Goal: Task Accomplishment & Management: Use online tool/utility

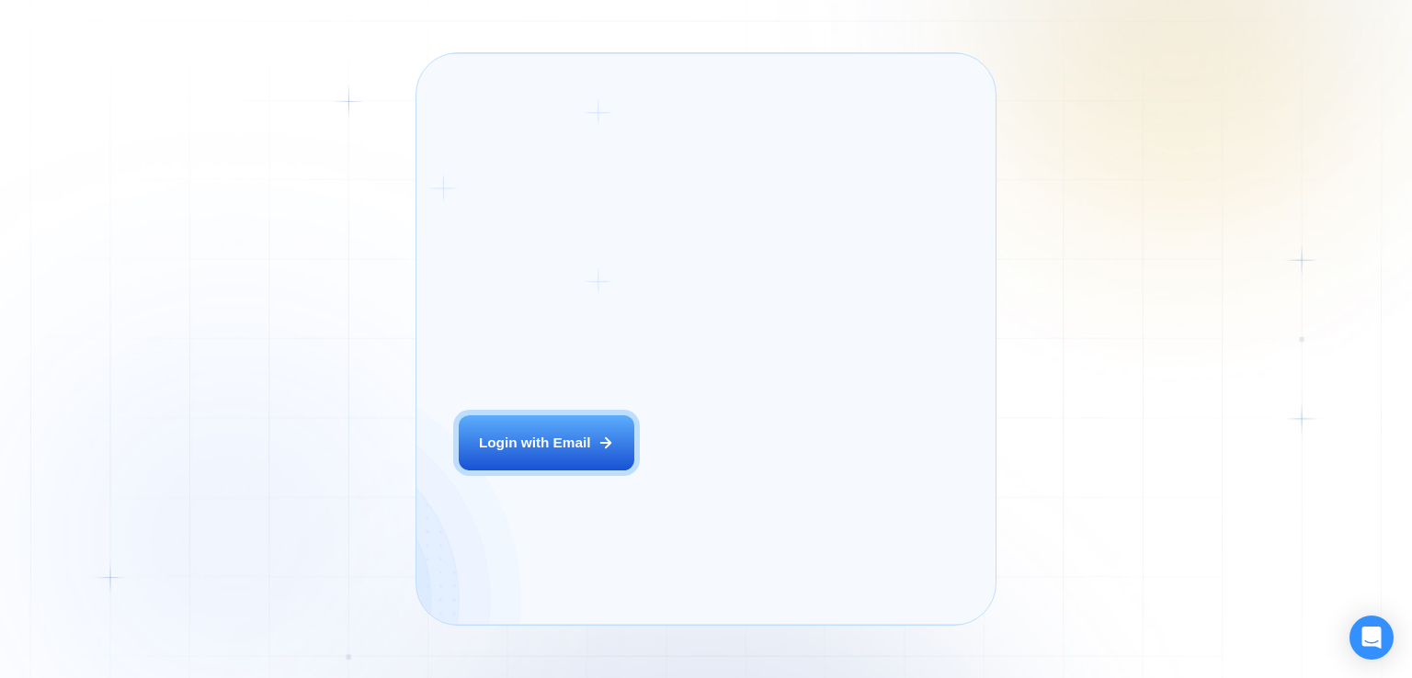
click at [630, 464] on div "Login ‍ Welcome to GigRadar. AI Business Manager for Agencies Login with Email" at bounding box center [569, 338] width 263 height 529
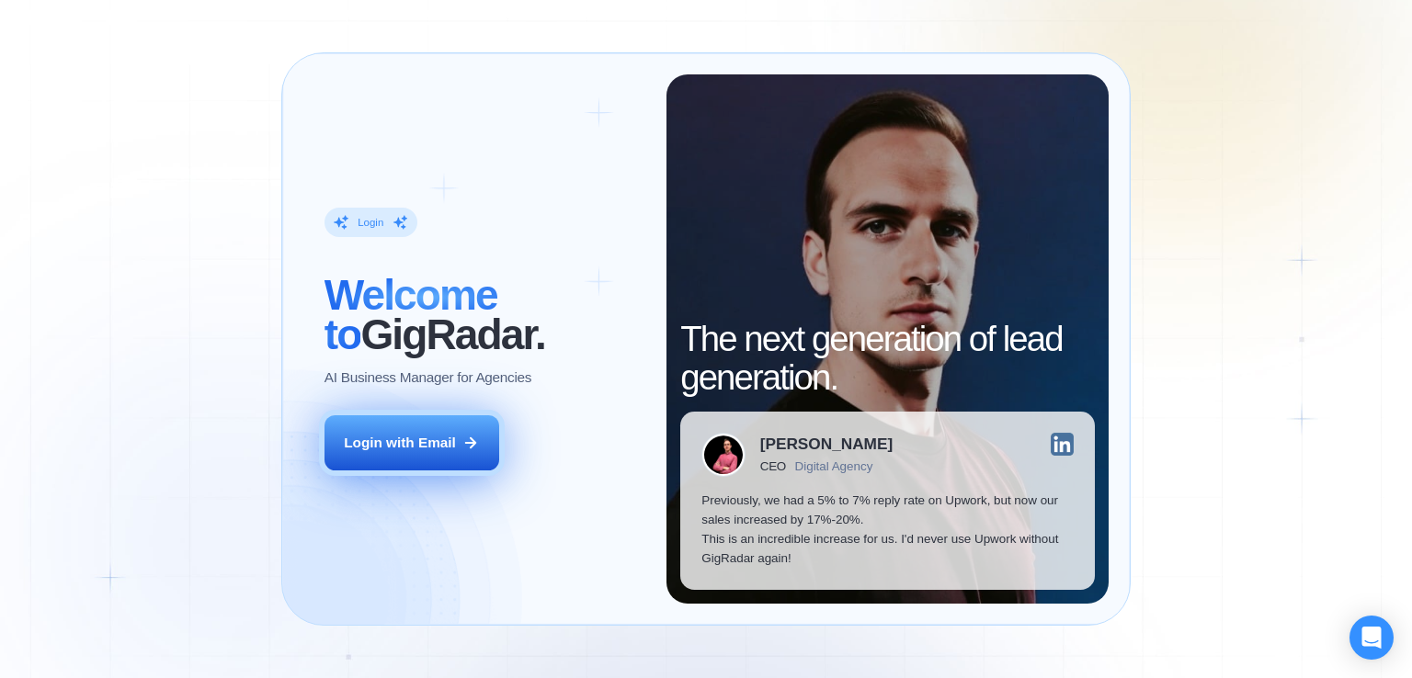
click at [418, 453] on button "Login with Email" at bounding box center [411, 443] width 175 height 55
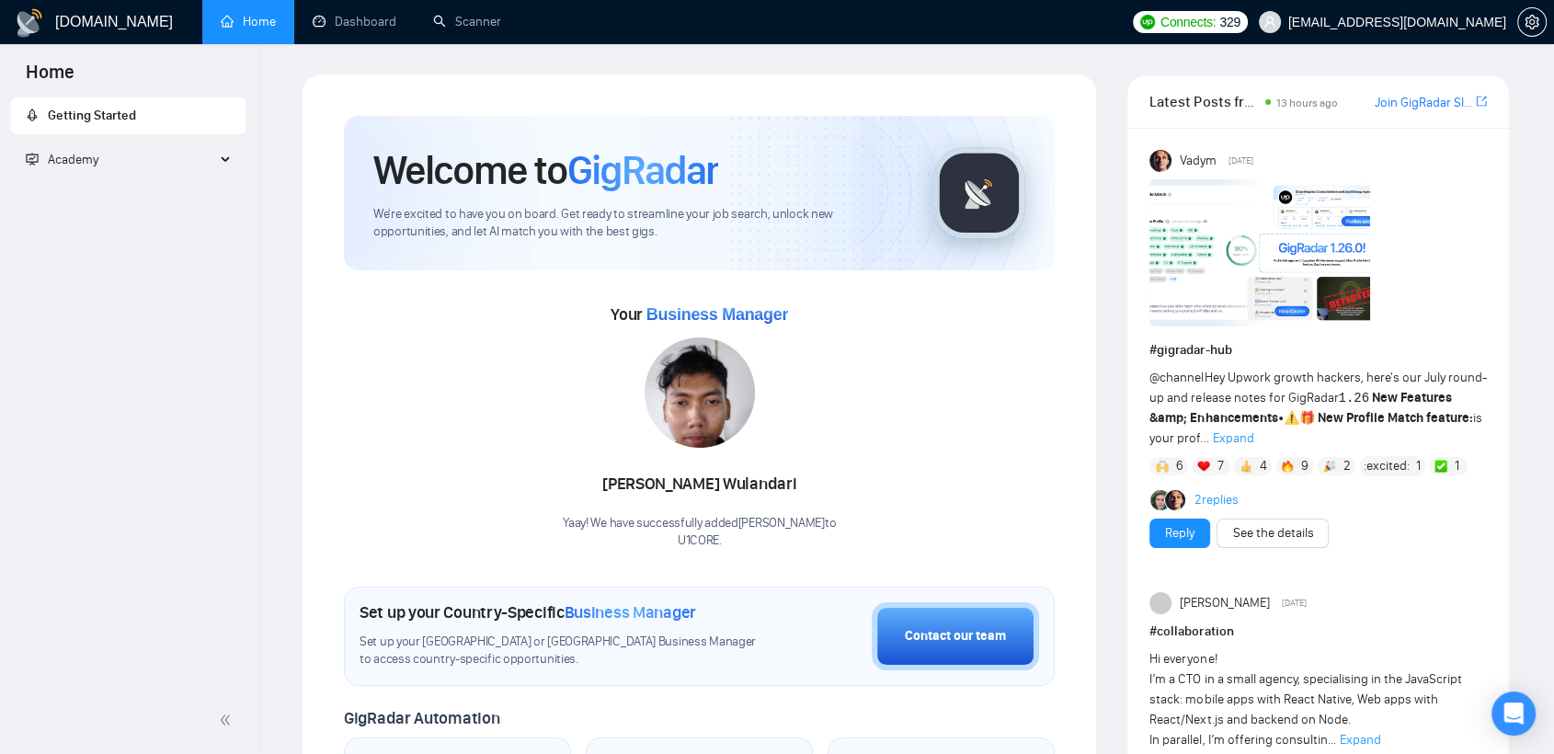
drag, startPoint x: 680, startPoint y: 436, endPoint x: 757, endPoint y: 484, distance: 90.5
click at [757, 484] on div "Verina Wulandari" at bounding box center [699, 484] width 273 height 31
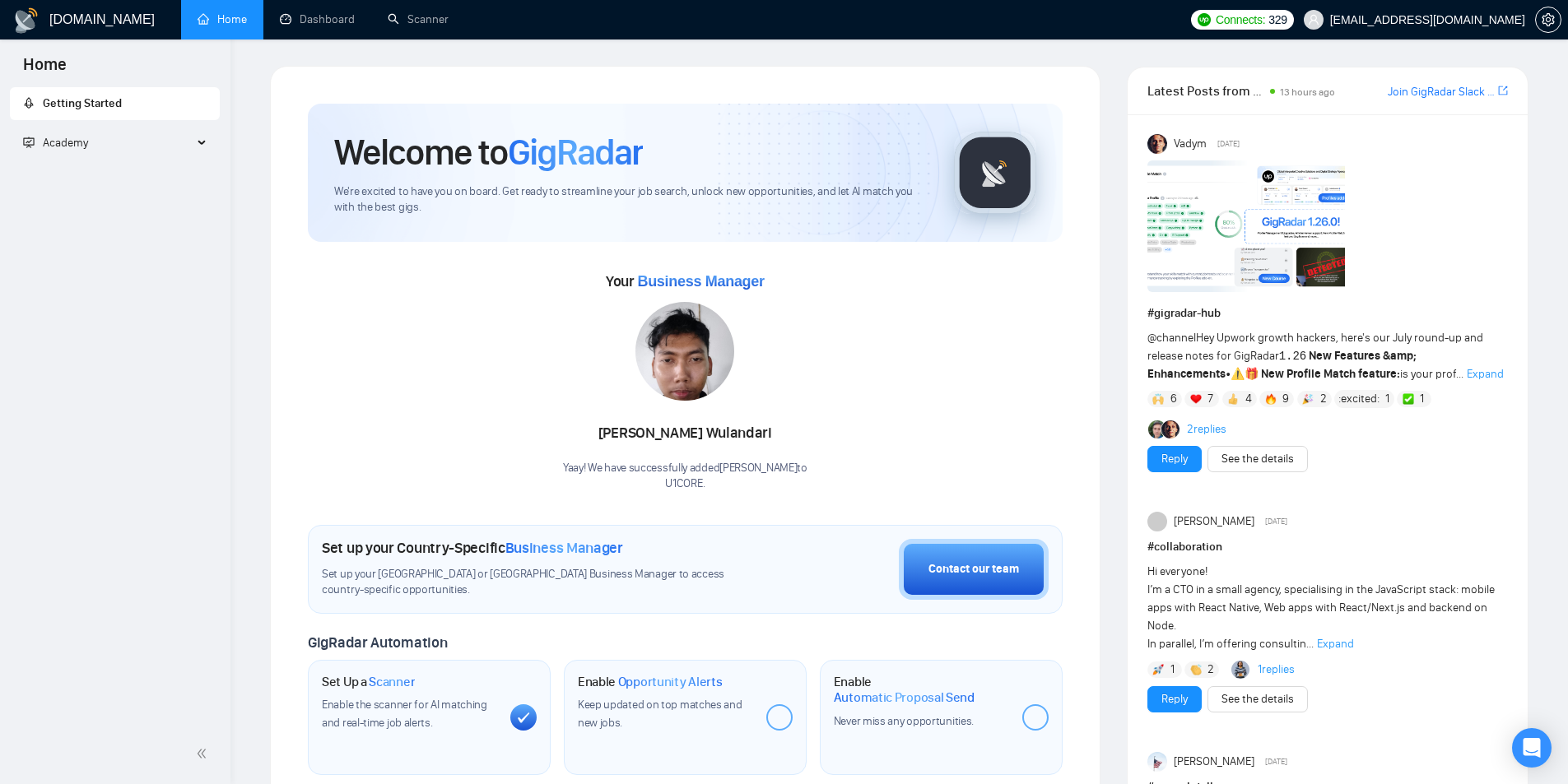
click at [94, 27] on h1 "[DOMAIN_NAME]" at bounding box center [102, 20] width 106 height 39
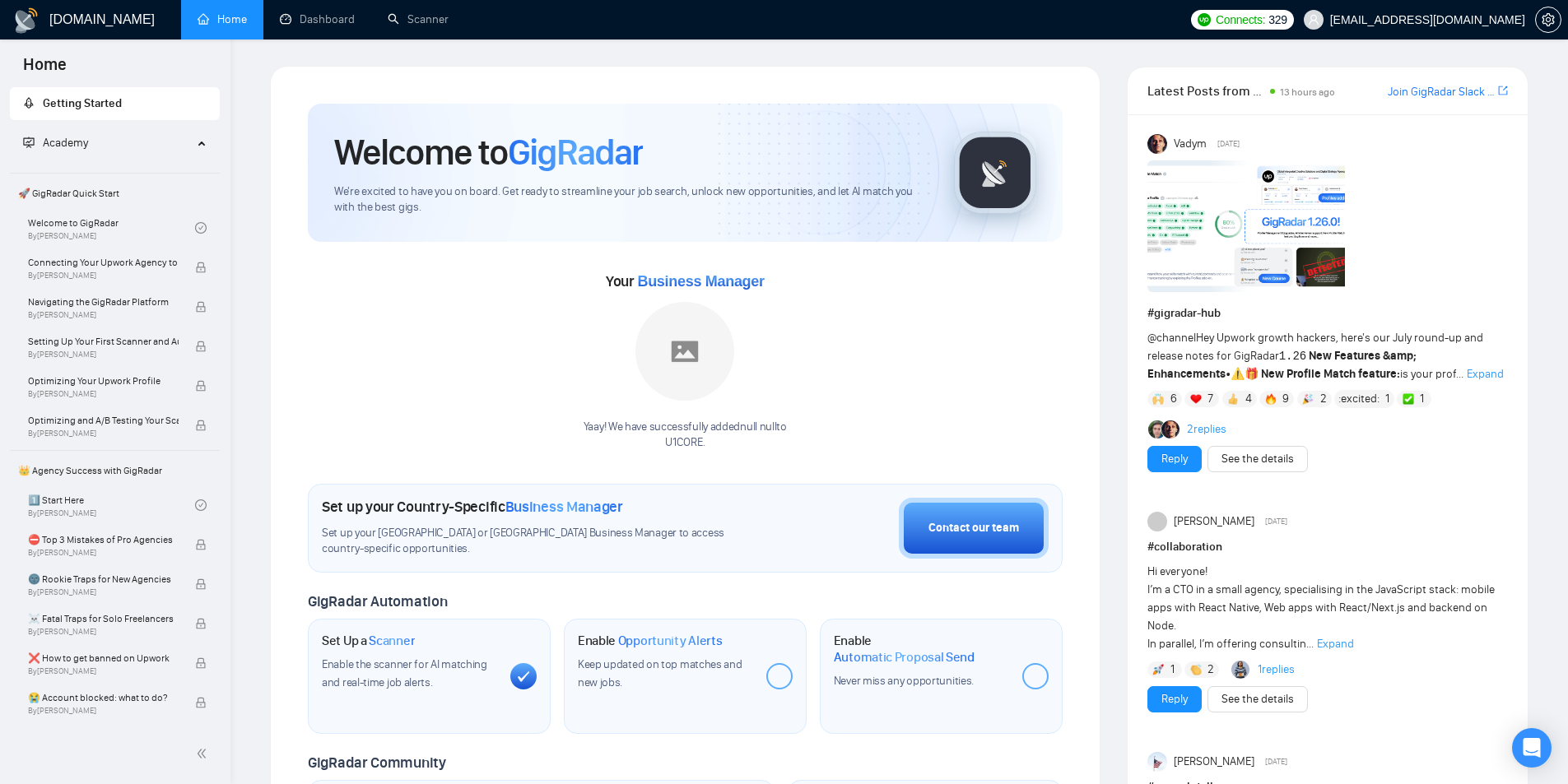
click at [218, 26] on link "Home" at bounding box center [222, 20] width 49 height 14
click at [331, 13] on link "Dashboard" at bounding box center [318, 20] width 75 height 14
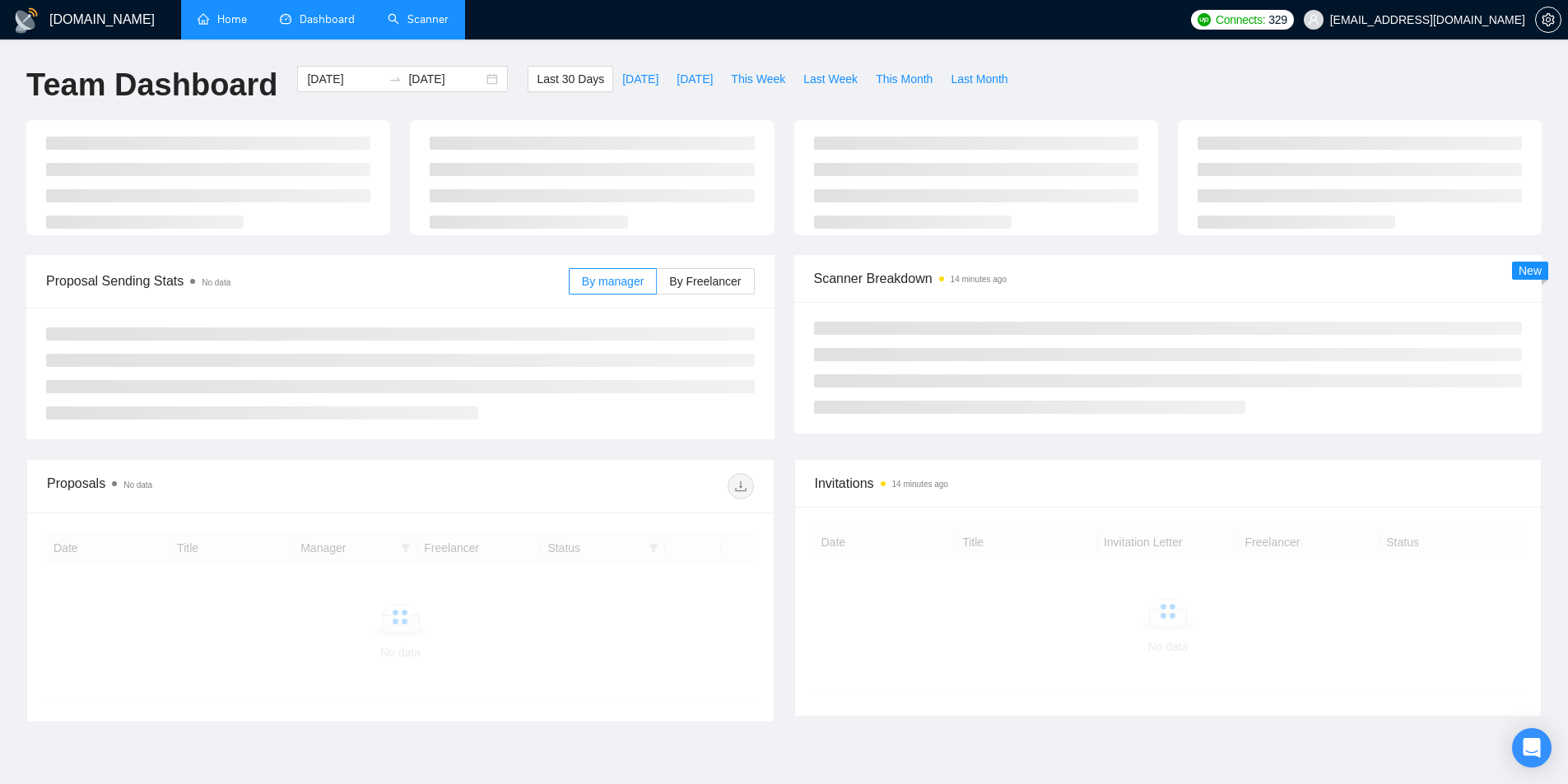
click at [410, 26] on link "Scanner" at bounding box center [418, 20] width 61 height 14
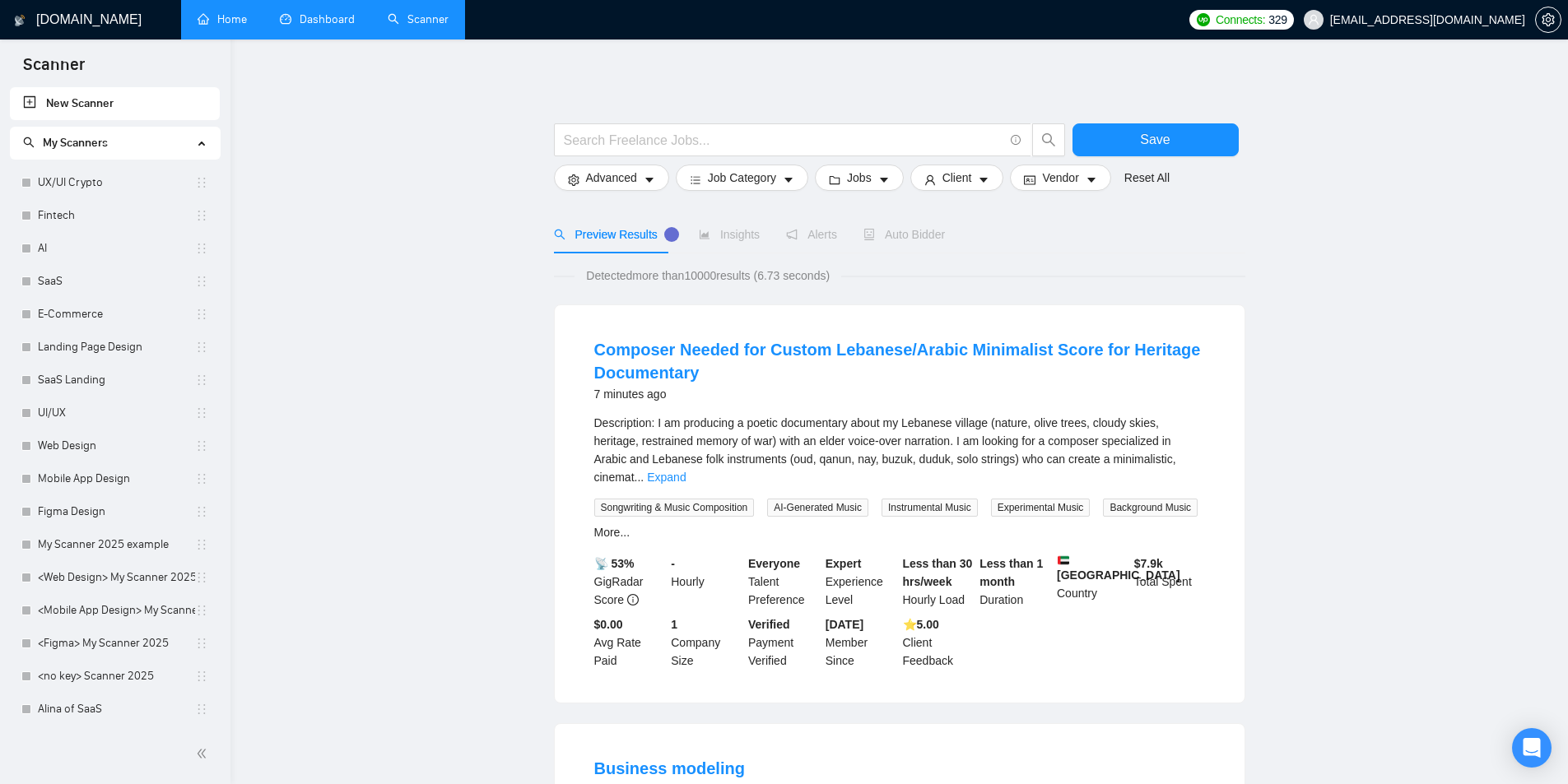
click at [1001, 173] on div "Client" at bounding box center [957, 177] width 100 height 26
click at [983, 174] on span "caret-down" at bounding box center [983, 180] width 12 height 13
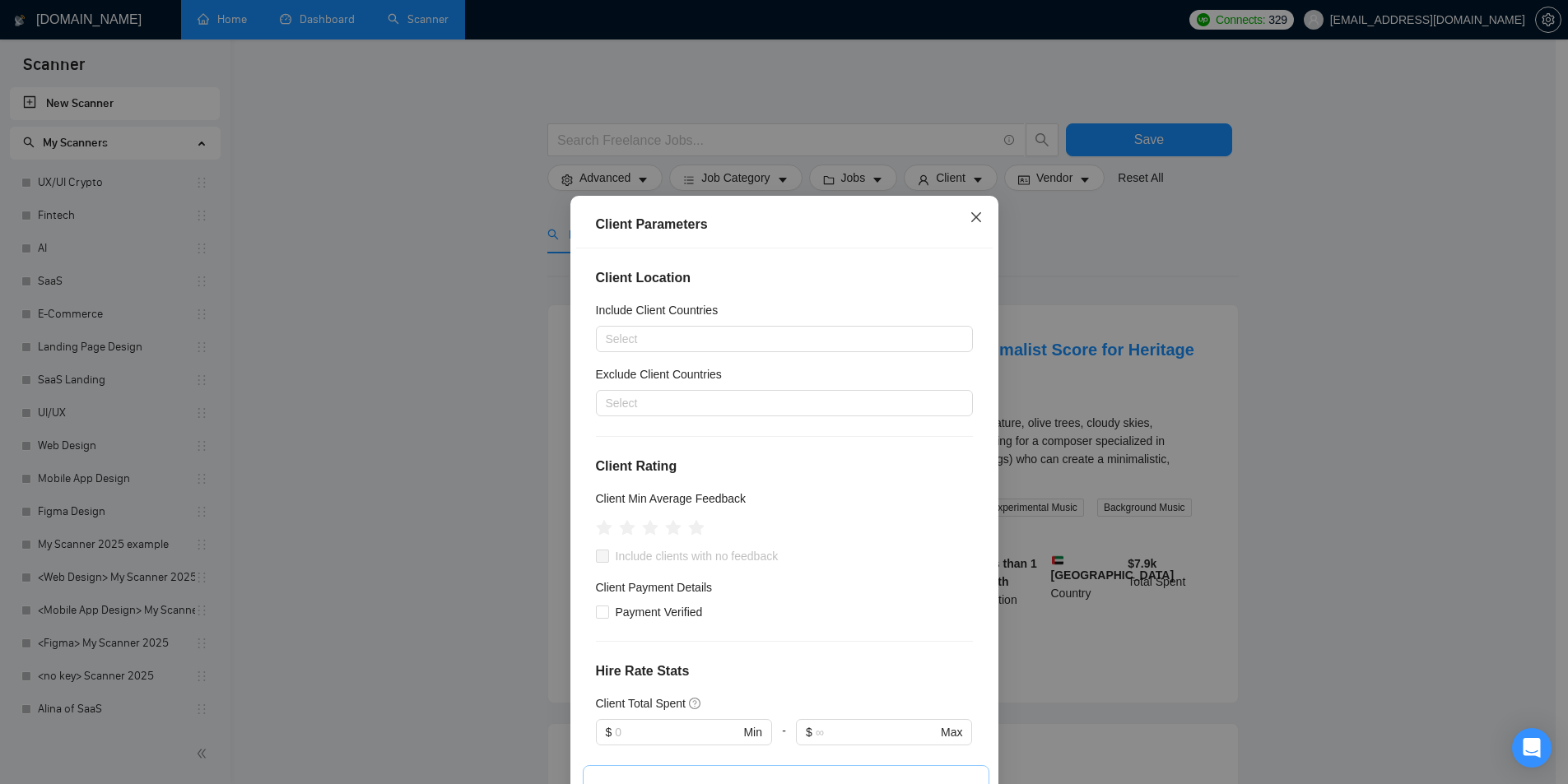
click at [973, 223] on icon "close" at bounding box center [976, 217] width 13 height 13
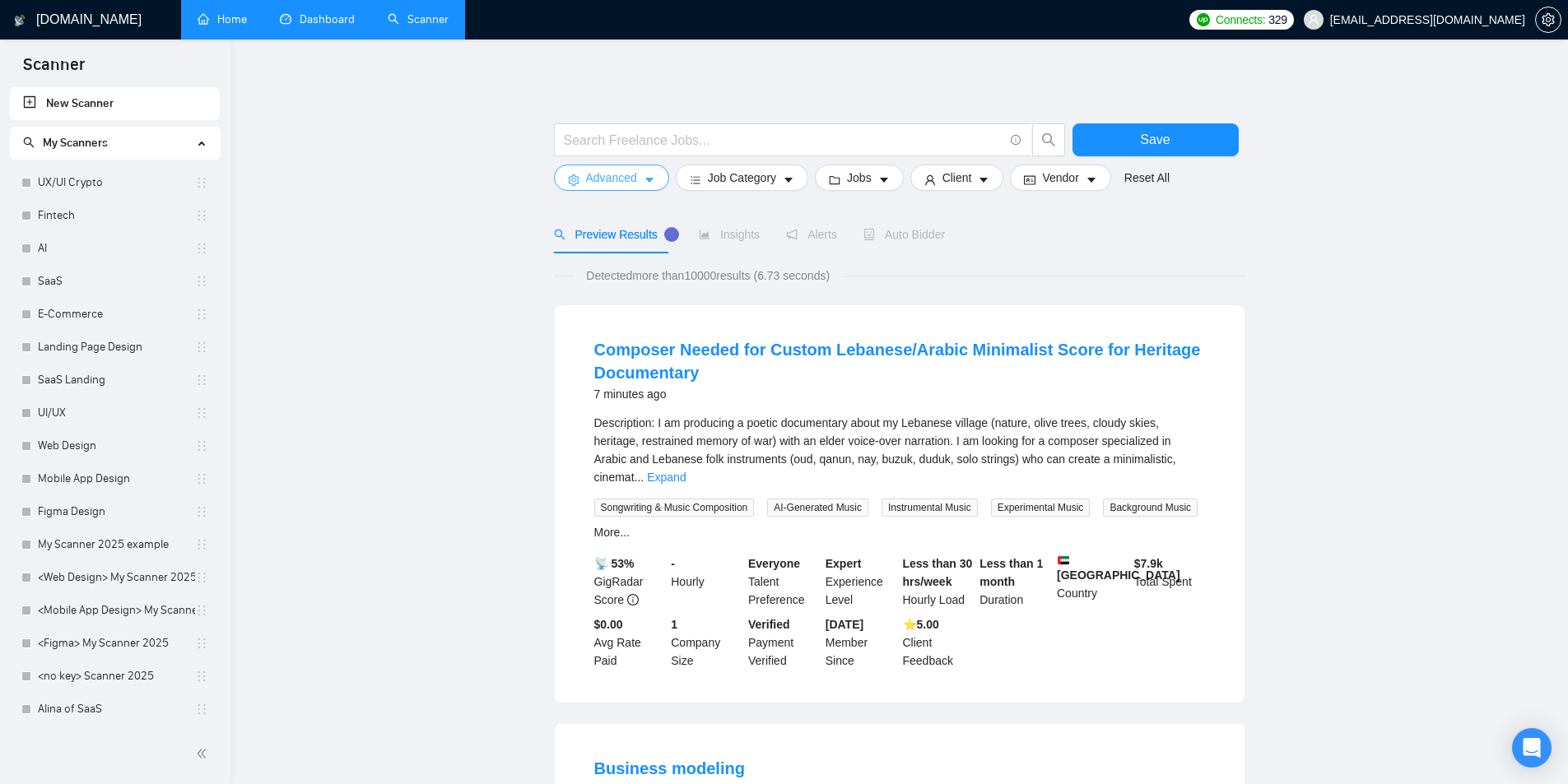
click at [633, 183] on span "Advanced" at bounding box center [612, 177] width 51 height 18
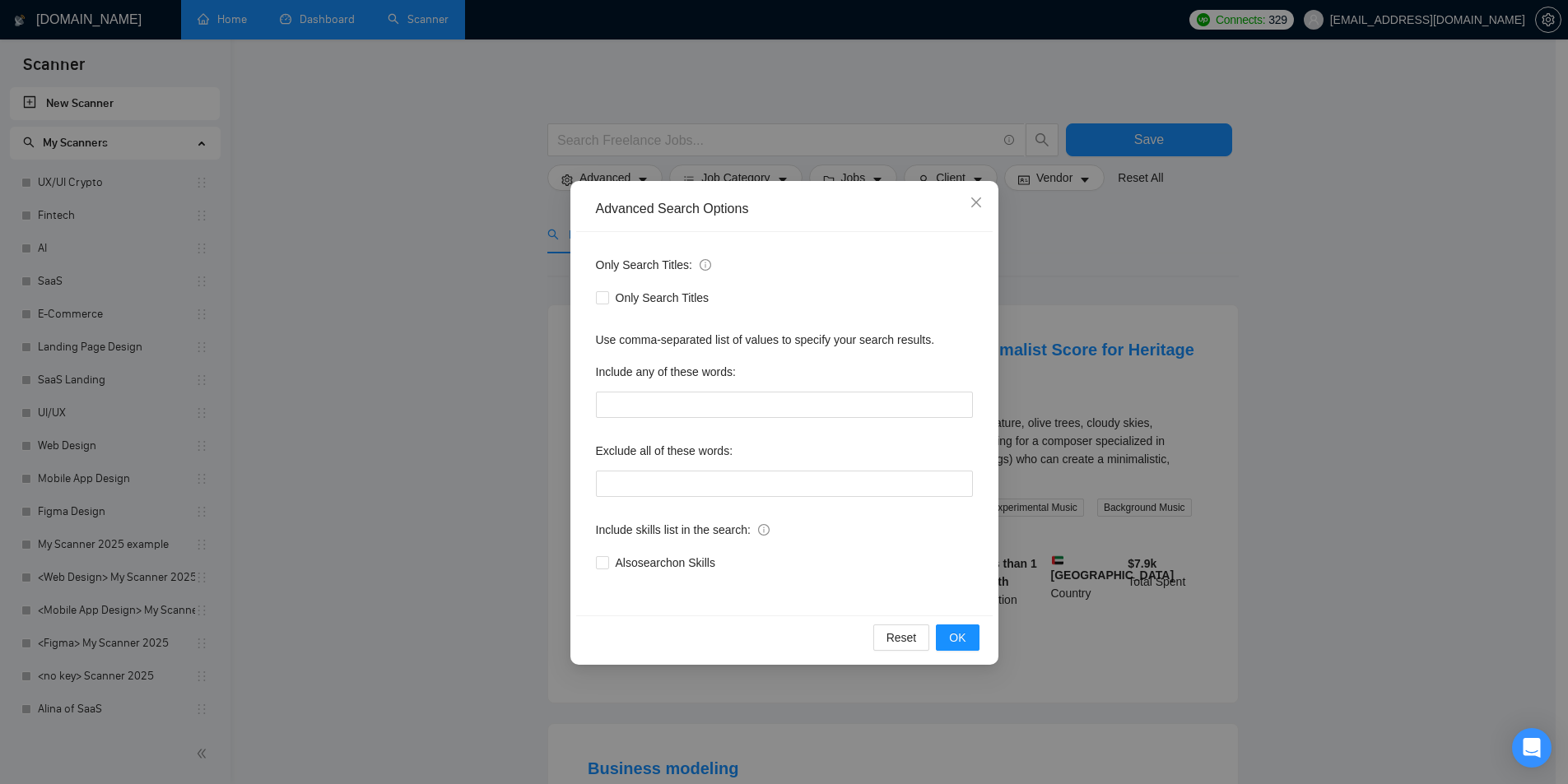
click at [460, 175] on div "Advanced Search Options Only Search Titles: Only Search Titles Use comma-separa…" at bounding box center [784, 392] width 1568 height 784
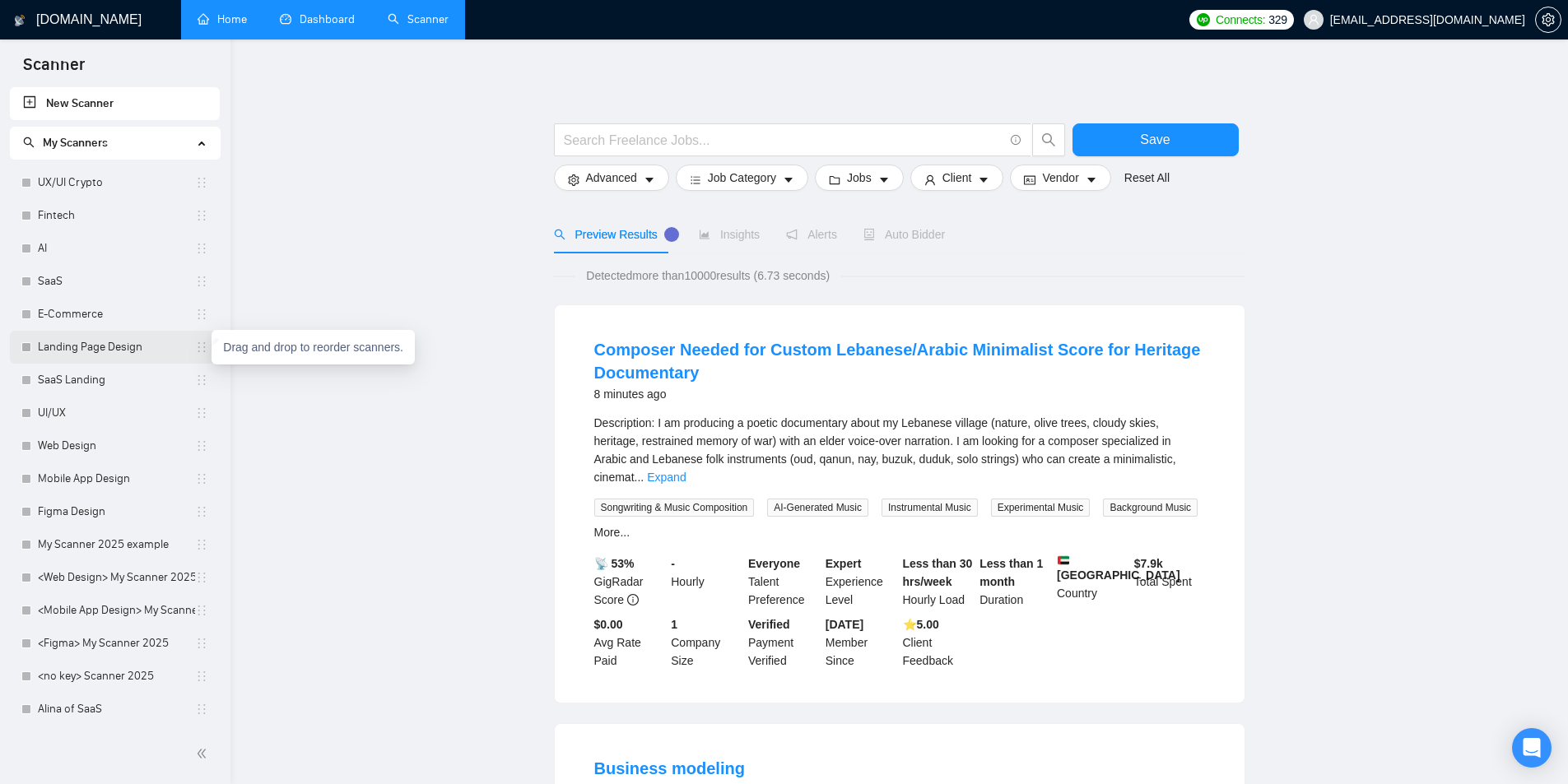
click at [195, 345] on icon "holder" at bounding box center [201, 347] width 13 height 13
click at [198, 349] on icon "holder" at bounding box center [201, 347] width 13 height 13
click at [79, 352] on link "Landing Page Design" at bounding box center [116, 347] width 158 height 33
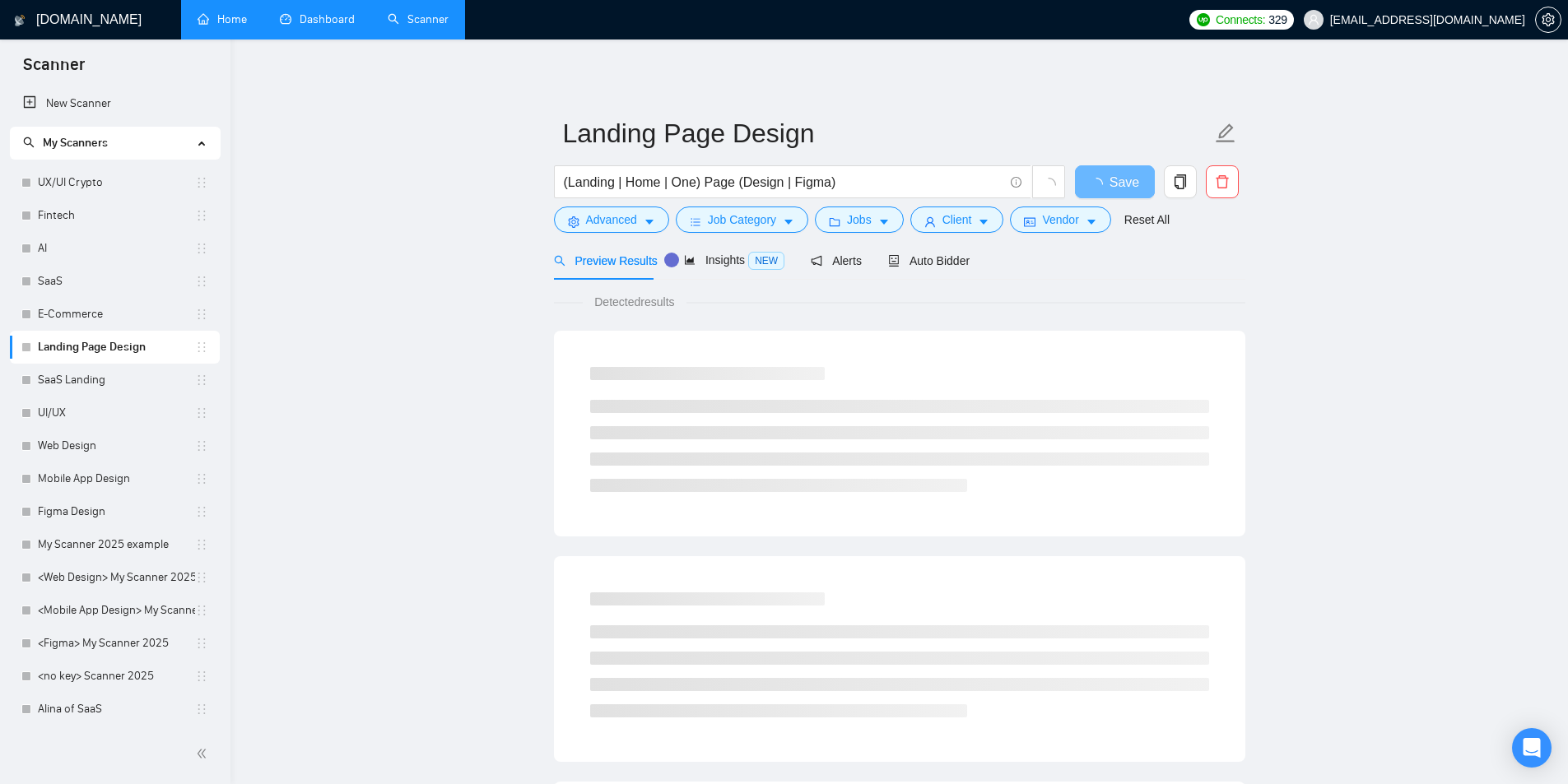
click at [475, 145] on main "Landing Page Design (Landing | Home | One) Page (Design | Figma) Save Advanced …" at bounding box center [899, 752] width 1285 height 1372
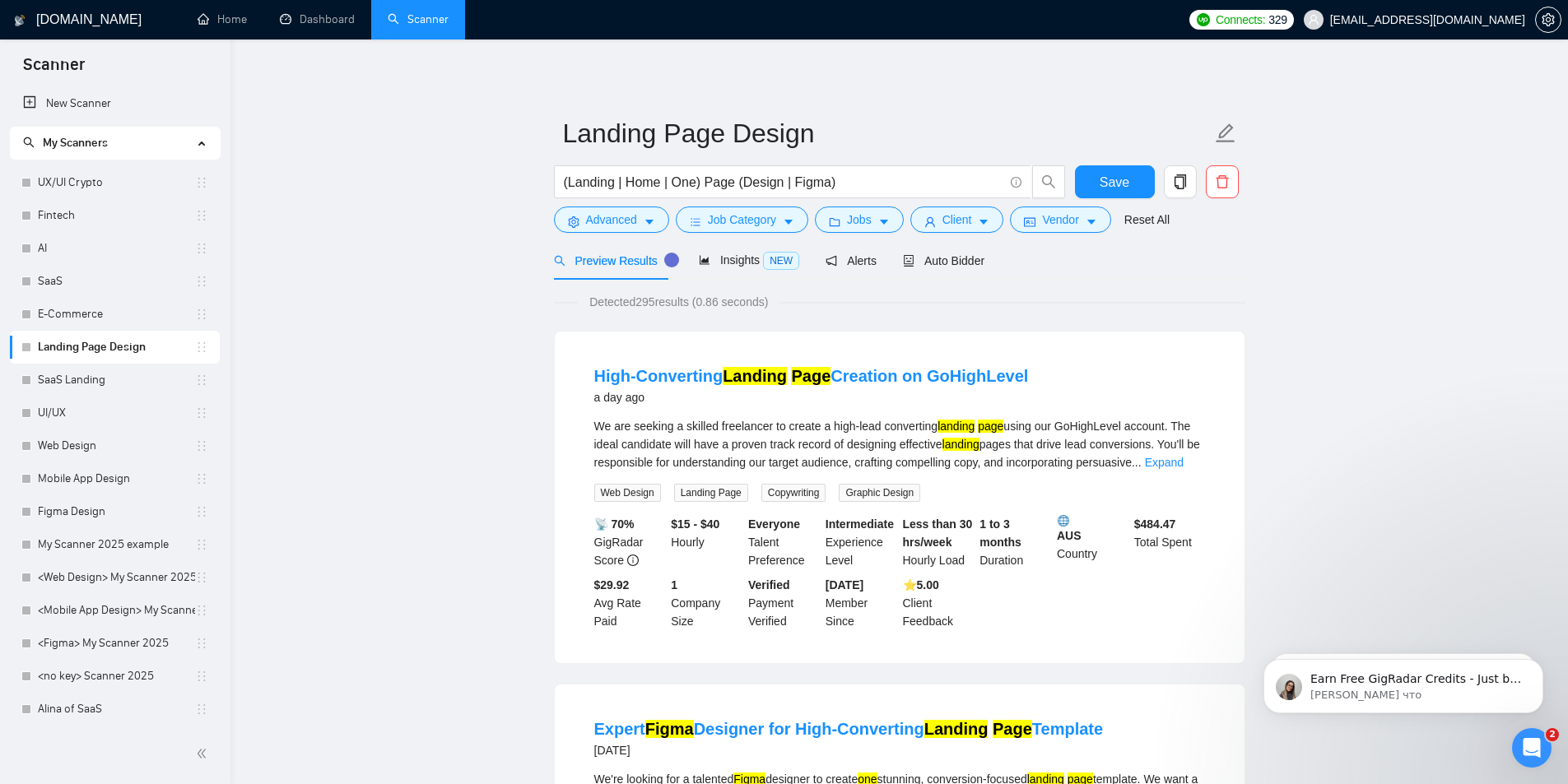
click at [632, 178] on input "(Landing | Home | One) Page (Design | Figma)" at bounding box center [784, 182] width 440 height 21
click at [91, 107] on link "New Scanner" at bounding box center [115, 103] width 184 height 33
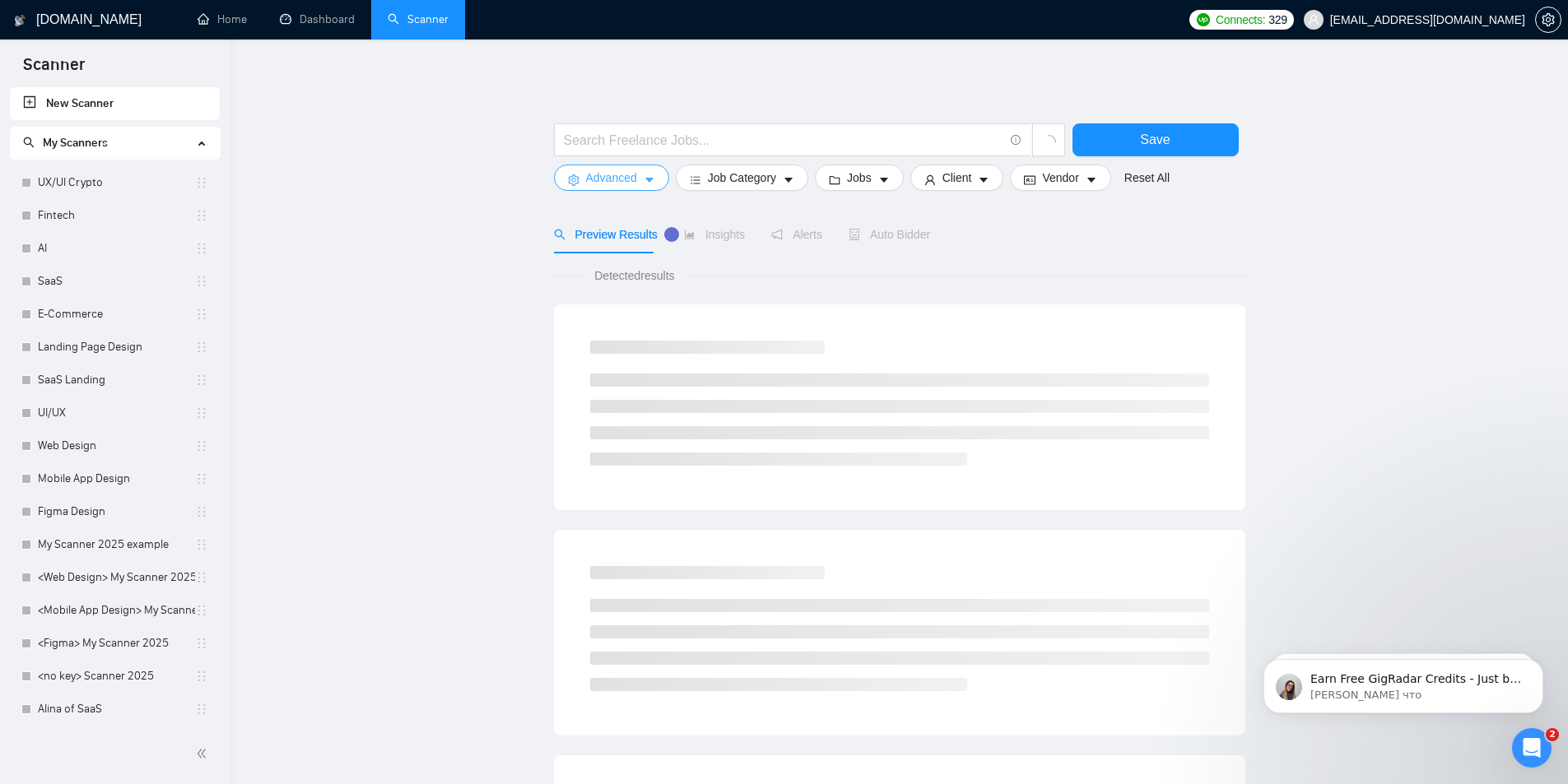
click at [635, 181] on span "Advanced" at bounding box center [612, 177] width 51 height 18
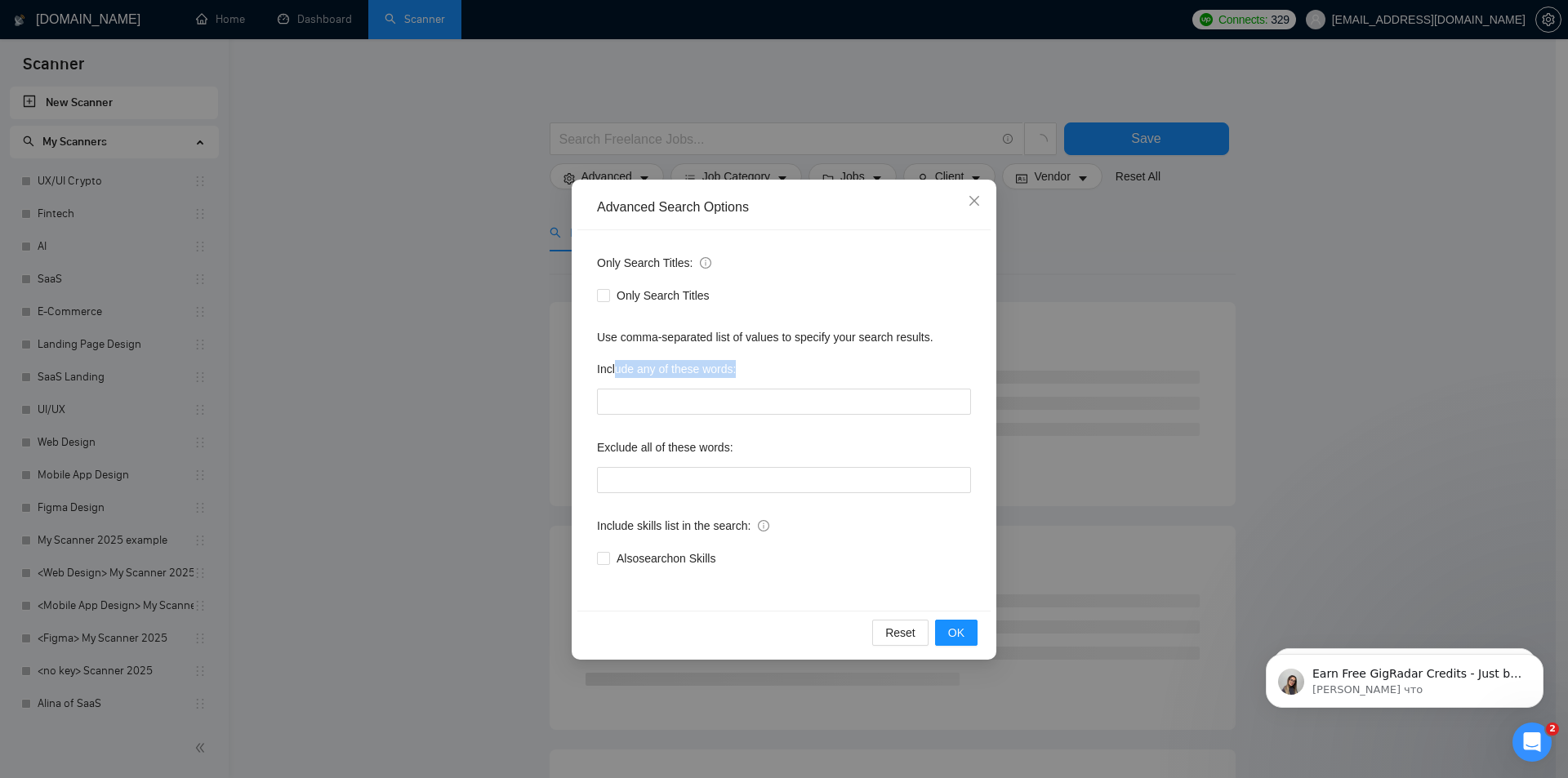
drag, startPoint x: 617, startPoint y: 370, endPoint x: 742, endPoint y: 367, distance: 125.0
click at [741, 367] on div "Include any of these words:" at bounding box center [784, 372] width 374 height 33
click at [672, 365] on label "Include any of these words:" at bounding box center [666, 369] width 139 height 26
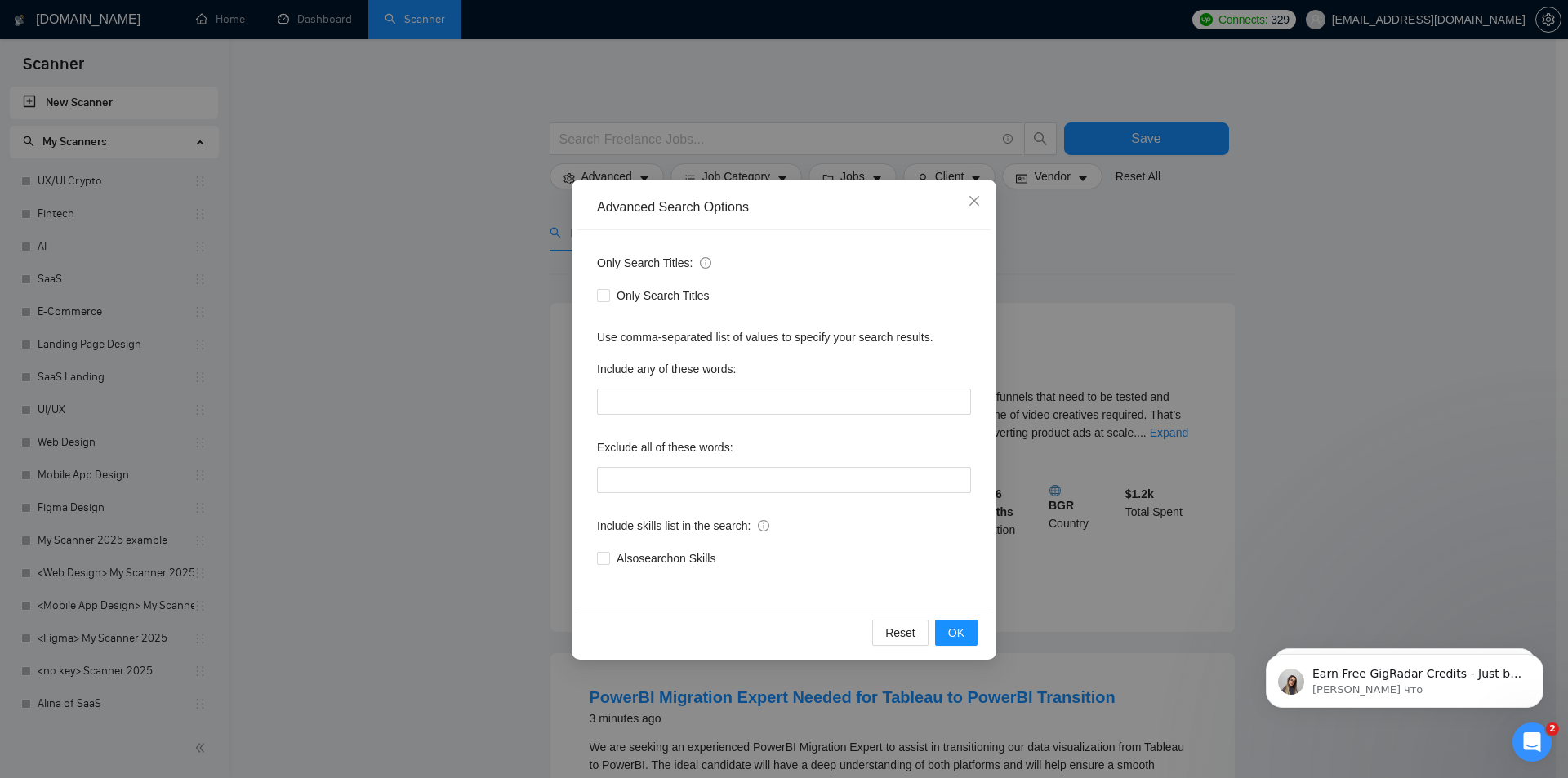
click at [1166, 234] on div "Advanced Search Options Only Search Titles: Only Search Titles Use comma-separa…" at bounding box center [784, 389] width 1568 height 778
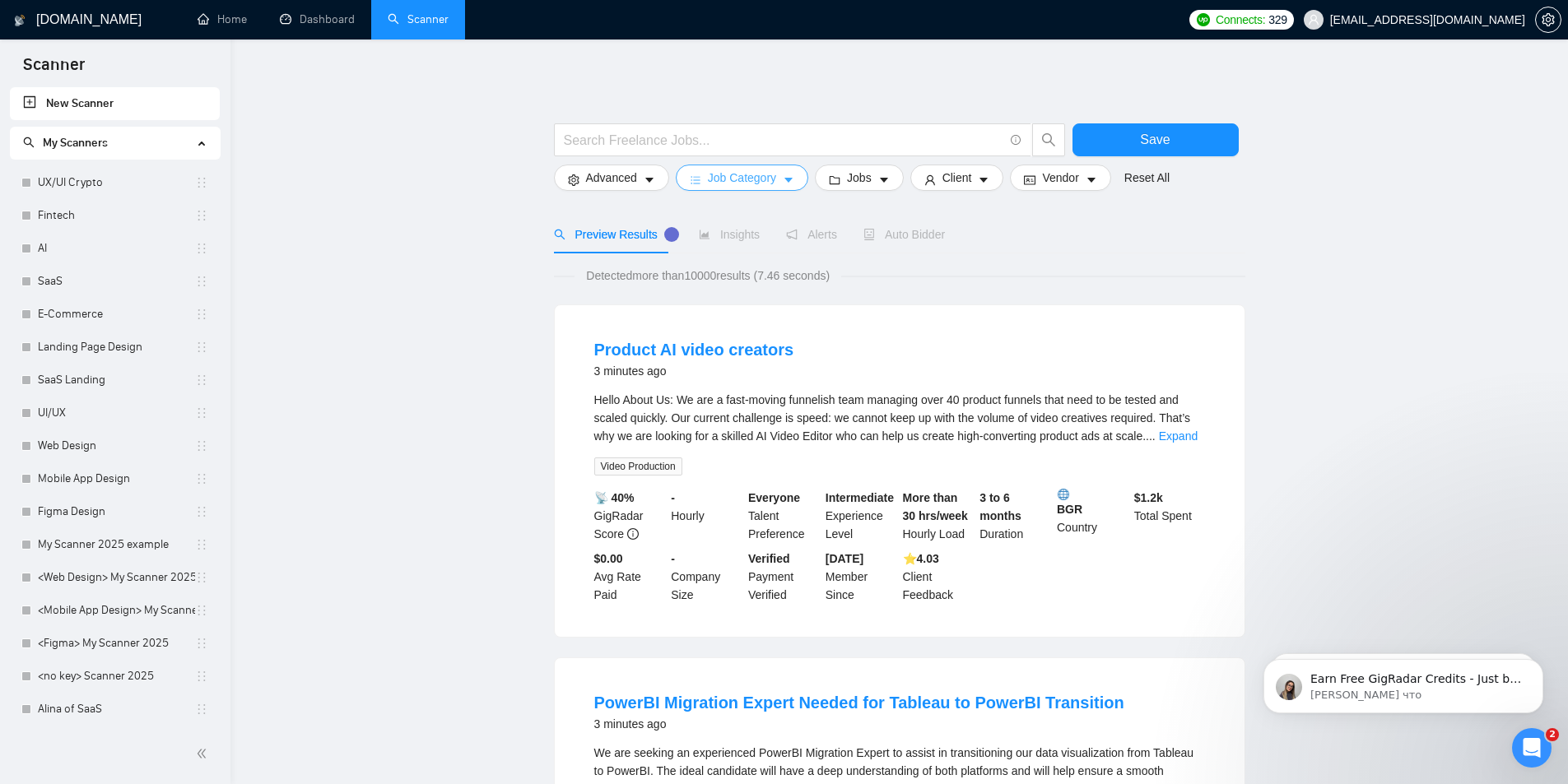
click at [740, 175] on span "Job Category" at bounding box center [742, 177] width 68 height 18
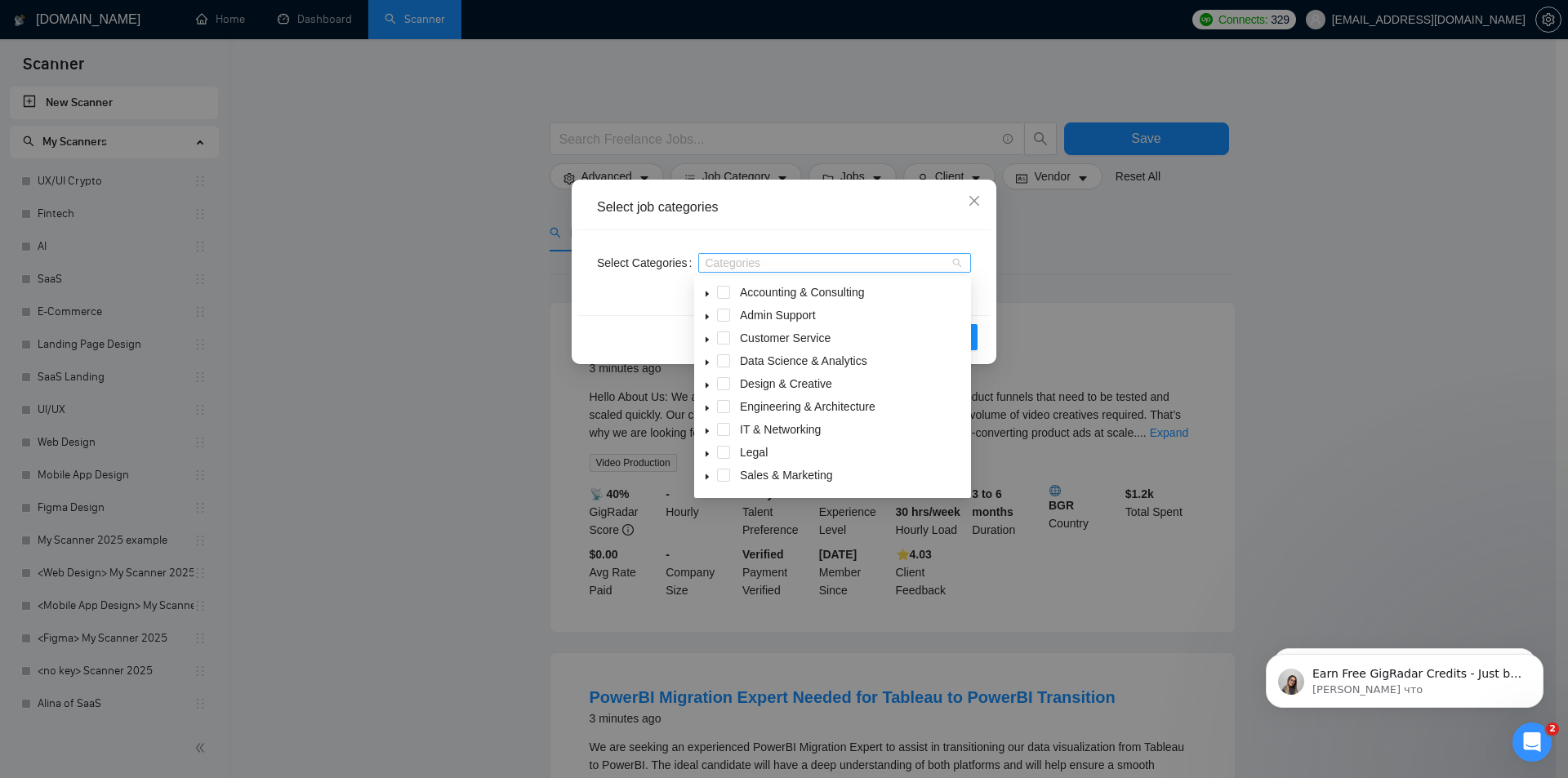
click at [725, 259] on div at bounding box center [826, 263] width 248 height 13
click at [330, 311] on div "Select job categories Select Categories Categories Reset OK" at bounding box center [784, 389] width 1568 height 778
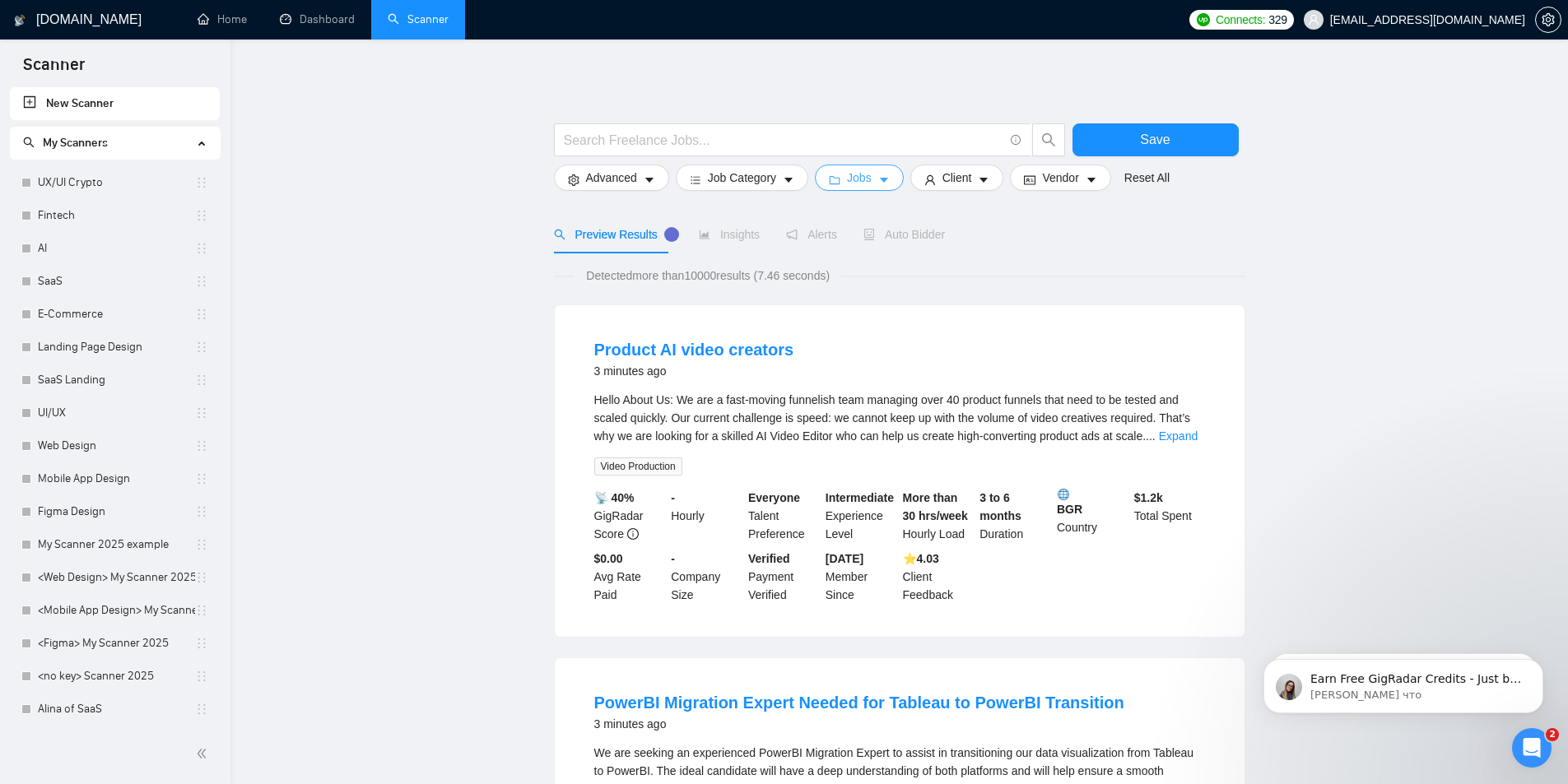
click at [856, 176] on span "Jobs" at bounding box center [860, 177] width 25 height 18
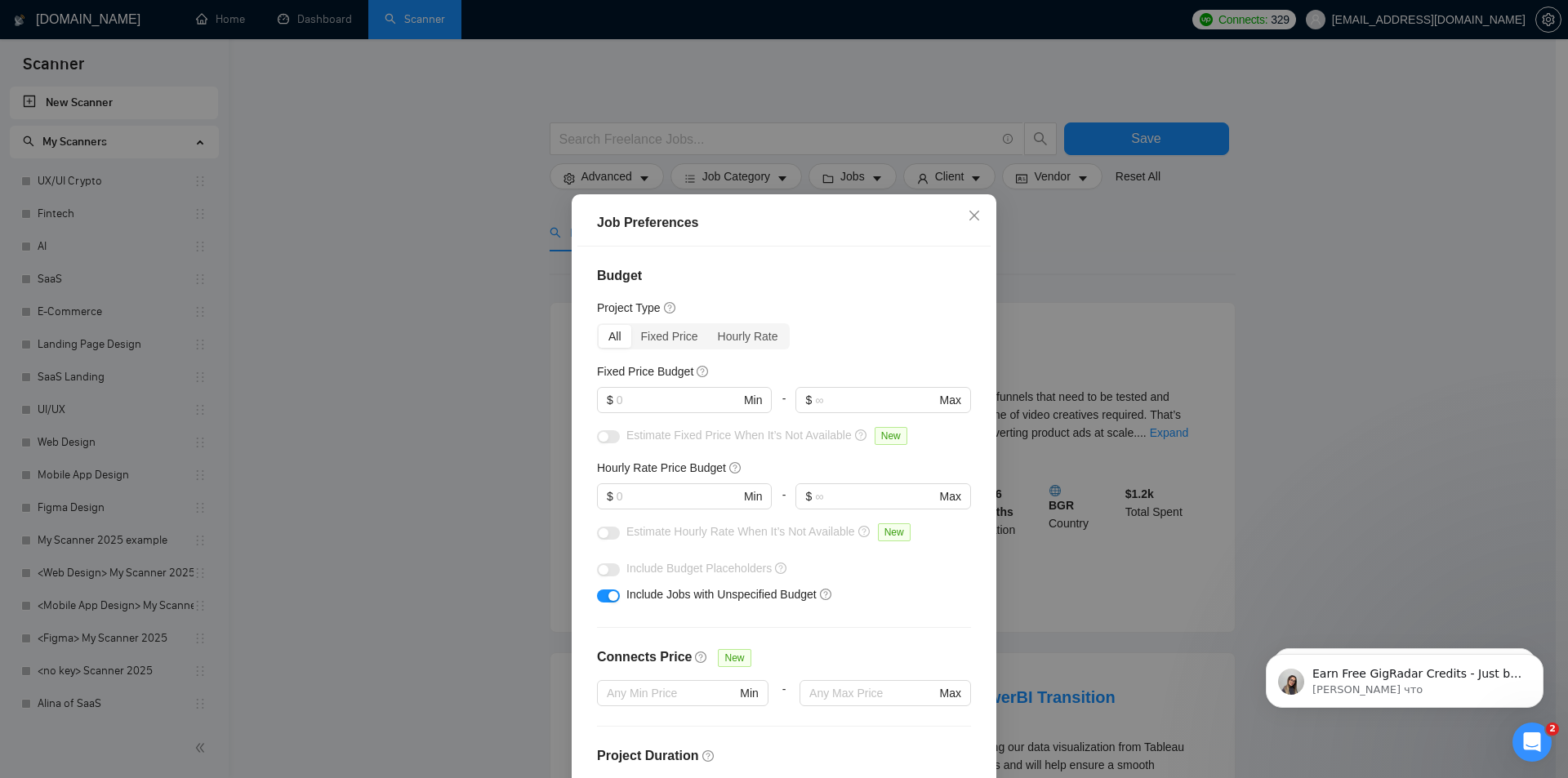
click at [359, 247] on div "Job Preferences Budget Project Type All Fixed Price Hourly Rate Fixed Price Bud…" at bounding box center [784, 389] width 1568 height 778
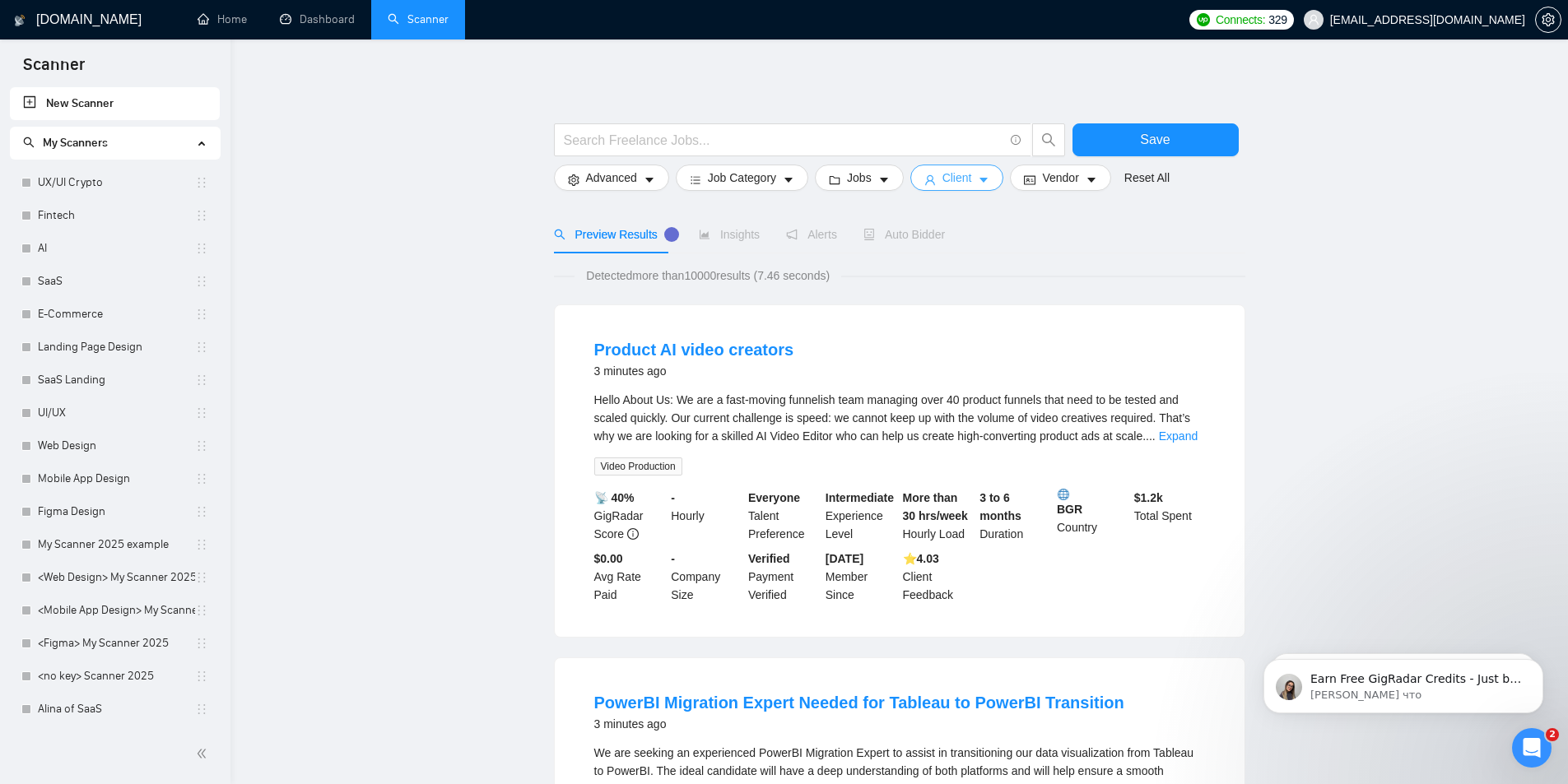
click at [959, 179] on span "Client" at bounding box center [957, 177] width 30 height 18
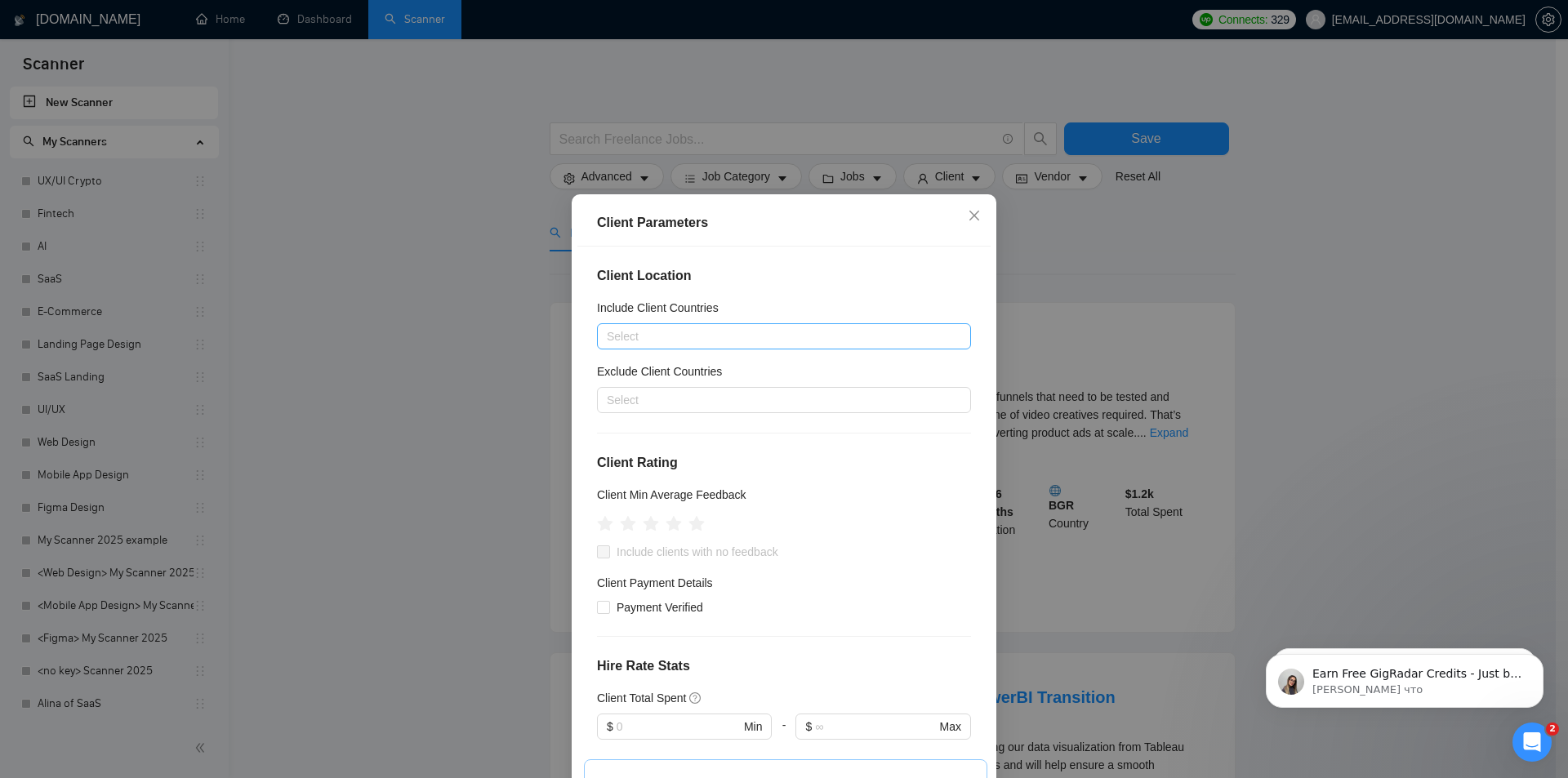
click at [672, 337] on div at bounding box center [776, 337] width 349 height 20
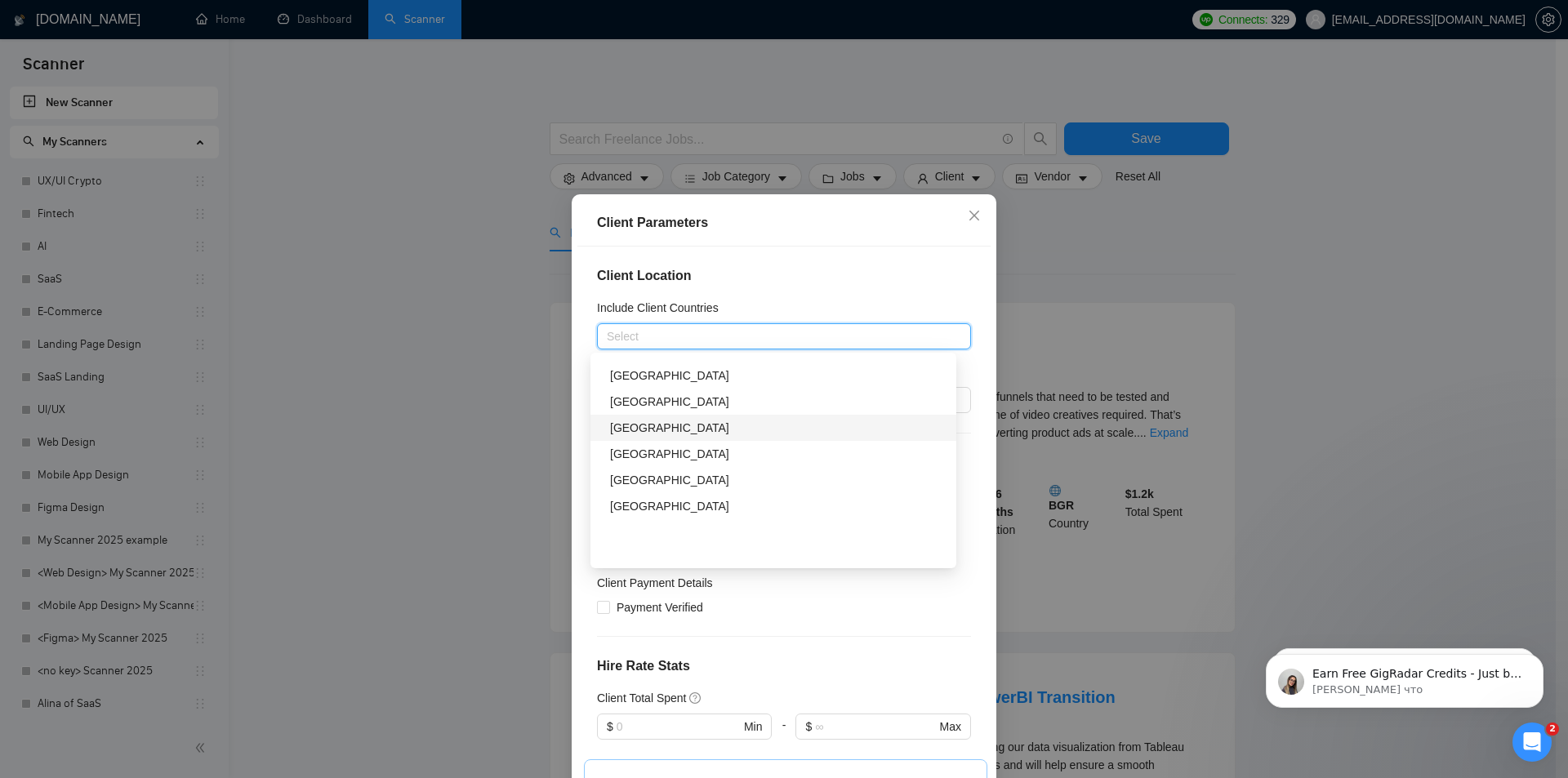
scroll to position [1669, 0]
click at [577, 376] on div "Client Location Include Client Countries Select Exclude Client Countries Select…" at bounding box center [784, 519] width 413 height 544
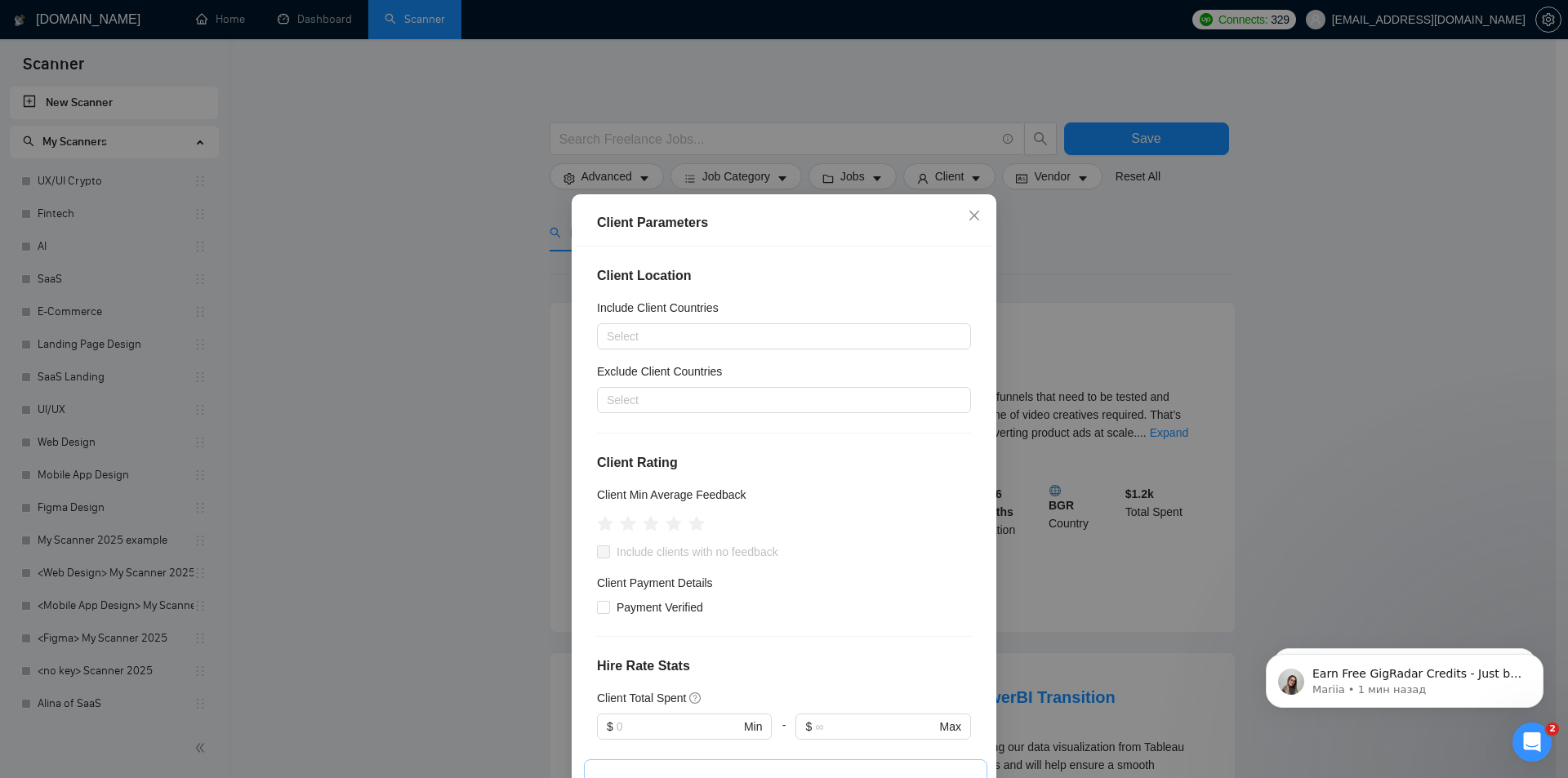
click at [577, 405] on div "Client Location Include Client Countries Select Exclude Client Countries Select…" at bounding box center [784, 519] width 413 height 544
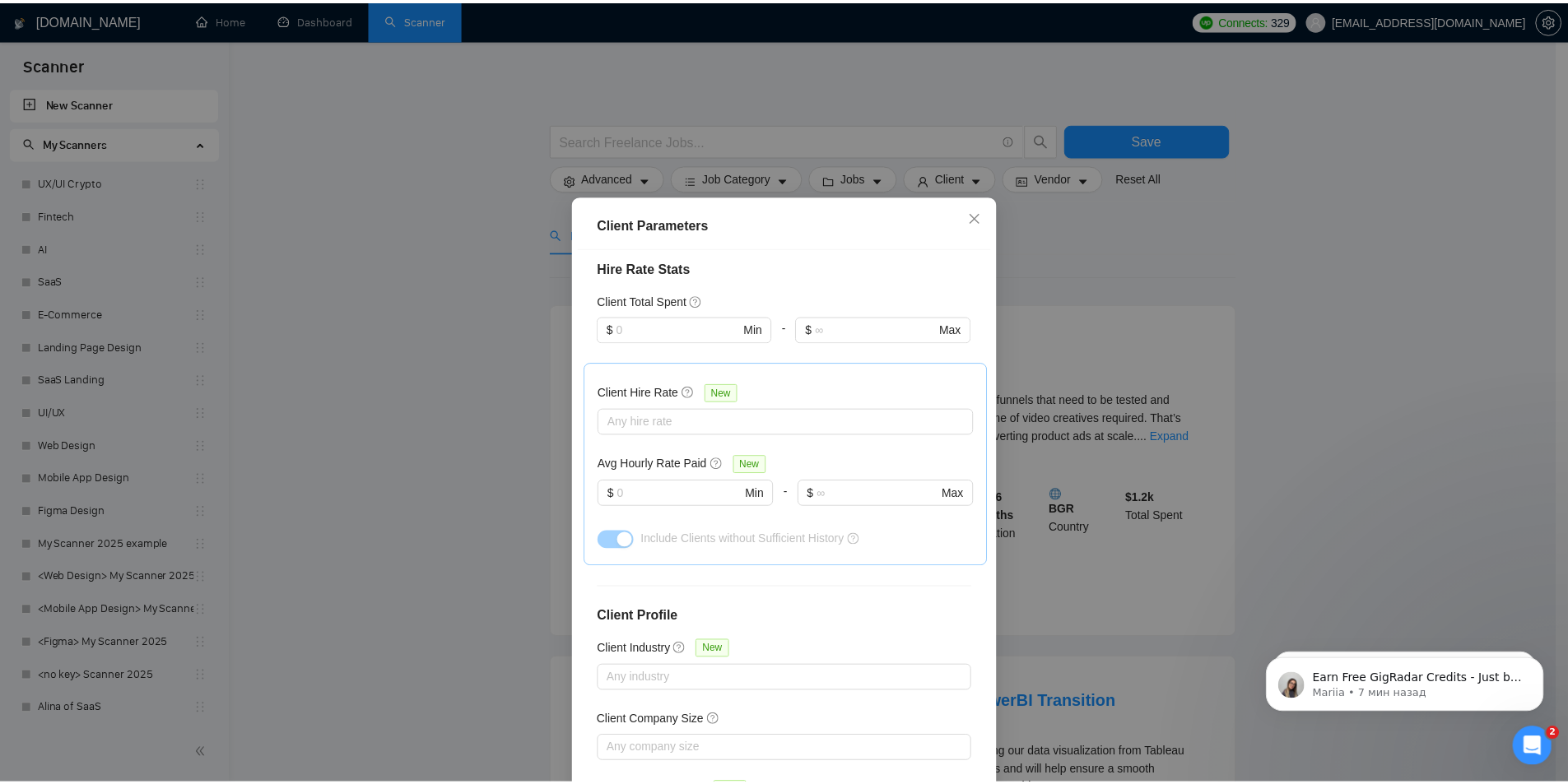
scroll to position [412, 0]
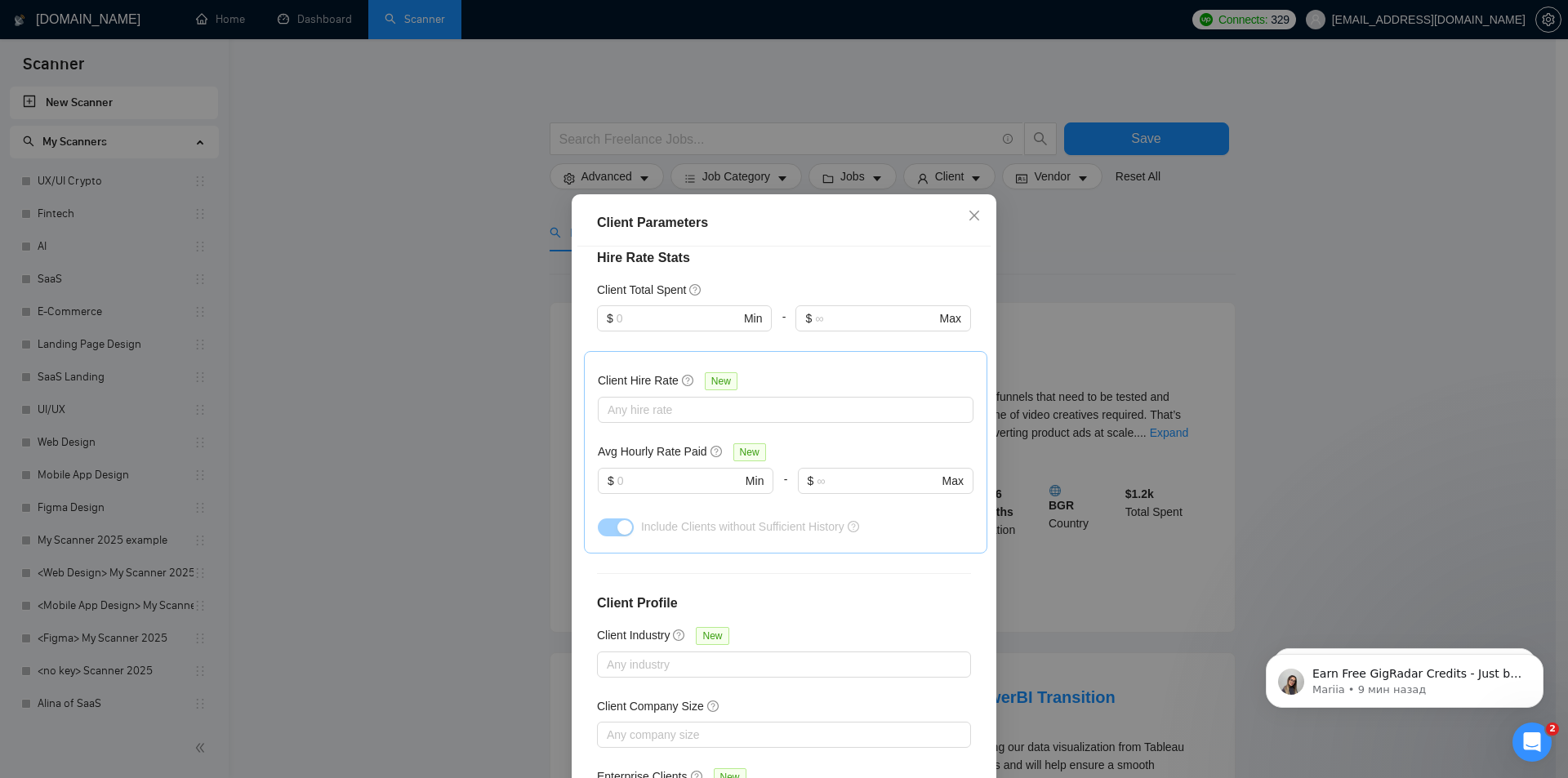
click at [379, 338] on div "Client Parameters Client Location Include Client Countries Select Exclude Clien…" at bounding box center [784, 389] width 1568 height 778
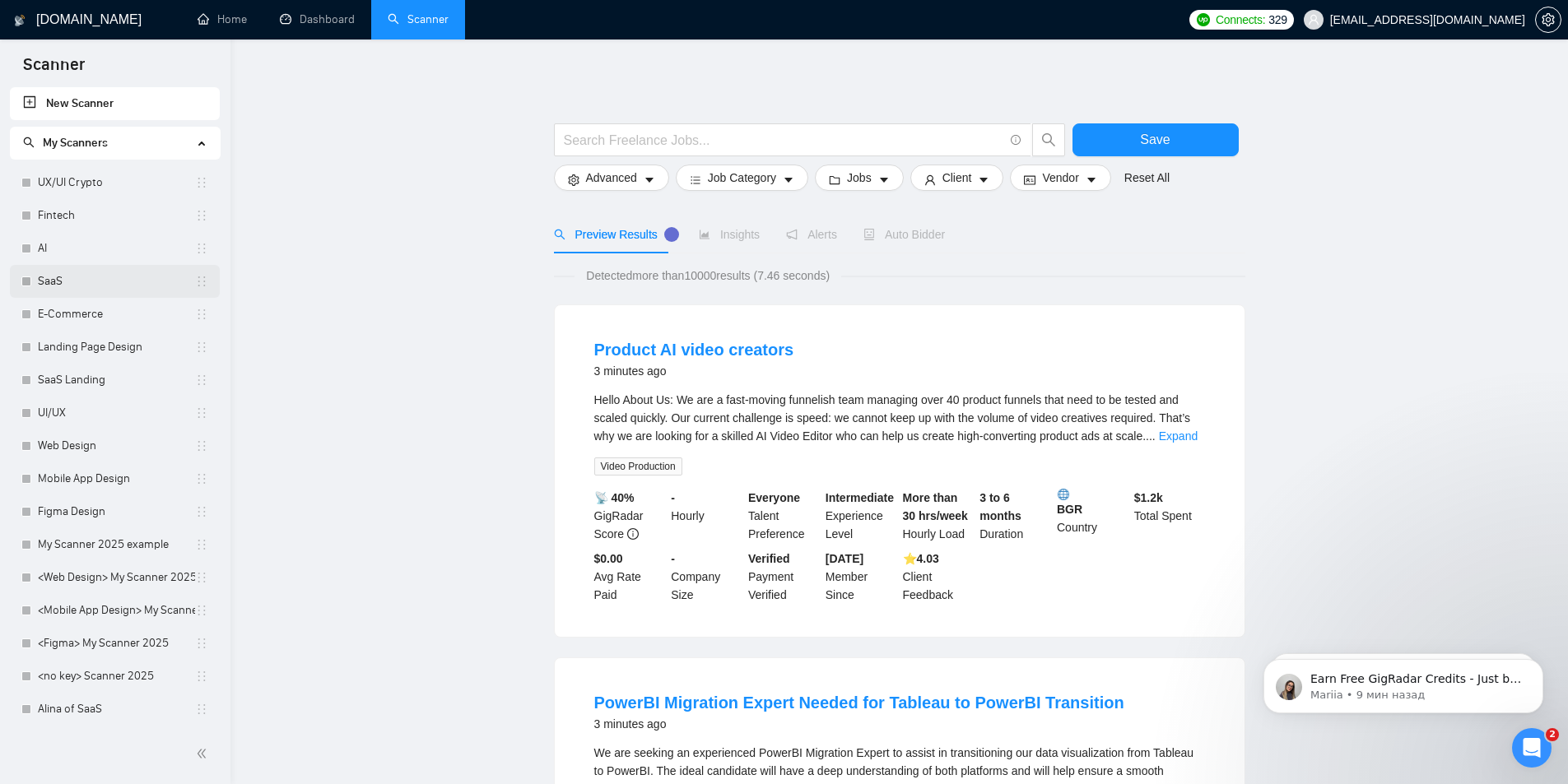
click at [111, 279] on link "SaaS" at bounding box center [116, 281] width 158 height 33
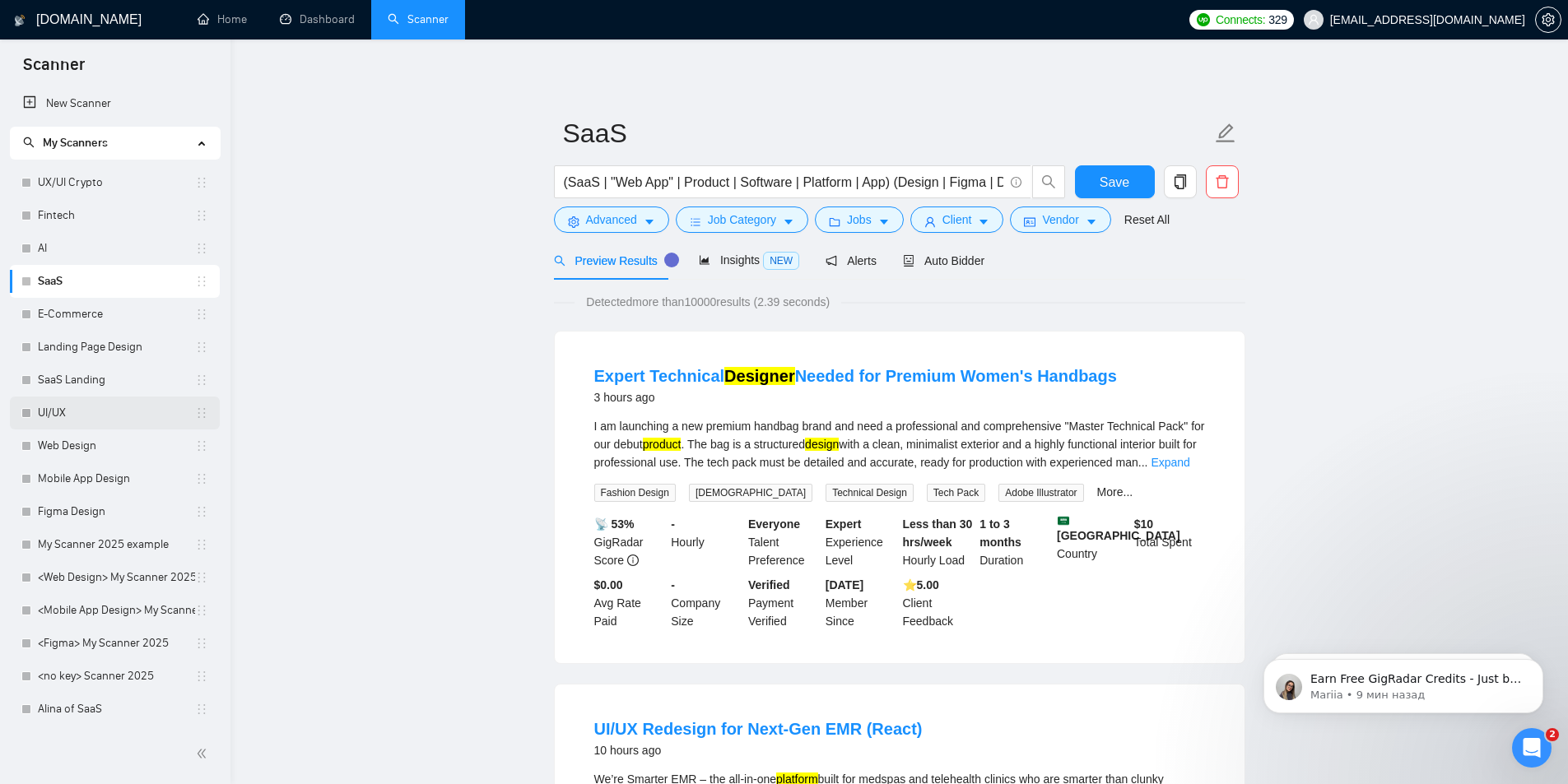
click at [82, 416] on link "UI/UX" at bounding box center [116, 413] width 158 height 33
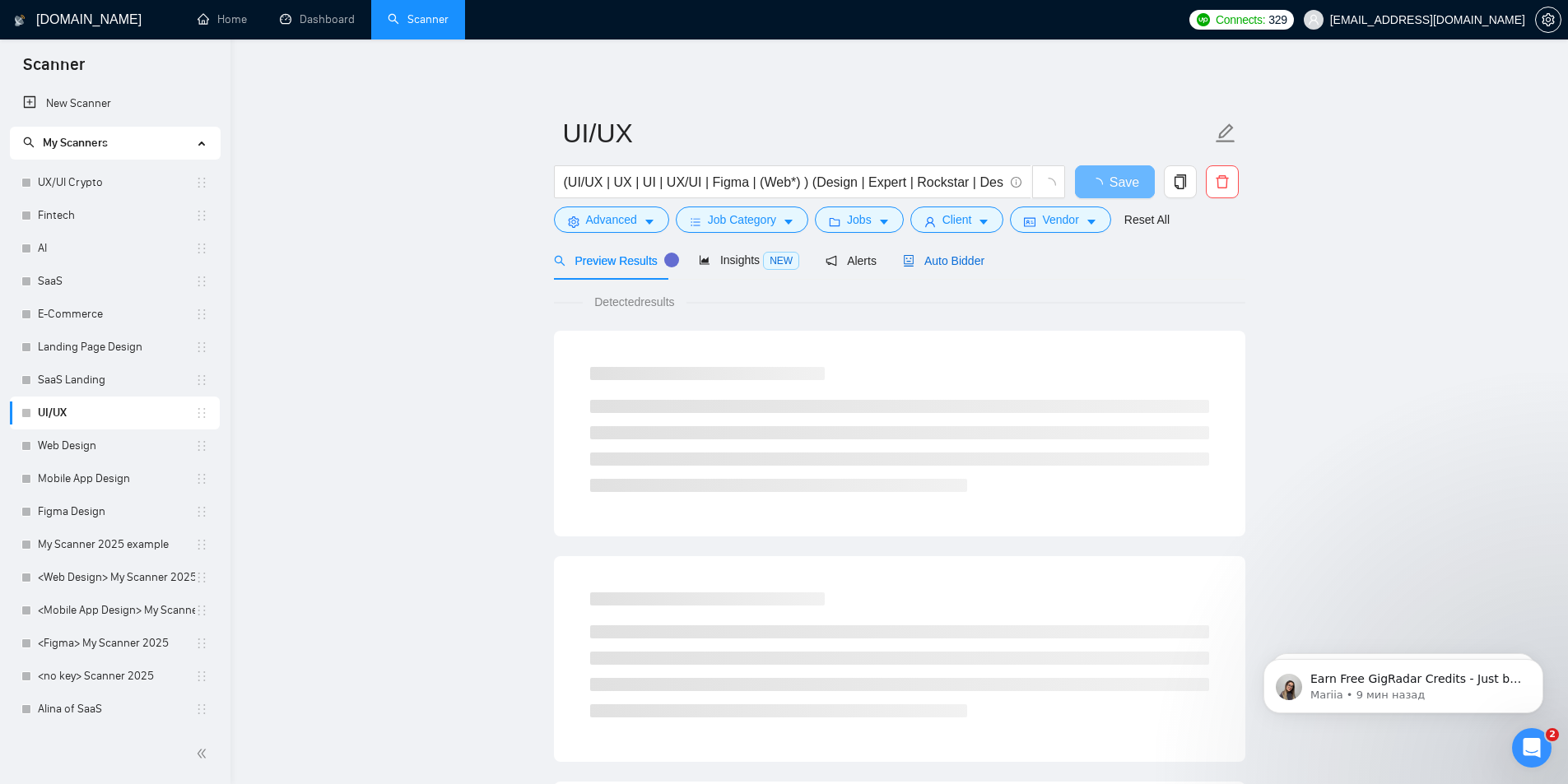
click at [948, 264] on span "Auto Bidder" at bounding box center [943, 260] width 81 height 13
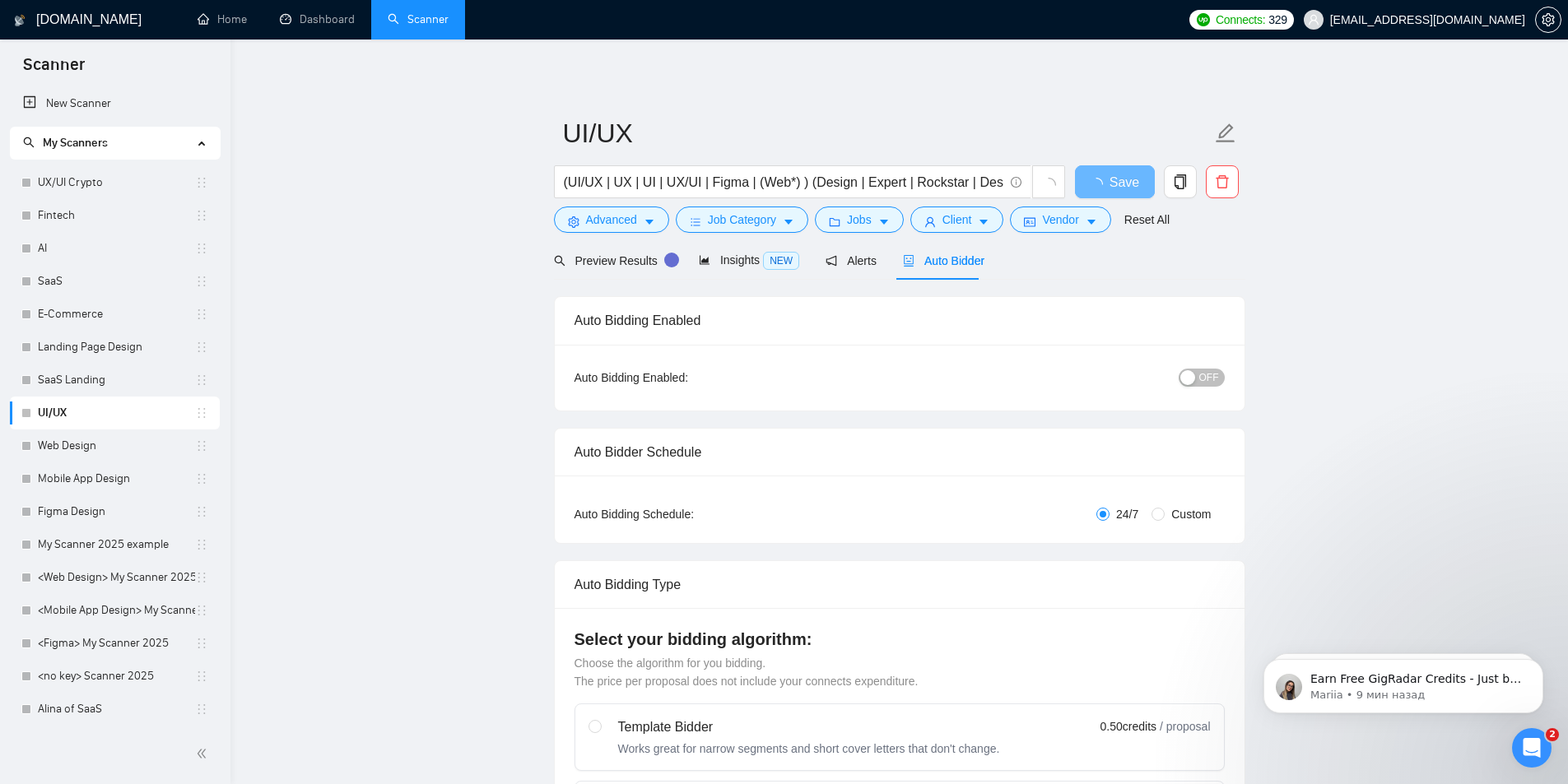
checkbox input "true"
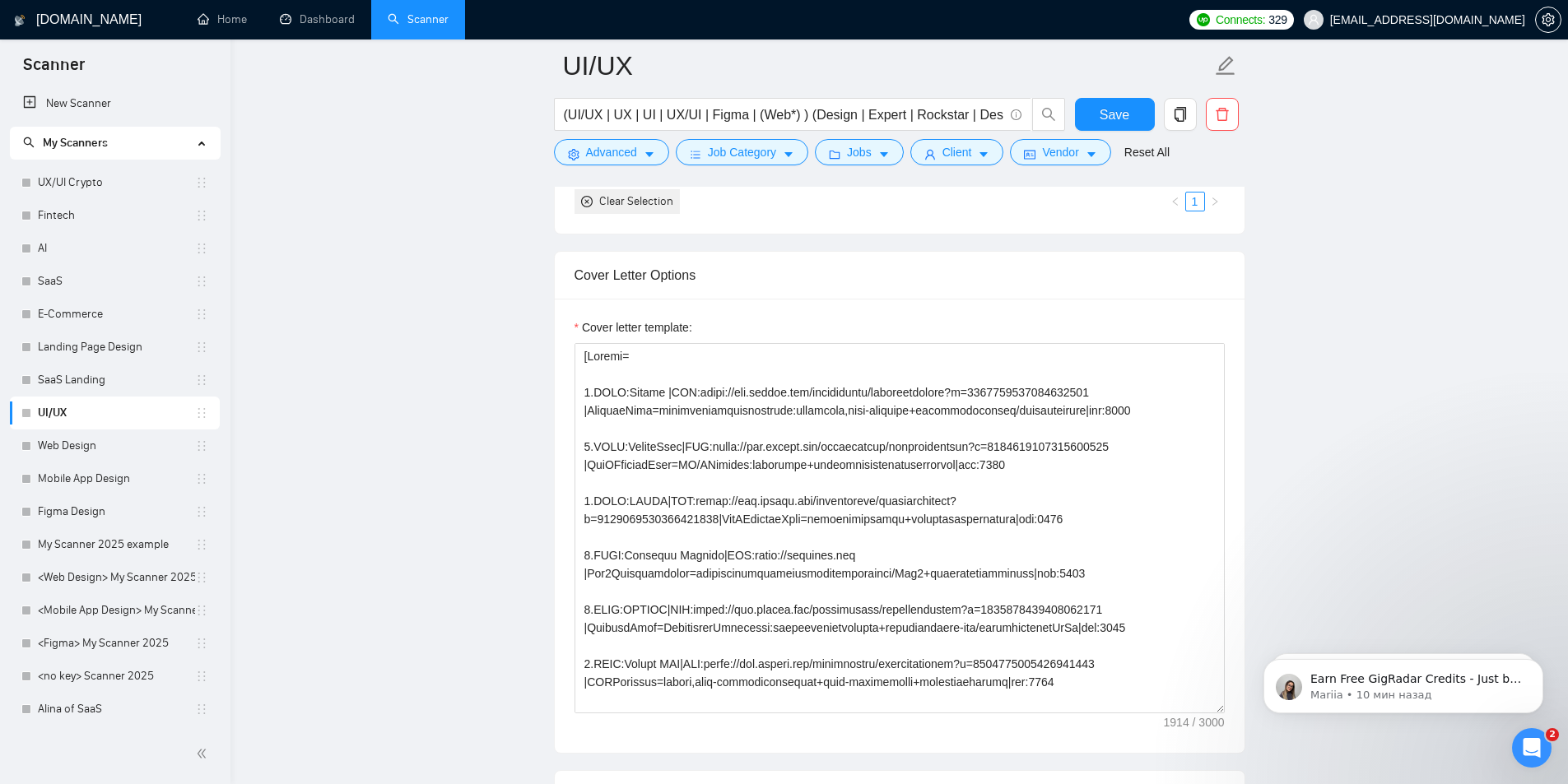
click at [457, 381] on main "UI/UX (UI/UX | UX | UI | UX/UI | Figma | (Web*) ) (Design | Expert | Rockstar |…" at bounding box center [899, 772] width 1285 height 4869
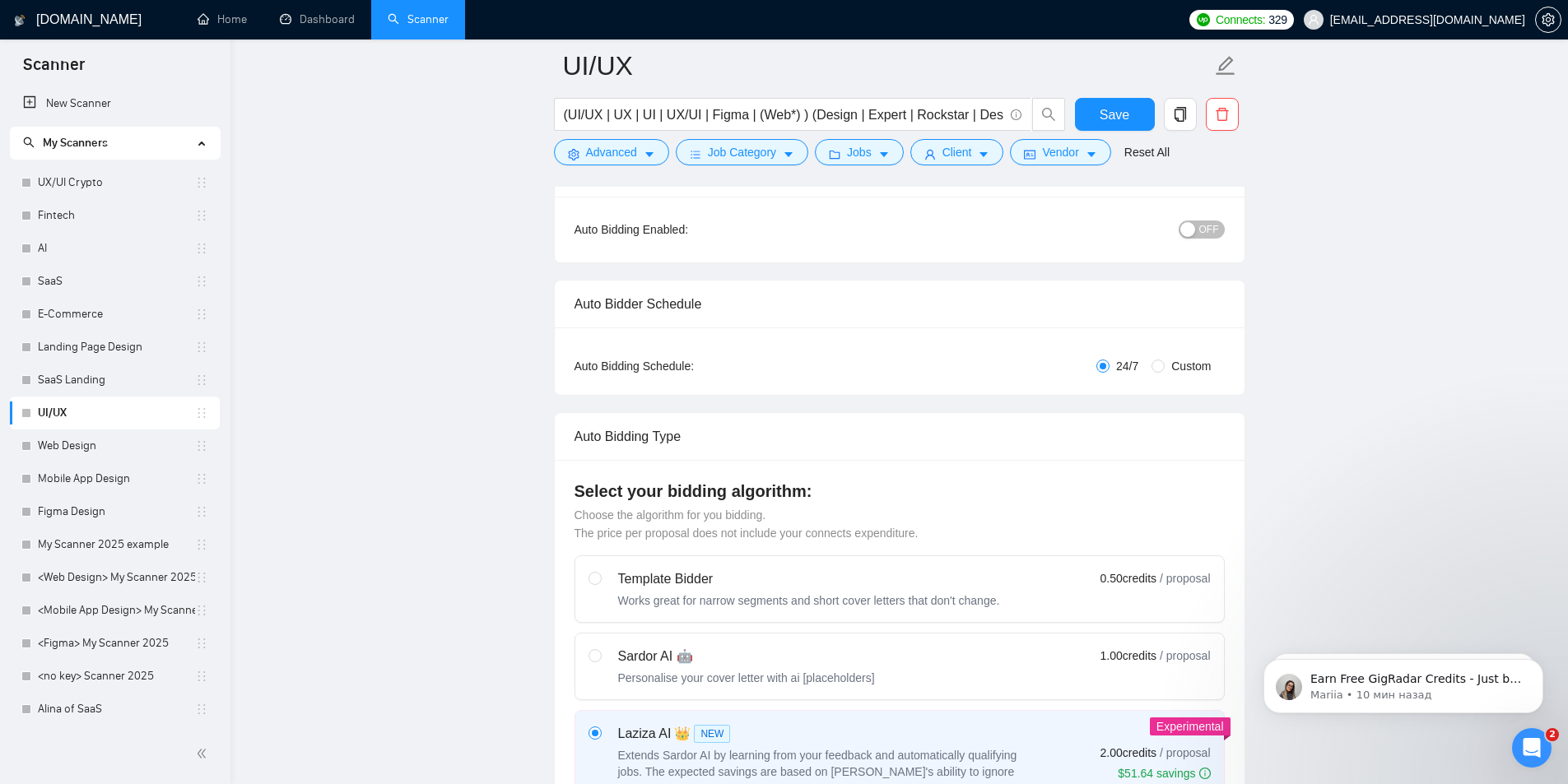
scroll to position [82, 0]
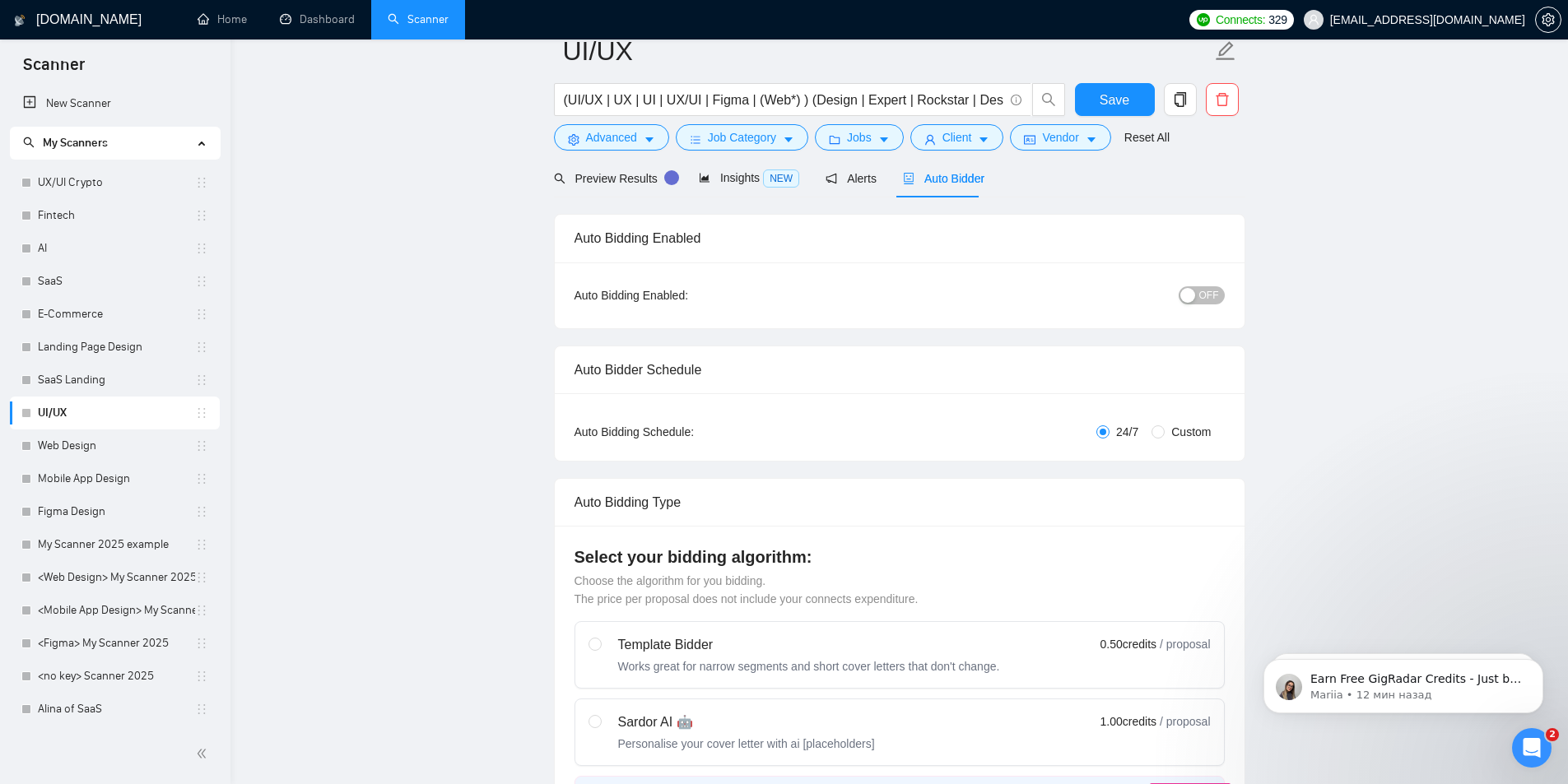
scroll to position [0, 0]
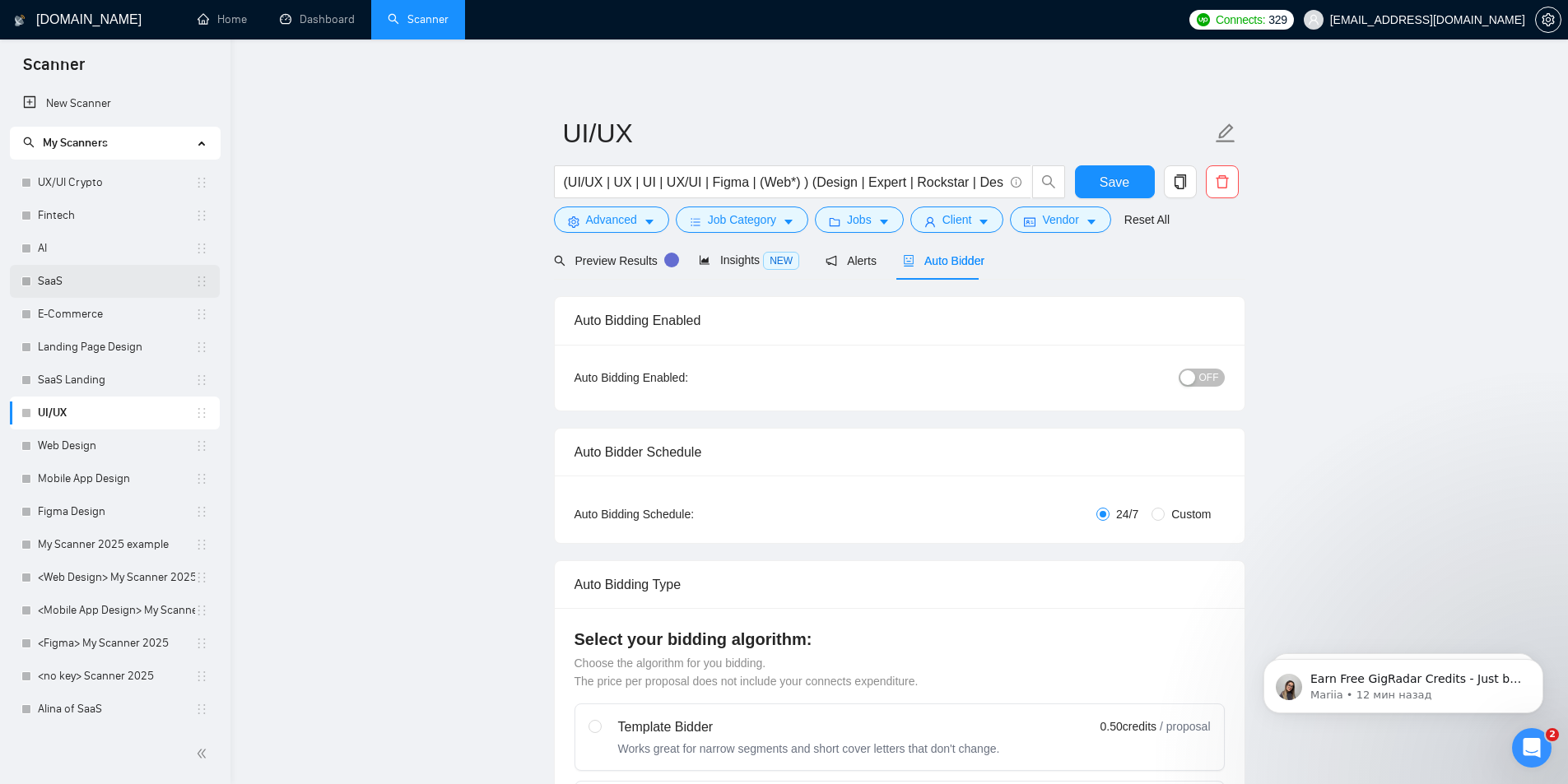
click at [107, 273] on link "SaaS" at bounding box center [116, 281] width 158 height 33
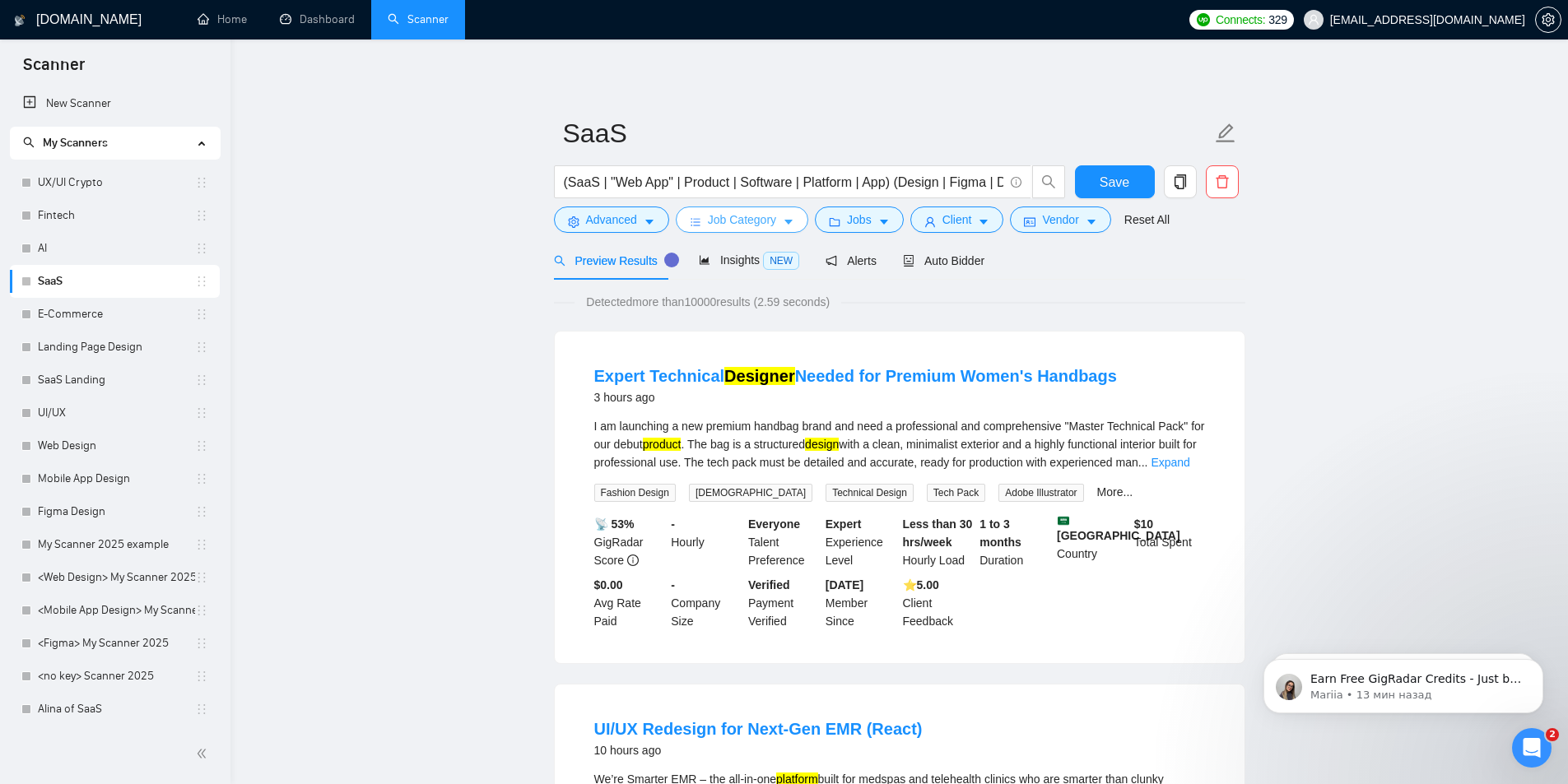
click at [766, 223] on span "Job Category" at bounding box center [742, 219] width 68 height 18
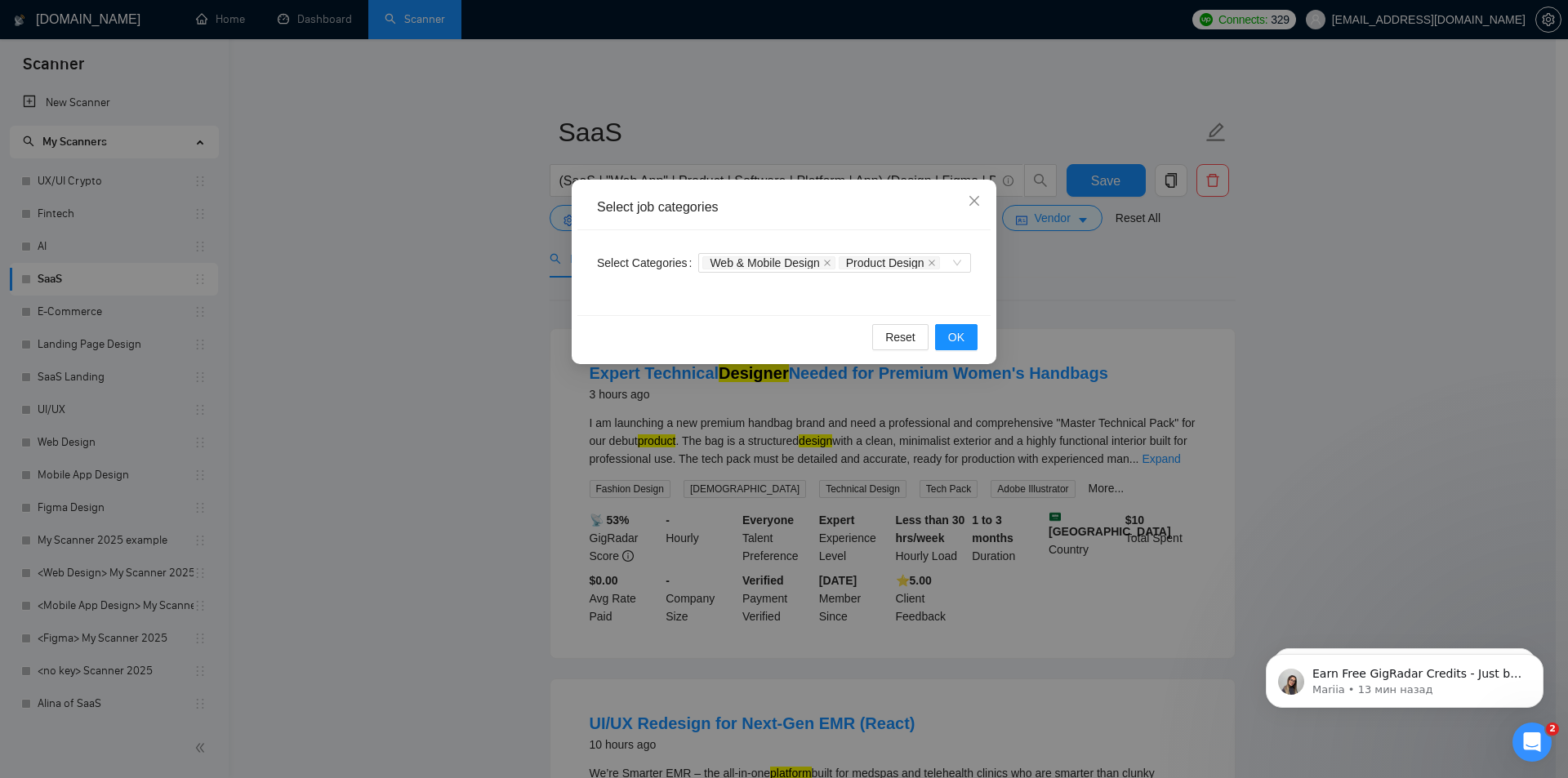
click at [474, 235] on div "Select job categories Select Categories Web & Mobile Design Product Design Rese…" at bounding box center [784, 389] width 1568 height 778
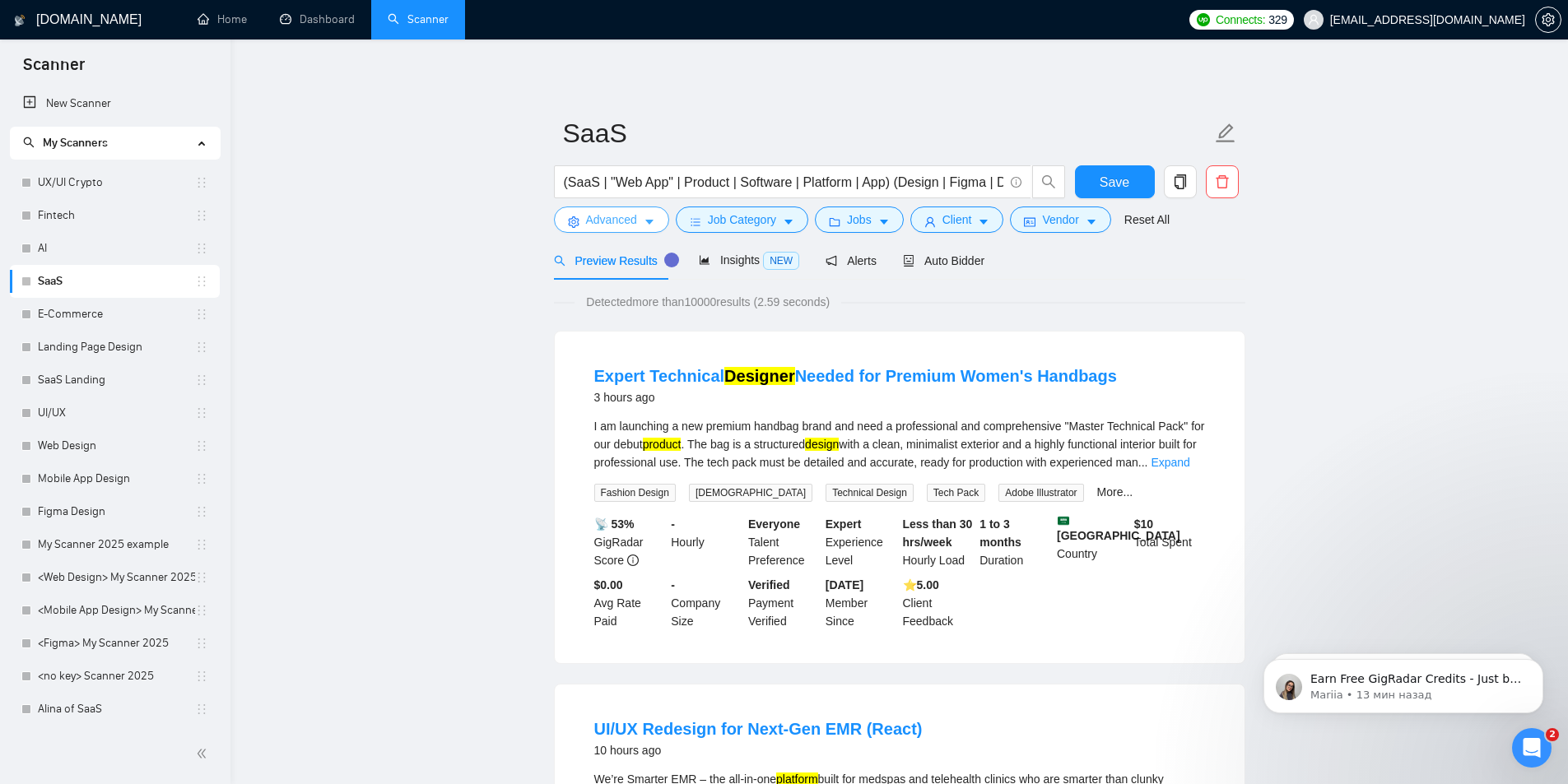
click at [628, 218] on span "Advanced" at bounding box center [612, 219] width 51 height 18
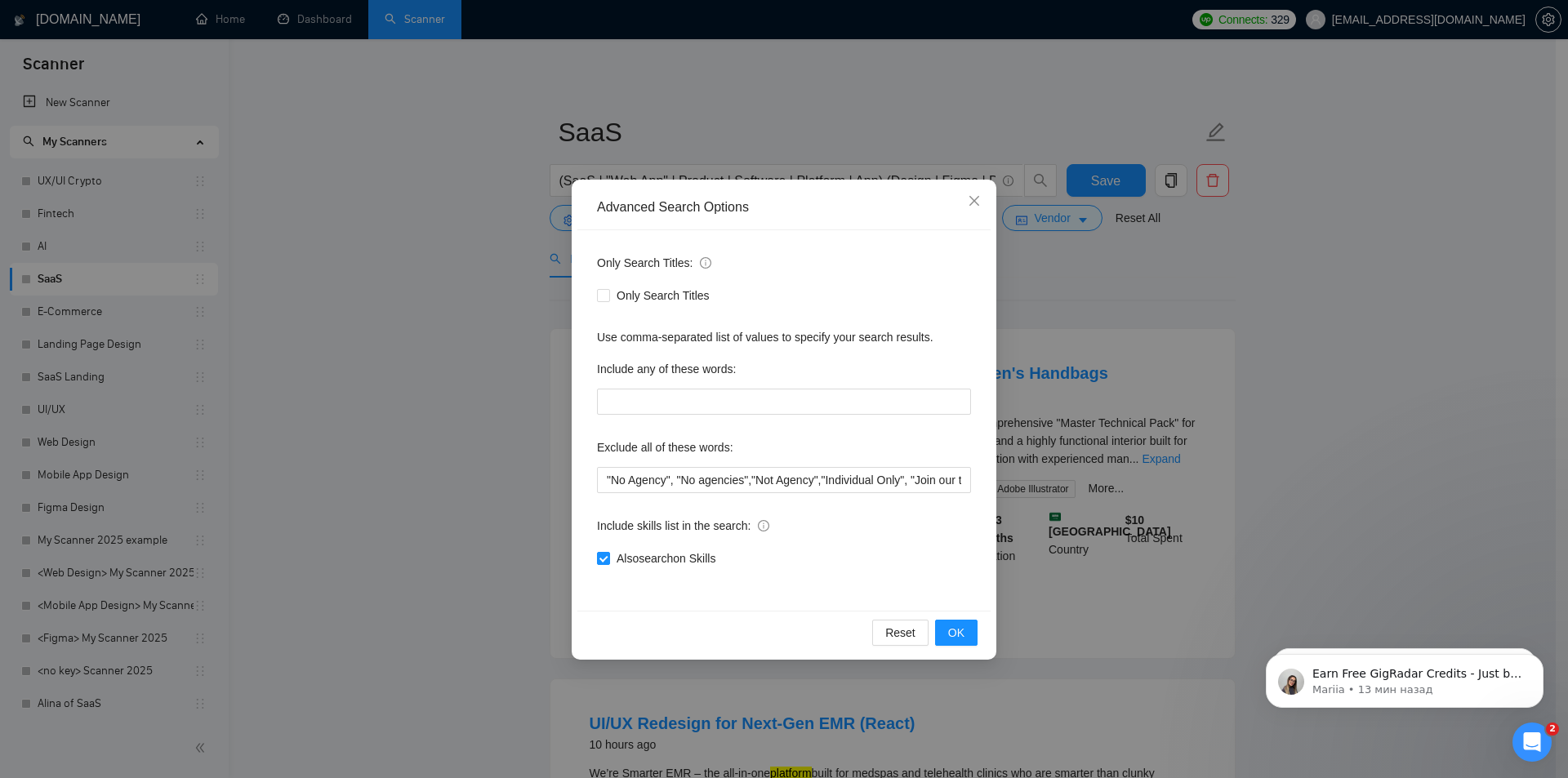
click at [504, 284] on div "Advanced Search Options Only Search Titles: Only Search Titles Use comma-separa…" at bounding box center [784, 389] width 1568 height 778
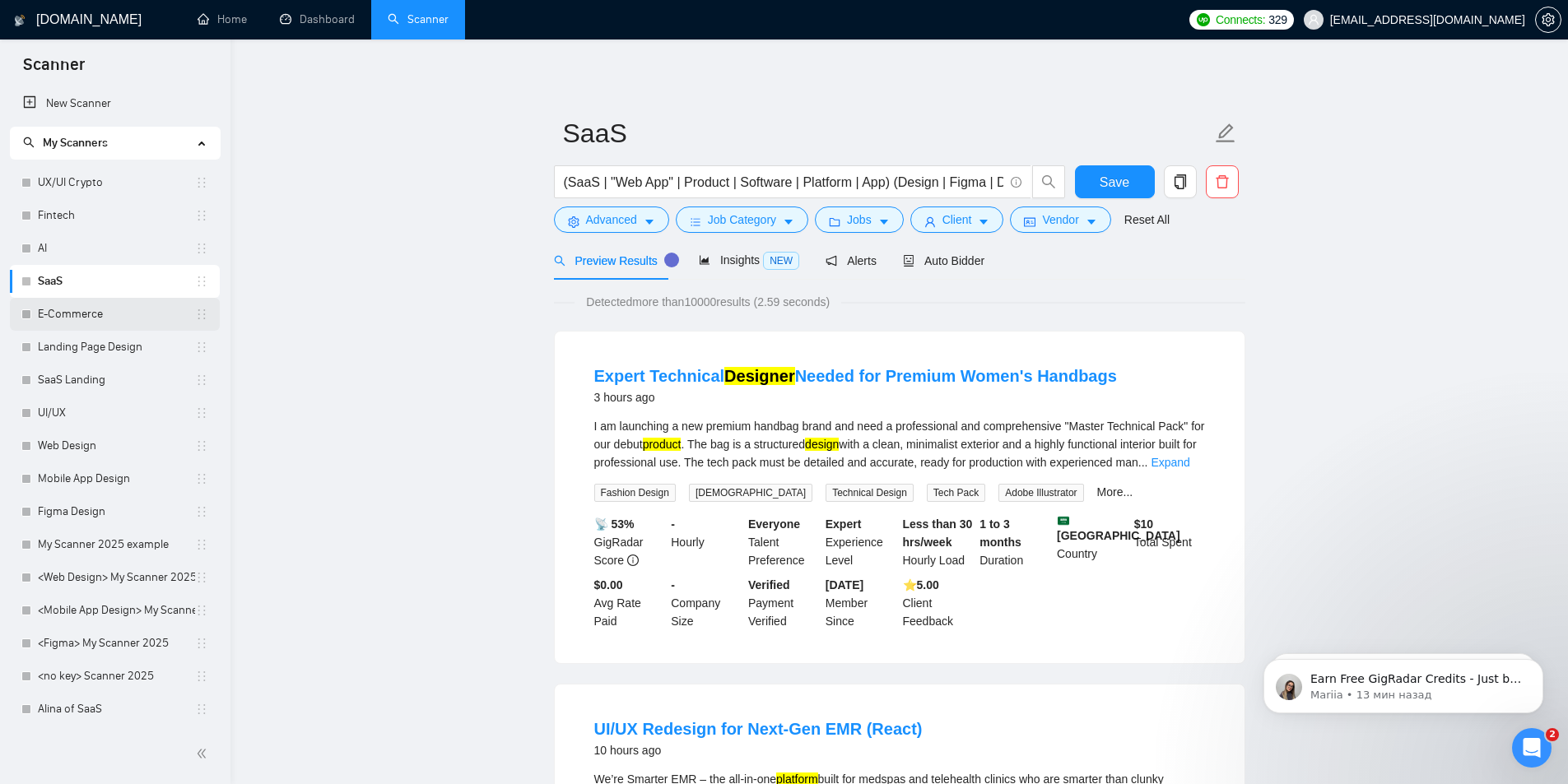
click at [94, 313] on link "E-Commerce" at bounding box center [116, 314] width 158 height 33
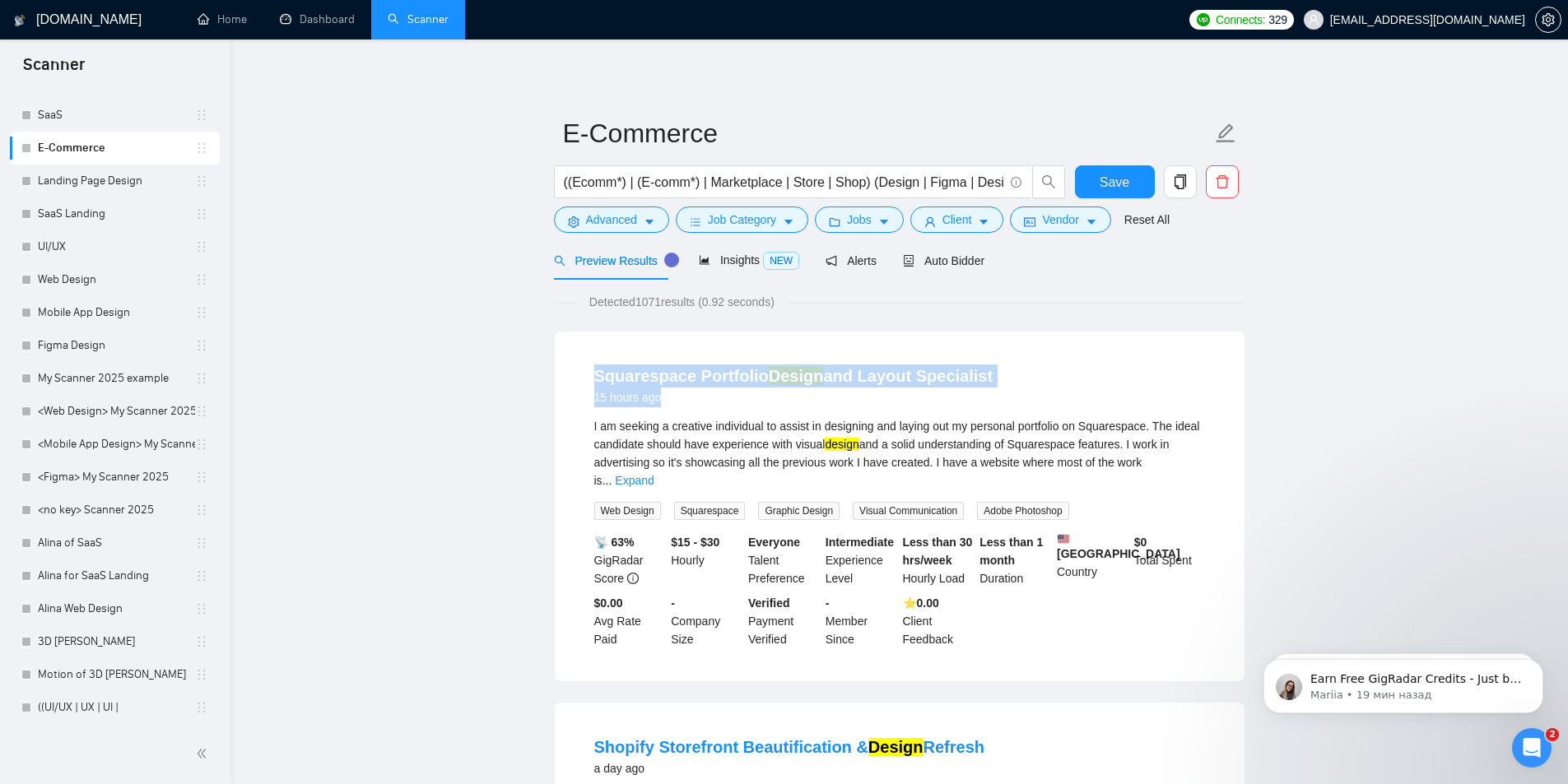
drag, startPoint x: 591, startPoint y: 383, endPoint x: 682, endPoint y: 400, distance: 92.6
click at [681, 400] on div "Squarespace Portfolio Design and Layout Specialist 15 hours ago I am seeking a …" at bounding box center [900, 506] width 690 height 350
click at [682, 400] on div "15 hours ago" at bounding box center [794, 397] width 399 height 20
drag, startPoint x: 673, startPoint y: 403, endPoint x: 583, endPoint y: 380, distance: 92.9
click at [583, 380] on li "Squarespace Portfolio Design and Layout Specialist 15 hours ago I am seeking a …" at bounding box center [900, 507] width 650 height 311
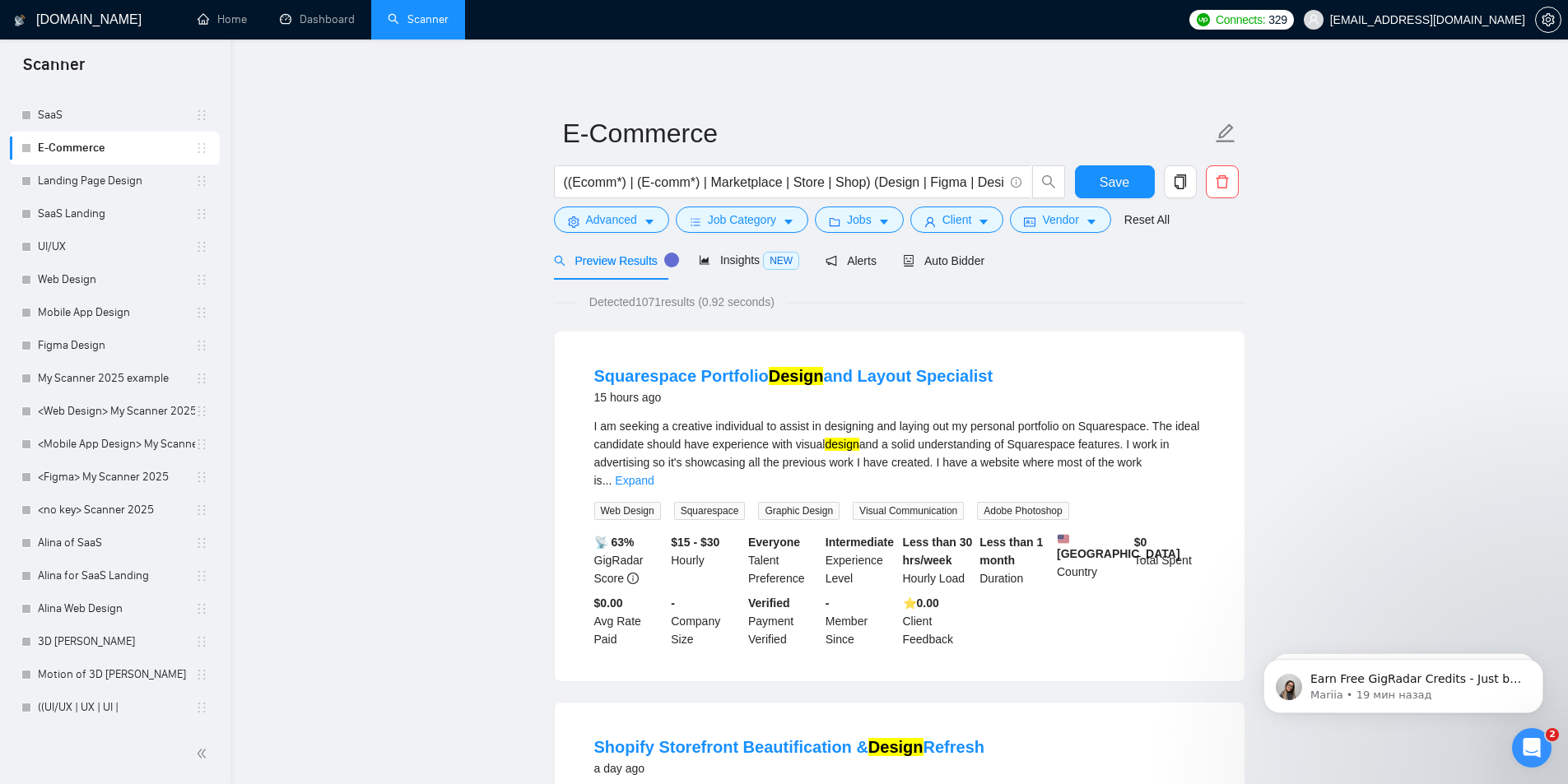
click at [573, 374] on div "Squarespace Portfolio Design and Layout Specialist 15 hours ago I am seeking a …" at bounding box center [900, 506] width 690 height 350
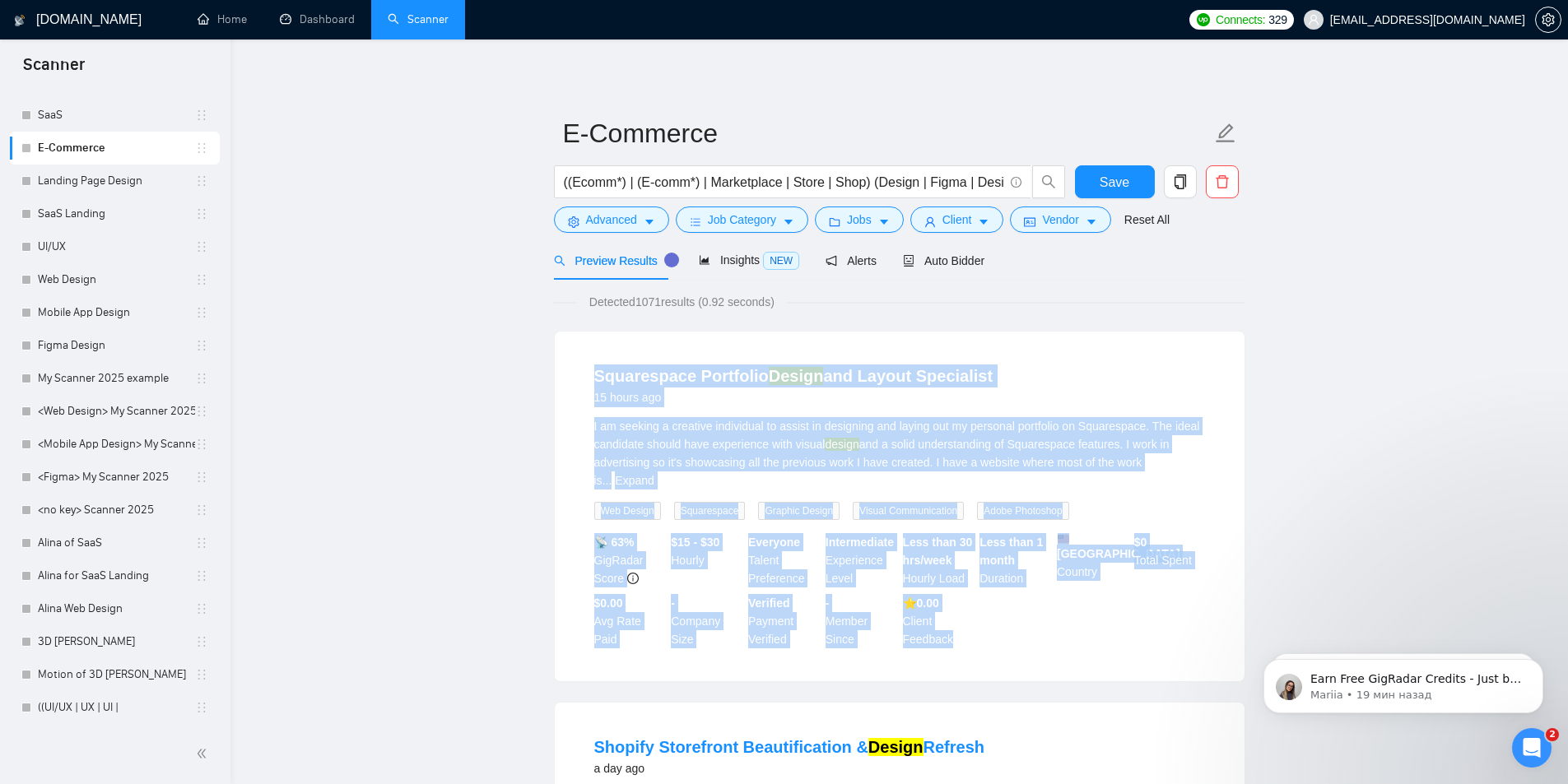
drag, startPoint x: 576, startPoint y: 372, endPoint x: 994, endPoint y: 643, distance: 498.2
click at [994, 643] on li "Squarespace Portfolio Design and Layout Specialist 15 hours ago I am seeking a …" at bounding box center [900, 507] width 650 height 311
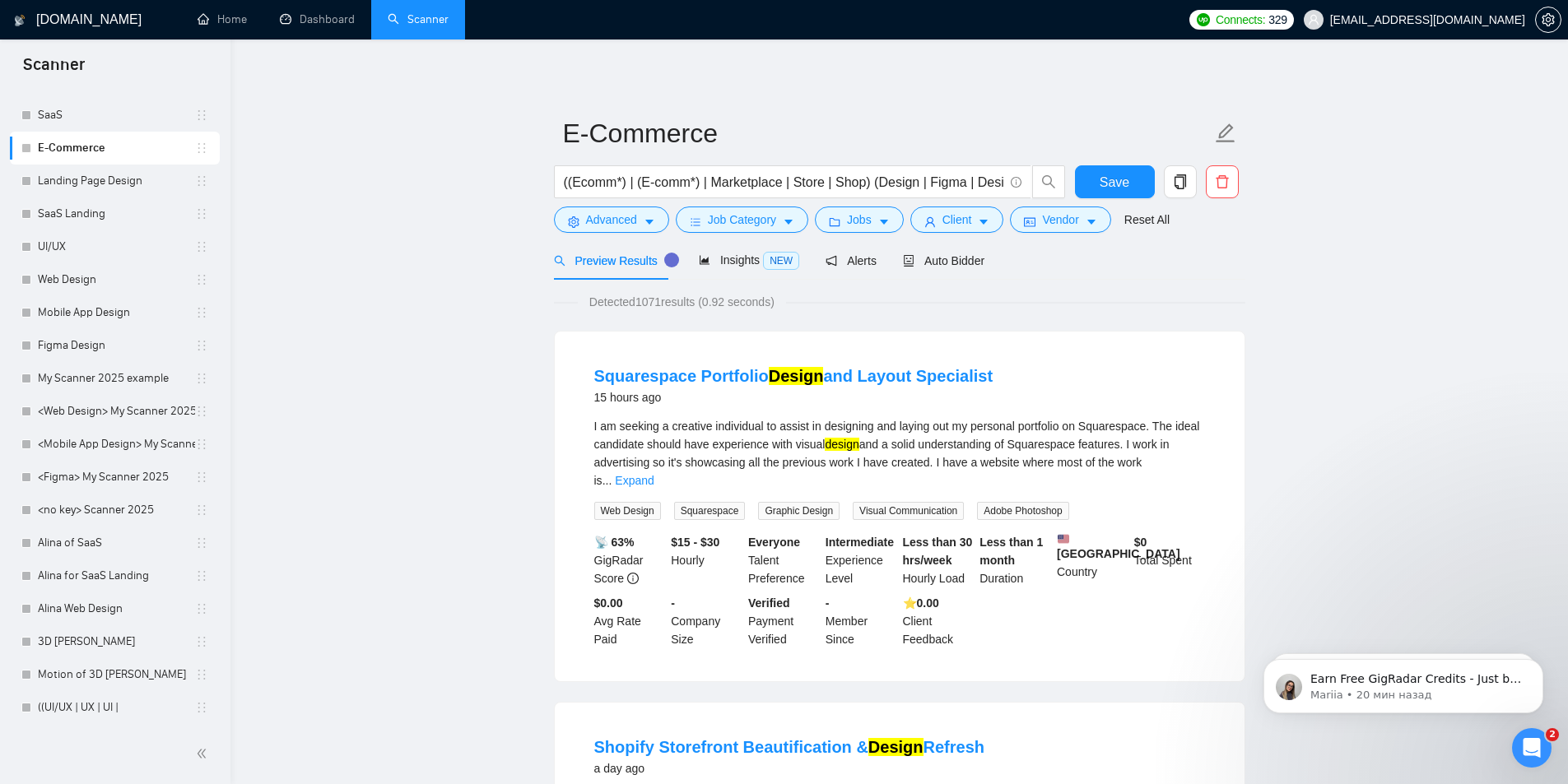
drag, startPoint x: 572, startPoint y: 382, endPoint x: 701, endPoint y: 410, distance: 132.0
click at [701, 410] on div "Squarespace Portfolio Design and Layout Specialist 15 hours ago I am seeking a …" at bounding box center [900, 506] width 690 height 350
click at [682, 403] on div "15 hours ago" at bounding box center [794, 397] width 399 height 20
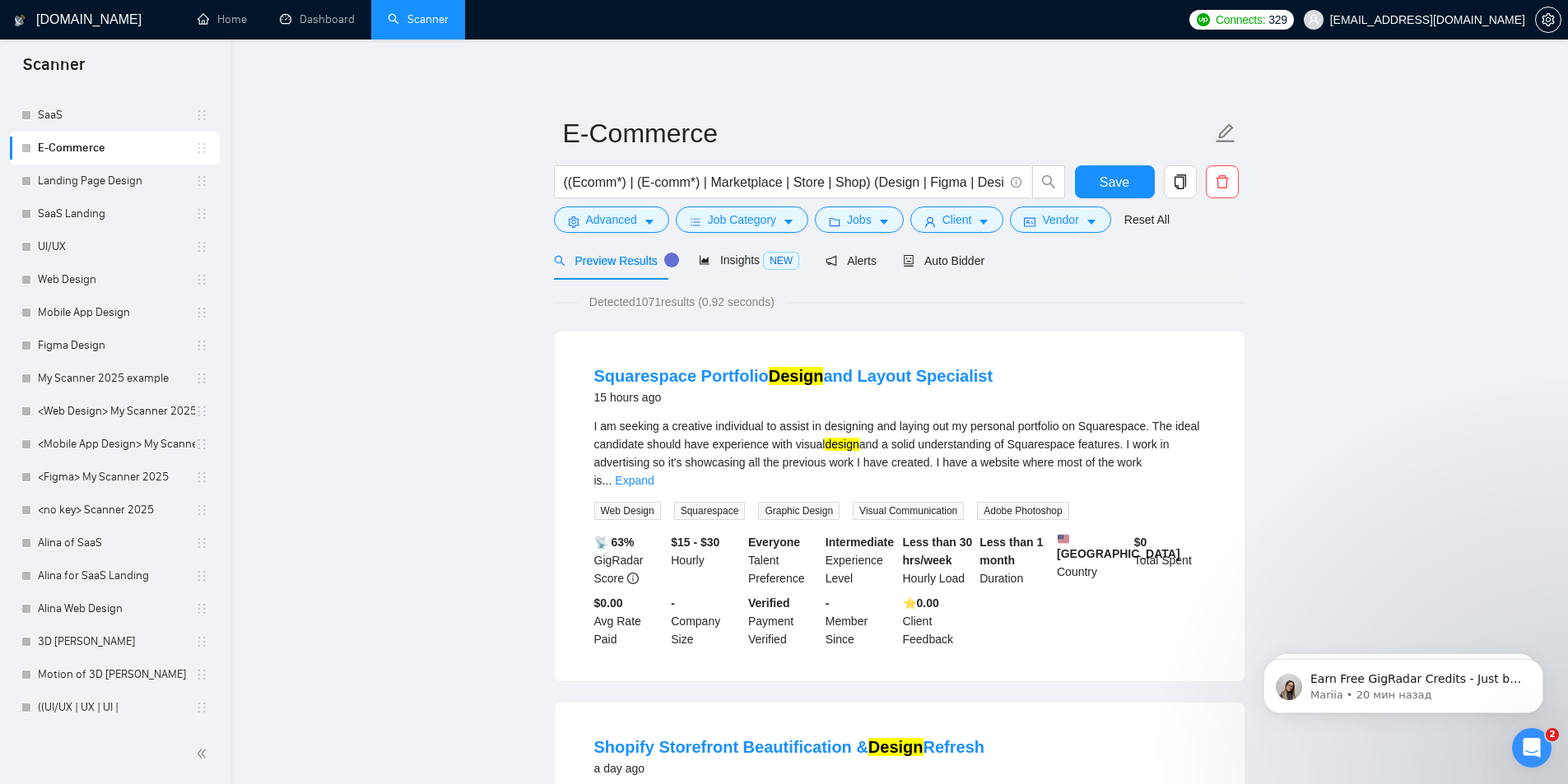
drag, startPoint x: 587, startPoint y: 367, endPoint x: 576, endPoint y: 379, distance: 16.3
click at [593, 379] on li "Squarespace Portfolio Design and Layout Specialist 15 hours ago I am seeking a …" at bounding box center [900, 507] width 650 height 311
click at [576, 379] on li "Squarespace Portfolio Design and Layout Specialist 15 hours ago I am seeking a …" at bounding box center [900, 507] width 650 height 311
drag, startPoint x: 582, startPoint y: 377, endPoint x: 722, endPoint y: 396, distance: 141.3
click at [722, 396] on li "Squarespace Portfolio Design and Layout Specialist 15 hours ago I am seeking a …" at bounding box center [900, 507] width 650 height 311
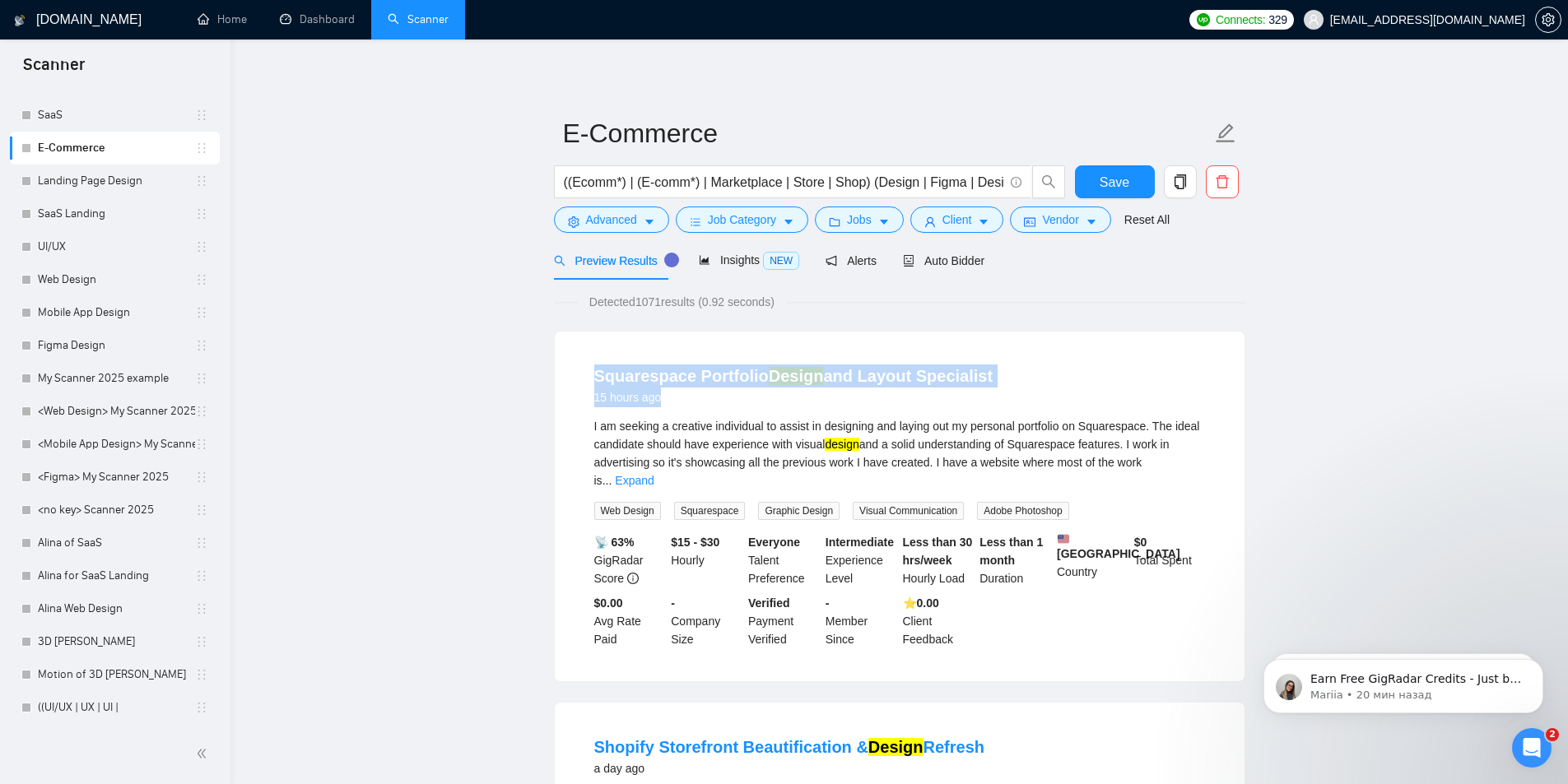
click at [694, 396] on div "15 hours ago" at bounding box center [794, 397] width 399 height 20
drag, startPoint x: 571, startPoint y: 378, endPoint x: 734, endPoint y: 397, distance: 164.1
click at [729, 395] on div "Squarespace Portfolio Design and Layout Specialist 15 hours ago I am seeking a …" at bounding box center [900, 506] width 690 height 350
click at [679, 399] on div "15 hours ago" at bounding box center [794, 397] width 399 height 20
drag, startPoint x: 576, startPoint y: 384, endPoint x: 753, endPoint y: 393, distance: 177.2
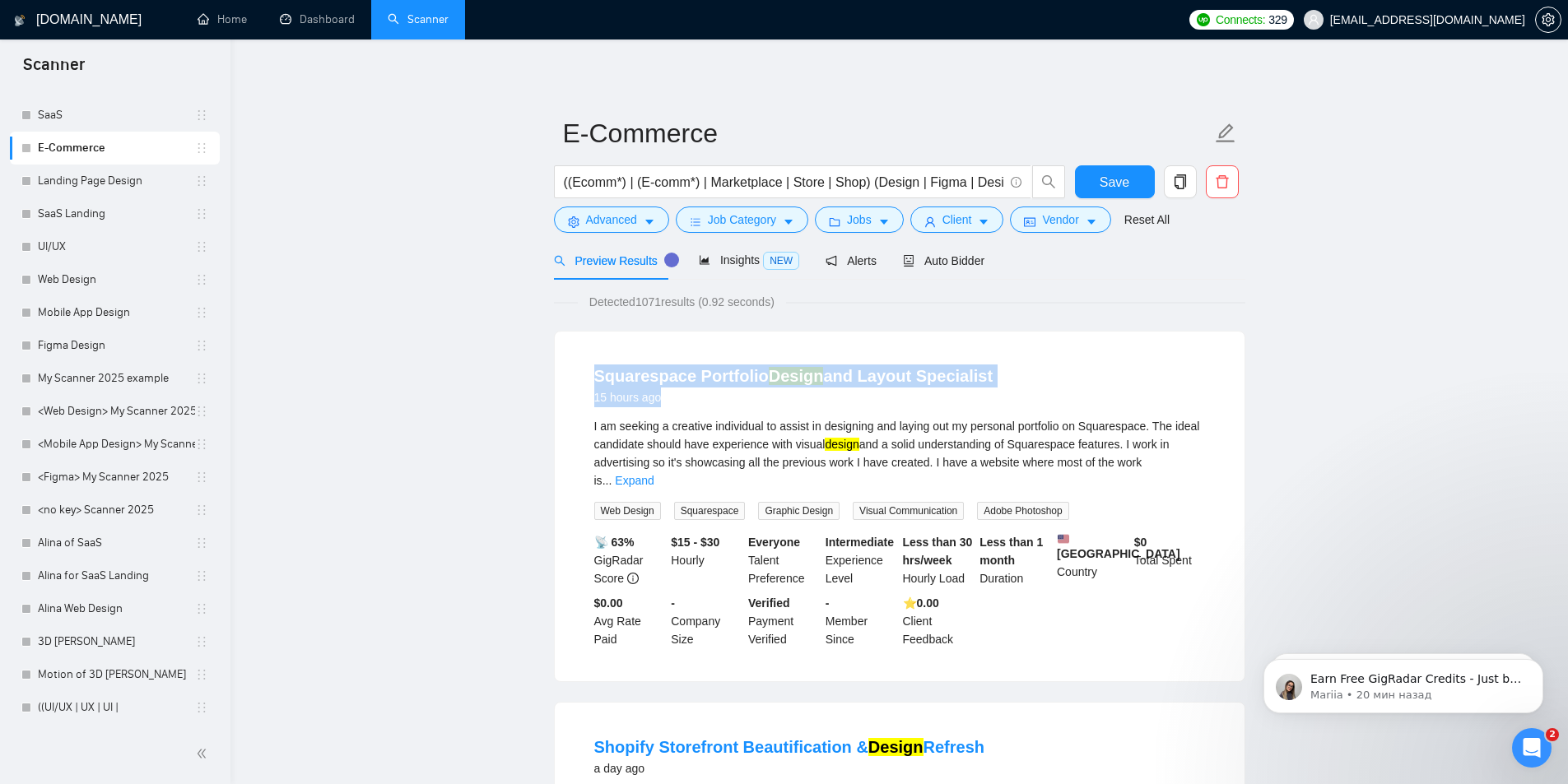
click at [753, 393] on li "Squarespace Portfolio Design and Layout Specialist 15 hours ago I am seeking a …" at bounding box center [900, 507] width 650 height 311
drag, startPoint x: 724, startPoint y: 393, endPoint x: 636, endPoint y: 392, distance: 88.0
click at [723, 393] on div "15 hours ago" at bounding box center [794, 397] width 399 height 20
click at [584, 383] on li "Squarespace Portfolio Design and Layout Specialist 15 hours ago I am seeking a …" at bounding box center [900, 507] width 650 height 311
click at [587, 382] on li "Squarespace Portfolio Design and Layout Specialist 15 hours ago I am seeking a …" at bounding box center [900, 507] width 650 height 311
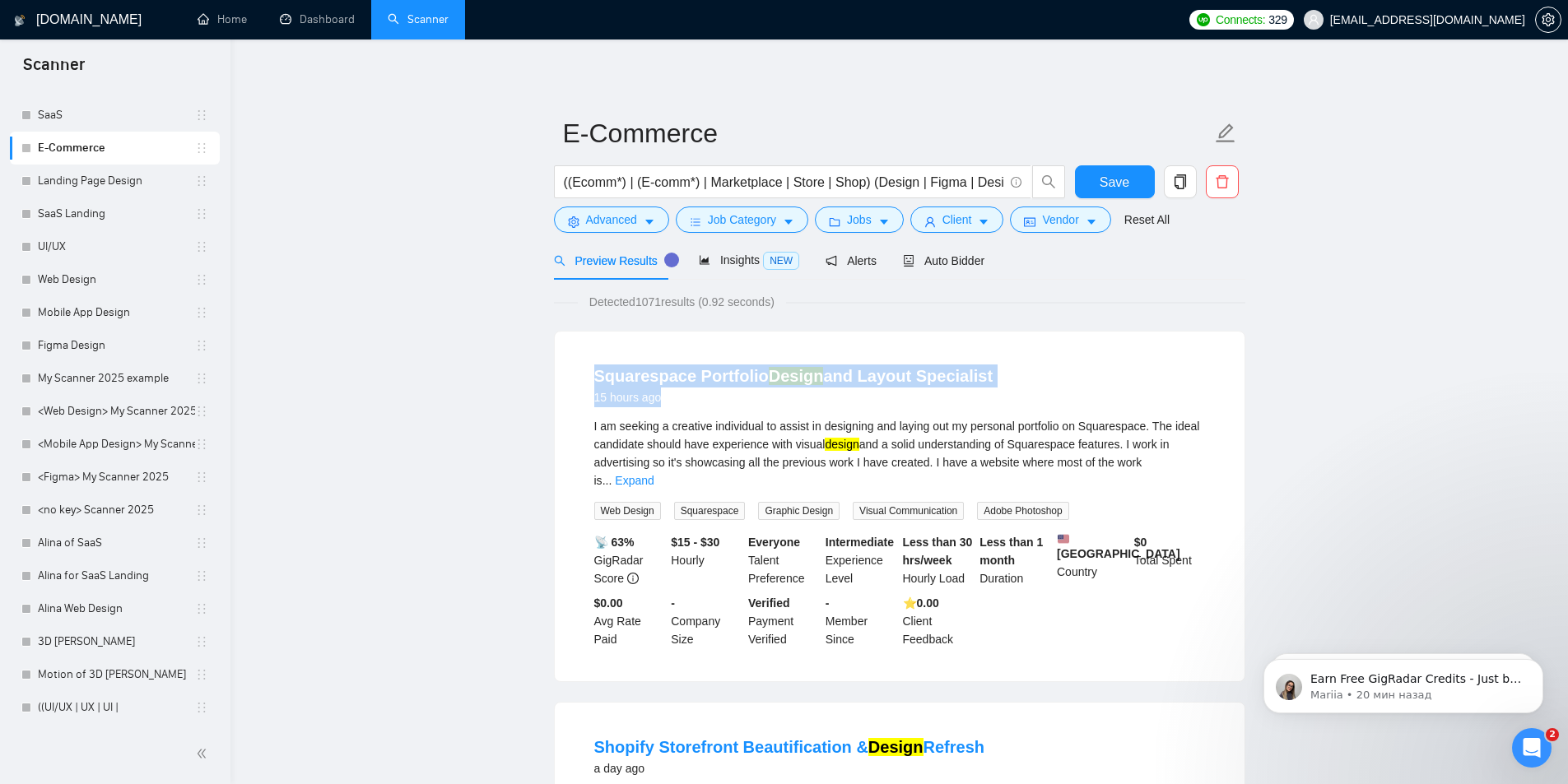
drag, startPoint x: 583, startPoint y: 376, endPoint x: 708, endPoint y: 399, distance: 127.1
click at [708, 399] on li "Squarespace Portfolio Design and Layout Specialist 15 hours ago I am seeking a …" at bounding box center [900, 507] width 650 height 311
click at [675, 398] on div "15 hours ago" at bounding box center [794, 397] width 399 height 20
click at [712, 399] on div "15 hours ago" at bounding box center [794, 397] width 399 height 20
drag, startPoint x: 578, startPoint y: 382, endPoint x: 732, endPoint y: 401, distance: 155.2
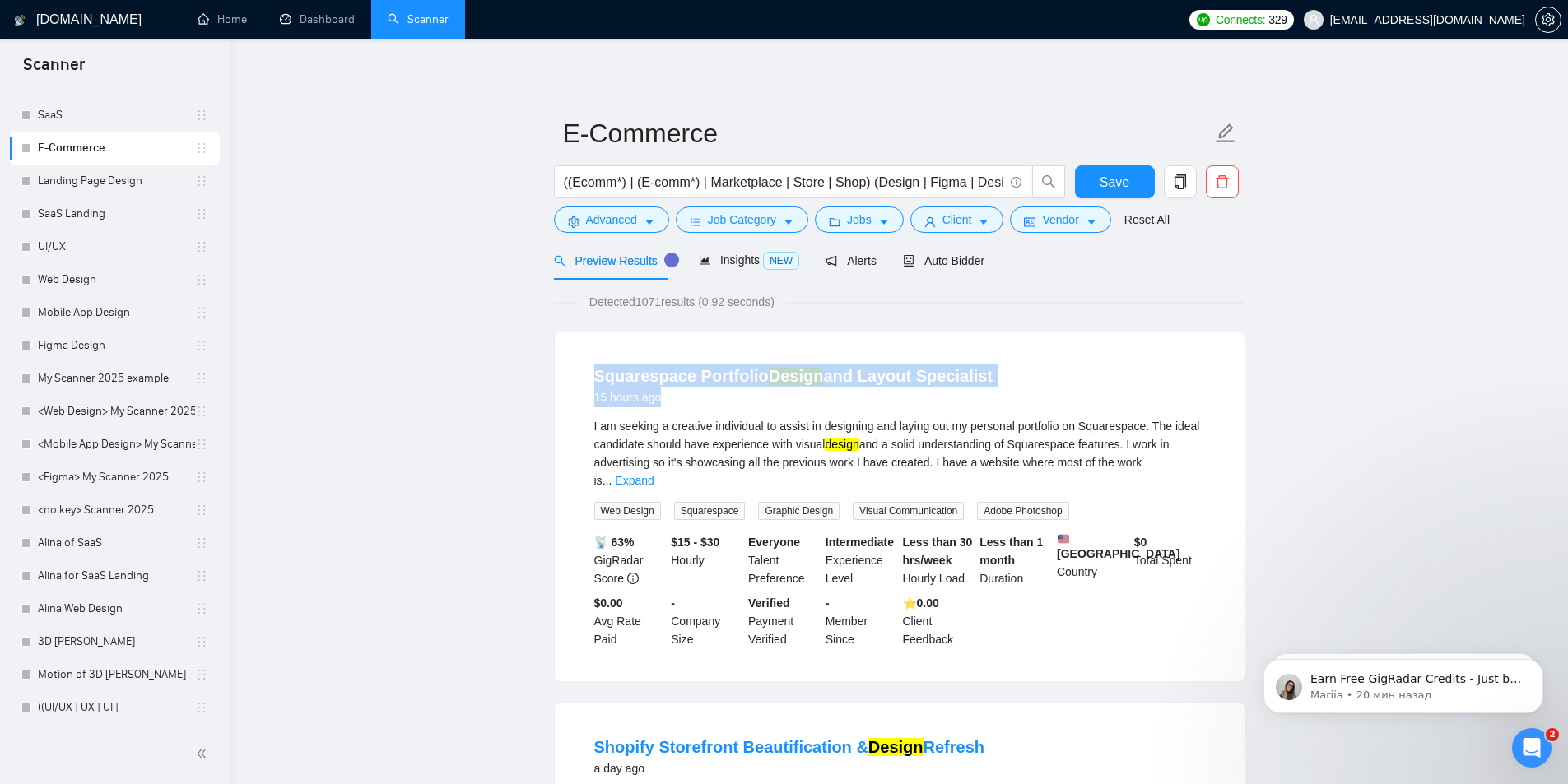
click at [735, 401] on li "Squarespace Portfolio Design and Layout Specialist 15 hours ago I am seeking a …" at bounding box center [900, 507] width 650 height 311
click at [699, 402] on div "15 hours ago" at bounding box center [794, 397] width 399 height 20
drag, startPoint x: 585, startPoint y: 379, endPoint x: 750, endPoint y: 410, distance: 167.9
click at [750, 410] on li "Squarespace Portfolio Design and Layout Specialist 15 hours ago I am seeking a …" at bounding box center [900, 507] width 650 height 311
click at [741, 410] on div "Squarespace Portfolio Design and Layout Specialist 15 hours ago" at bounding box center [900, 388] width 611 height 47
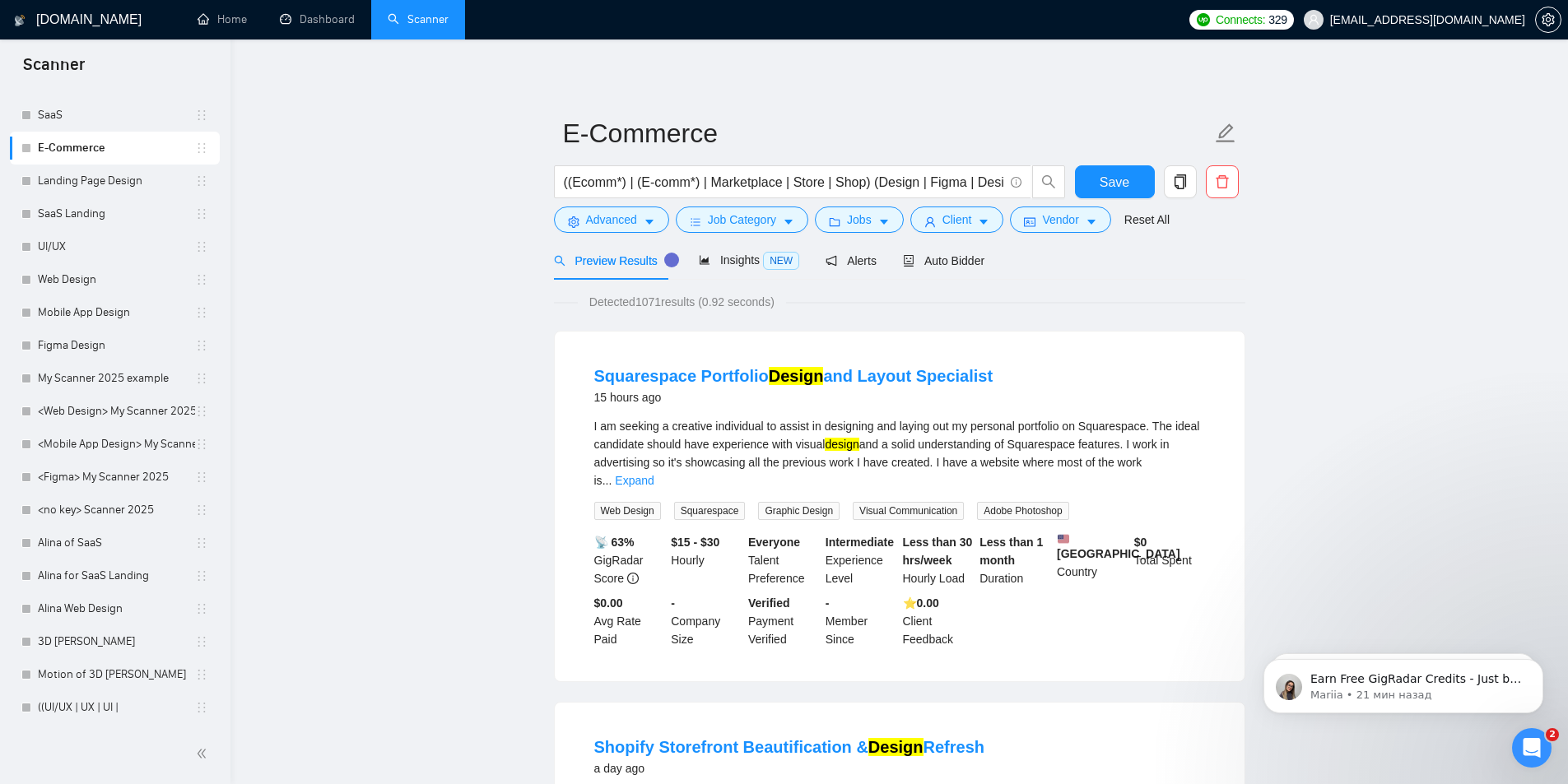
drag, startPoint x: 518, startPoint y: 124, endPoint x: 1148, endPoint y: 459, distance: 713.5
click at [554, 366] on div "Squarespace Portfolio Design and Layout Specialist 15 hours ago I am seeking a …" at bounding box center [900, 507] width 691 height 352
drag, startPoint x: 578, startPoint y: 381, endPoint x: 1149, endPoint y: 465, distance: 577.1
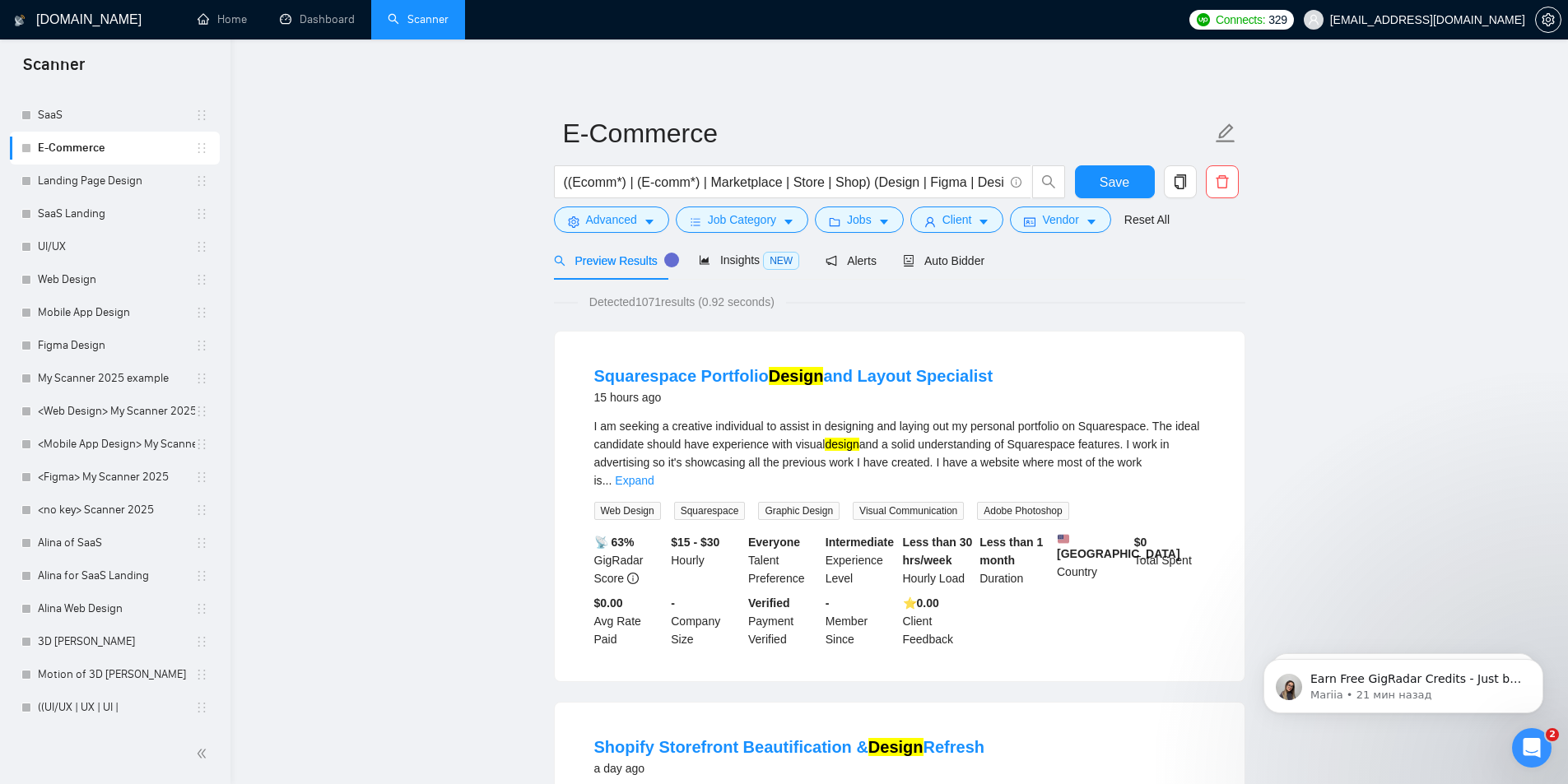
click at [1149, 465] on div "Squarespace Portfolio Design and Layout Specialist 15 hours ago I am seeking a …" at bounding box center [900, 506] width 690 height 350
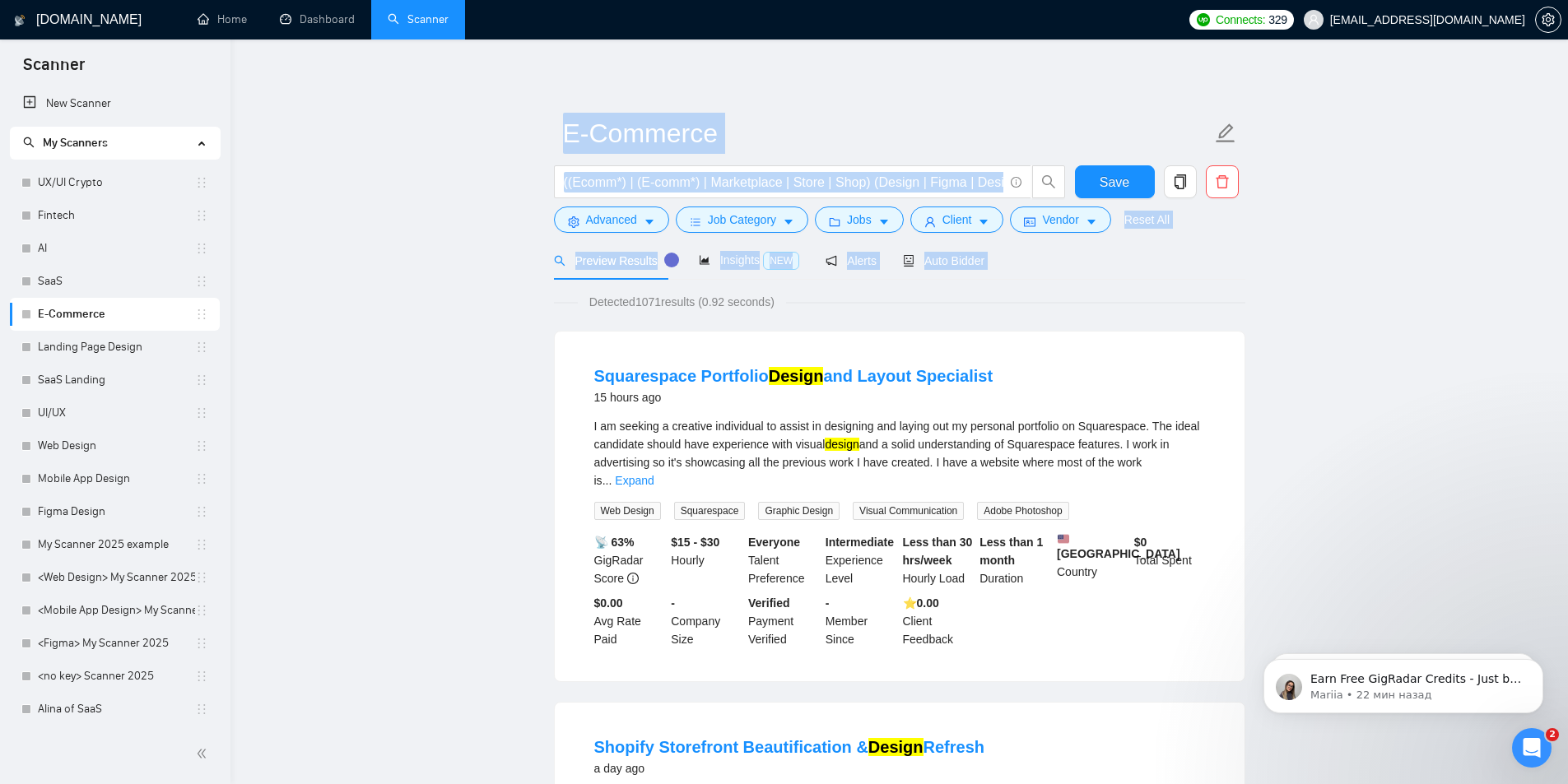
drag, startPoint x: 538, startPoint y: 133, endPoint x: 1040, endPoint y: 291, distance: 526.3
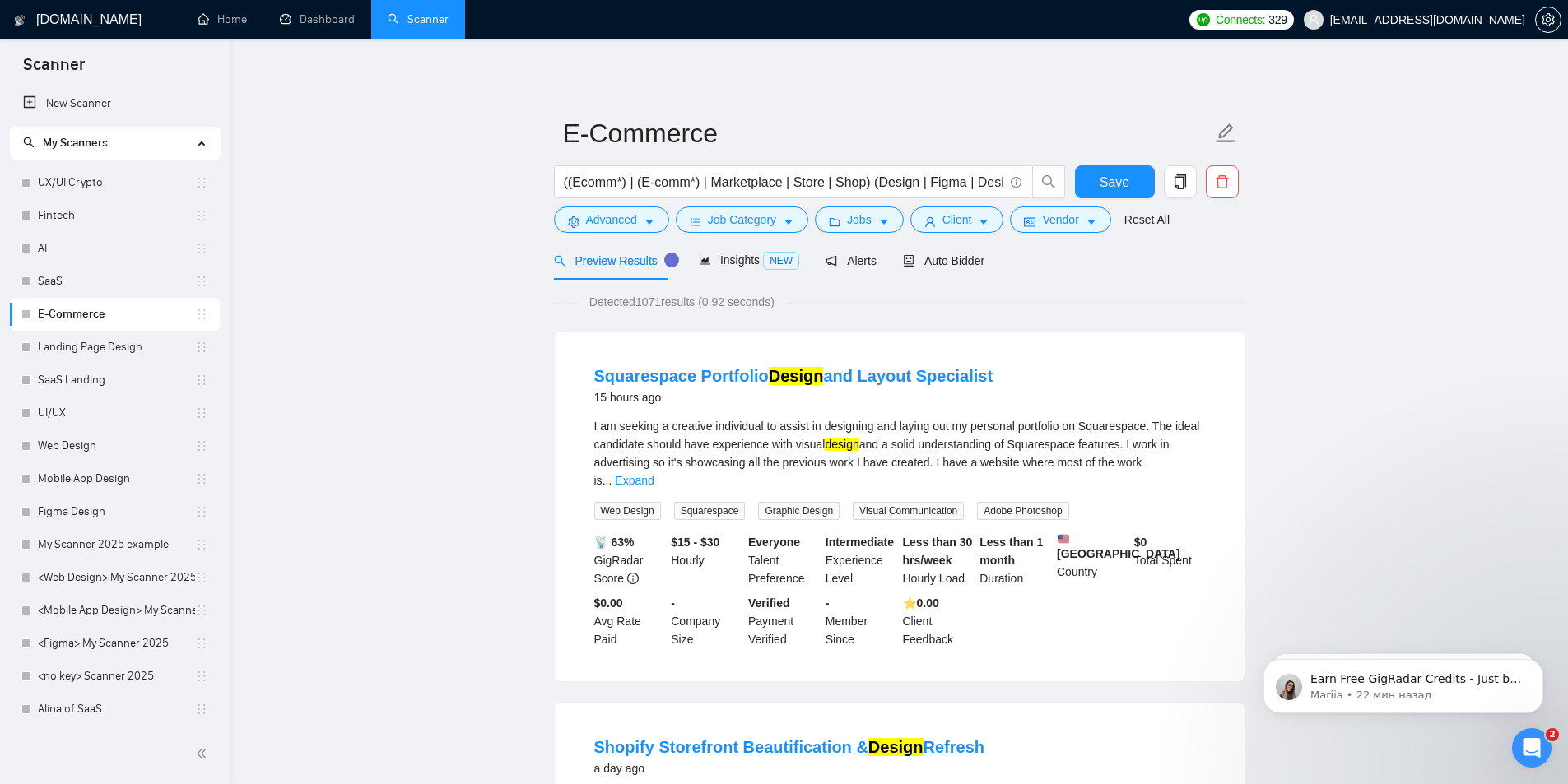
click at [938, 254] on span "Auto Bidder" at bounding box center [943, 260] width 81 height 13
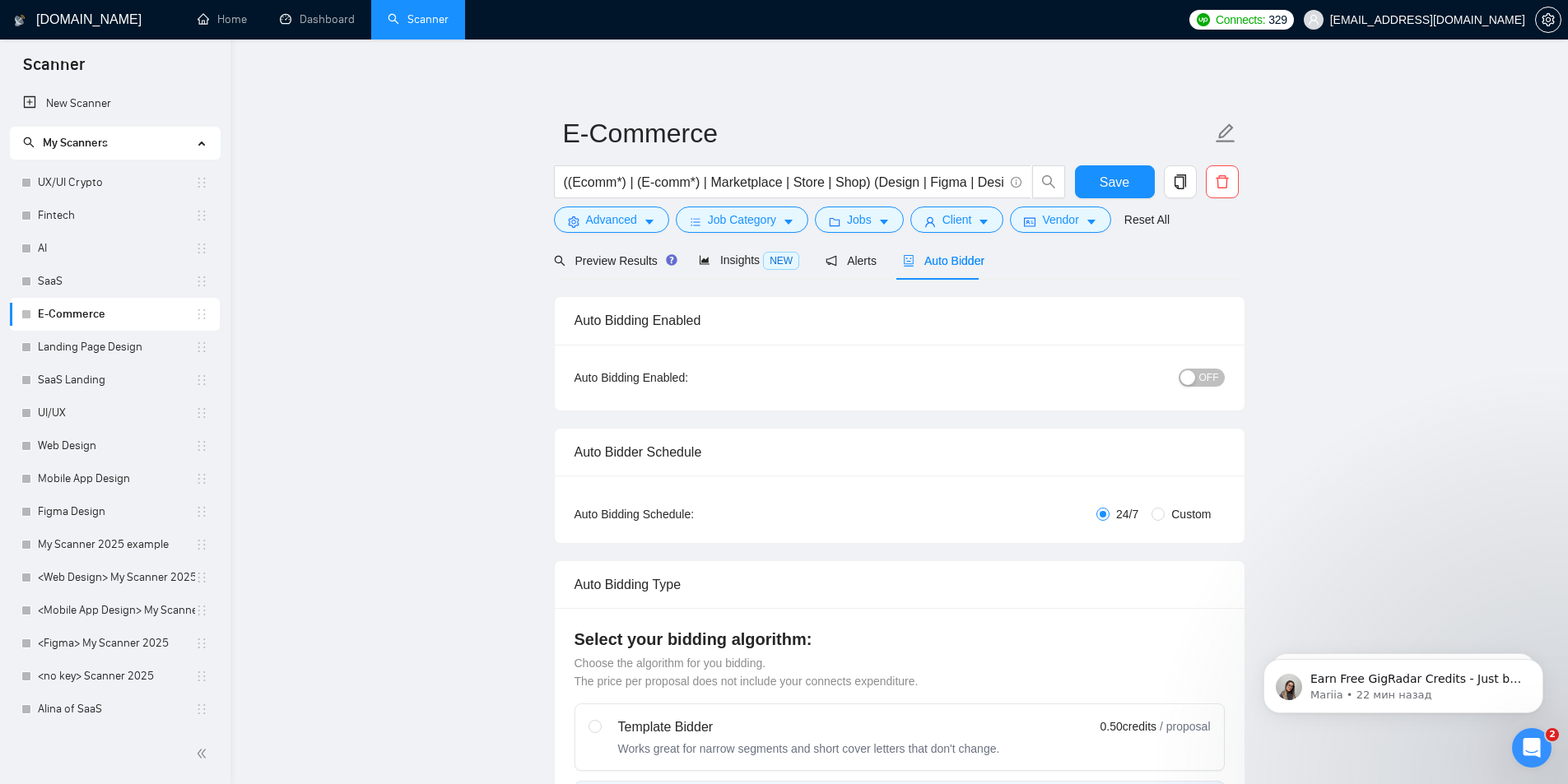
checkbox input "true"
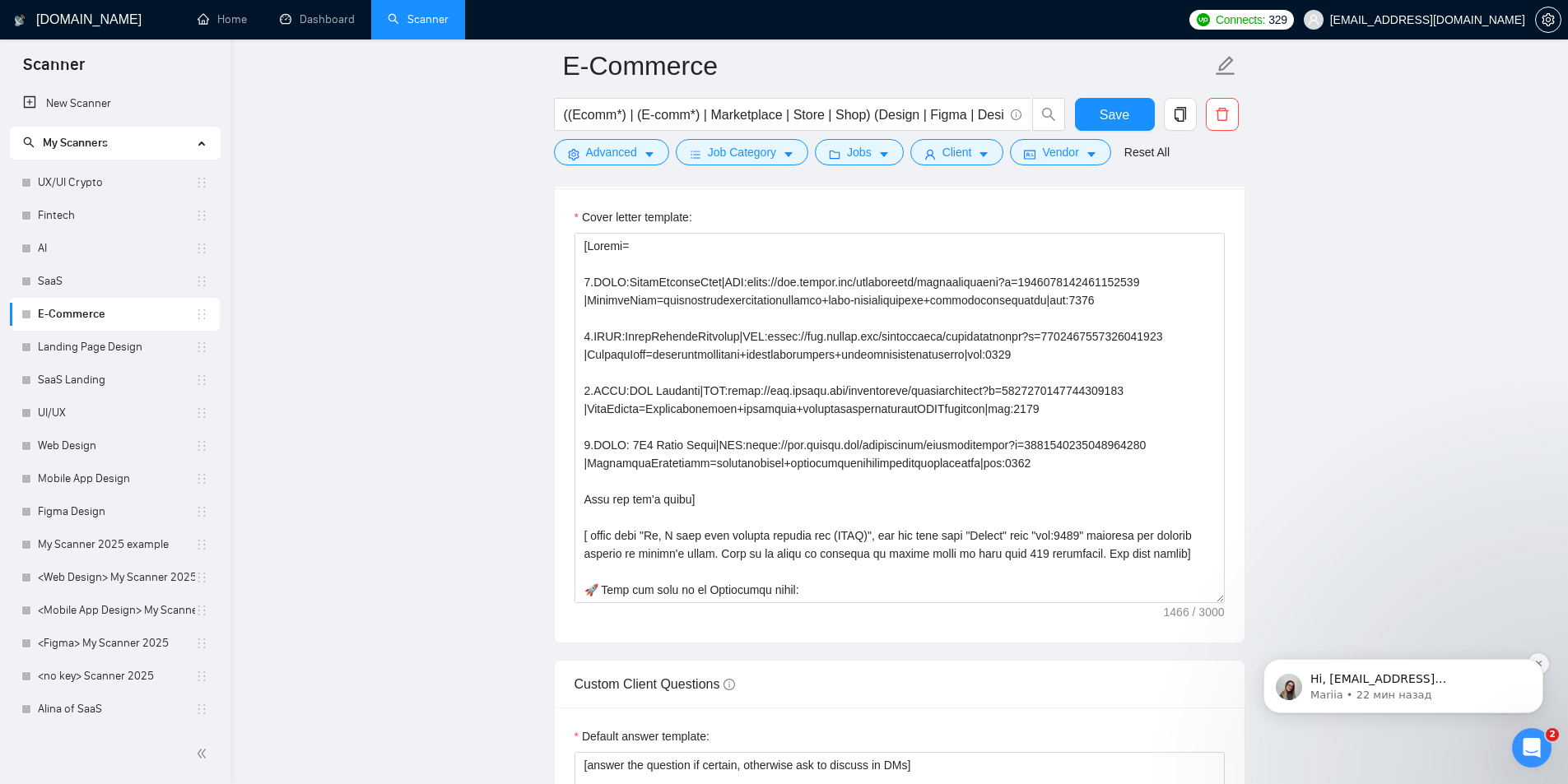
click at [1541, 667] on icon "Dismiss notification" at bounding box center [1538, 663] width 5 height 5
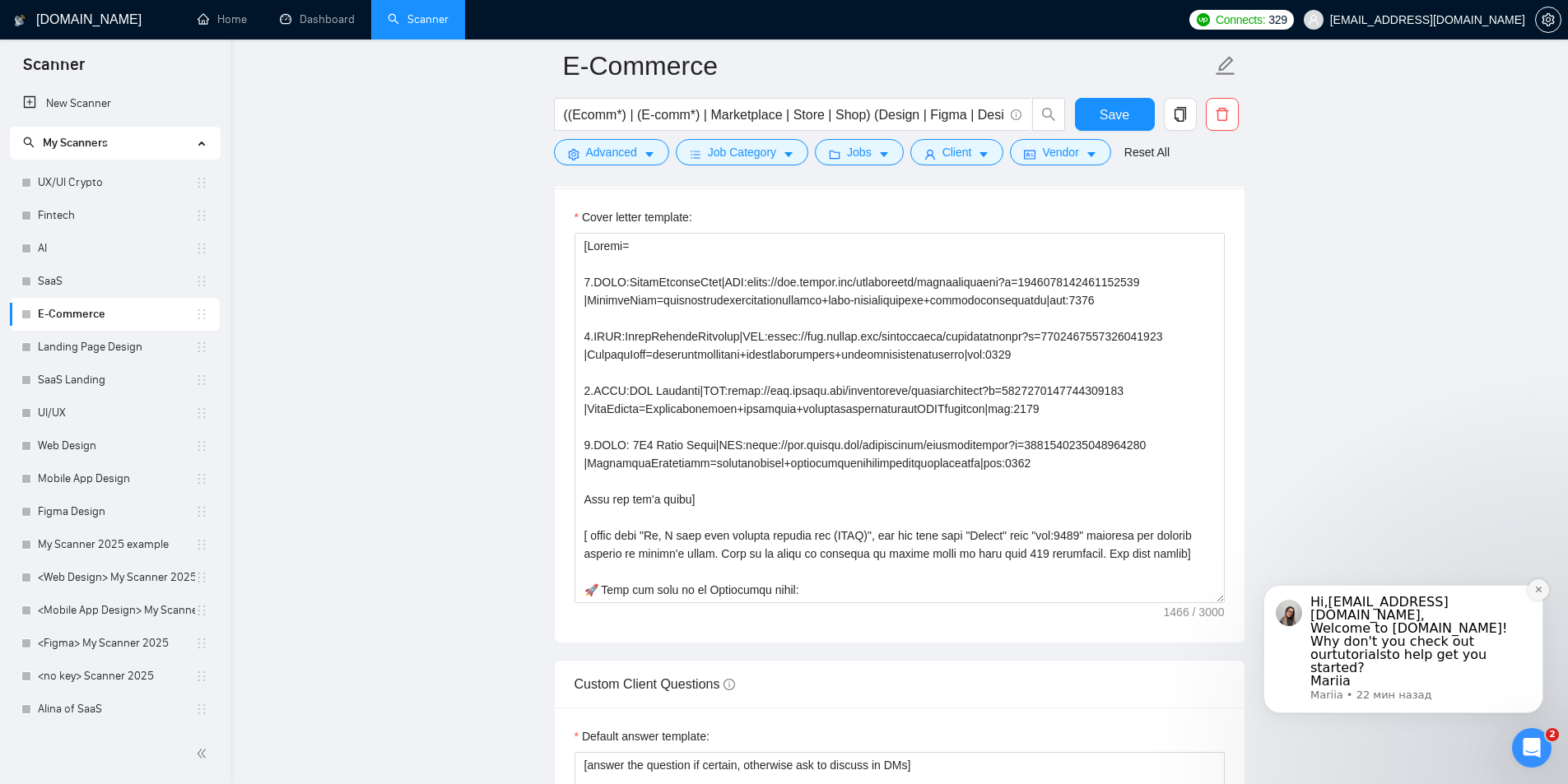
click at [1541, 585] on icon "Dismiss notification" at bounding box center [1538, 590] width 9 height 9
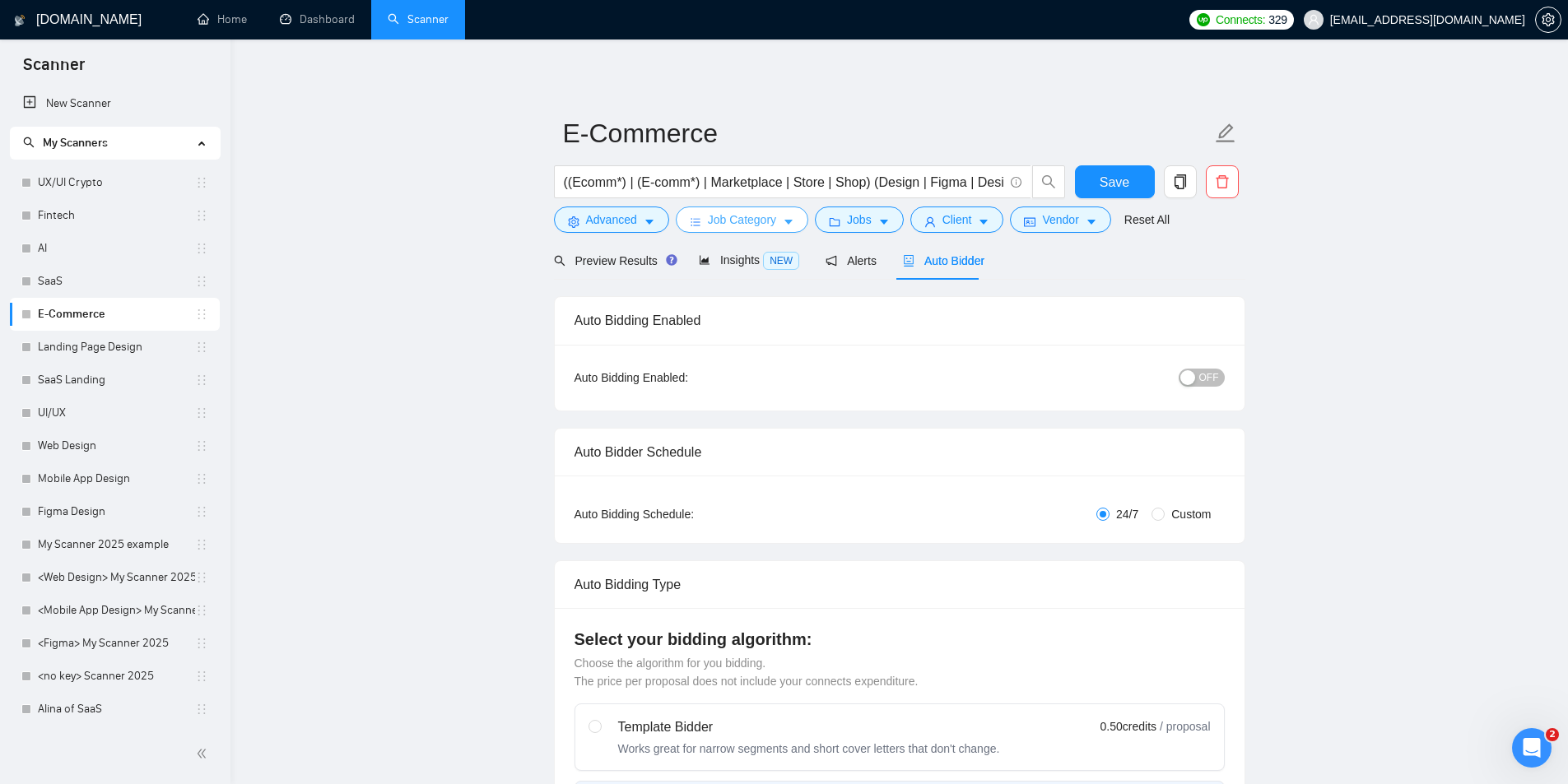
click at [693, 220] on icon "bars" at bounding box center [695, 222] width 12 height 12
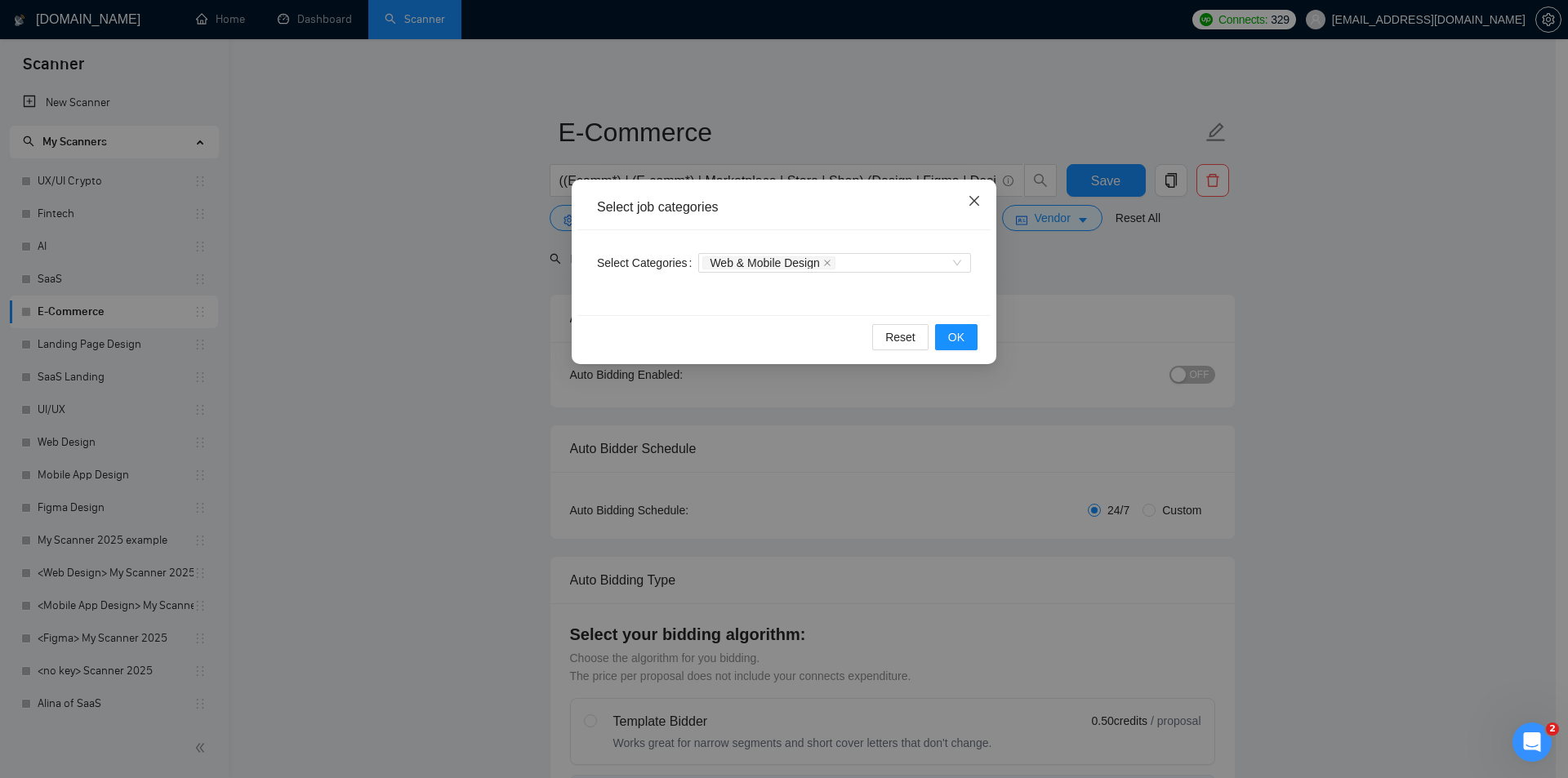
click at [979, 203] on icon "close" at bounding box center [974, 201] width 13 height 13
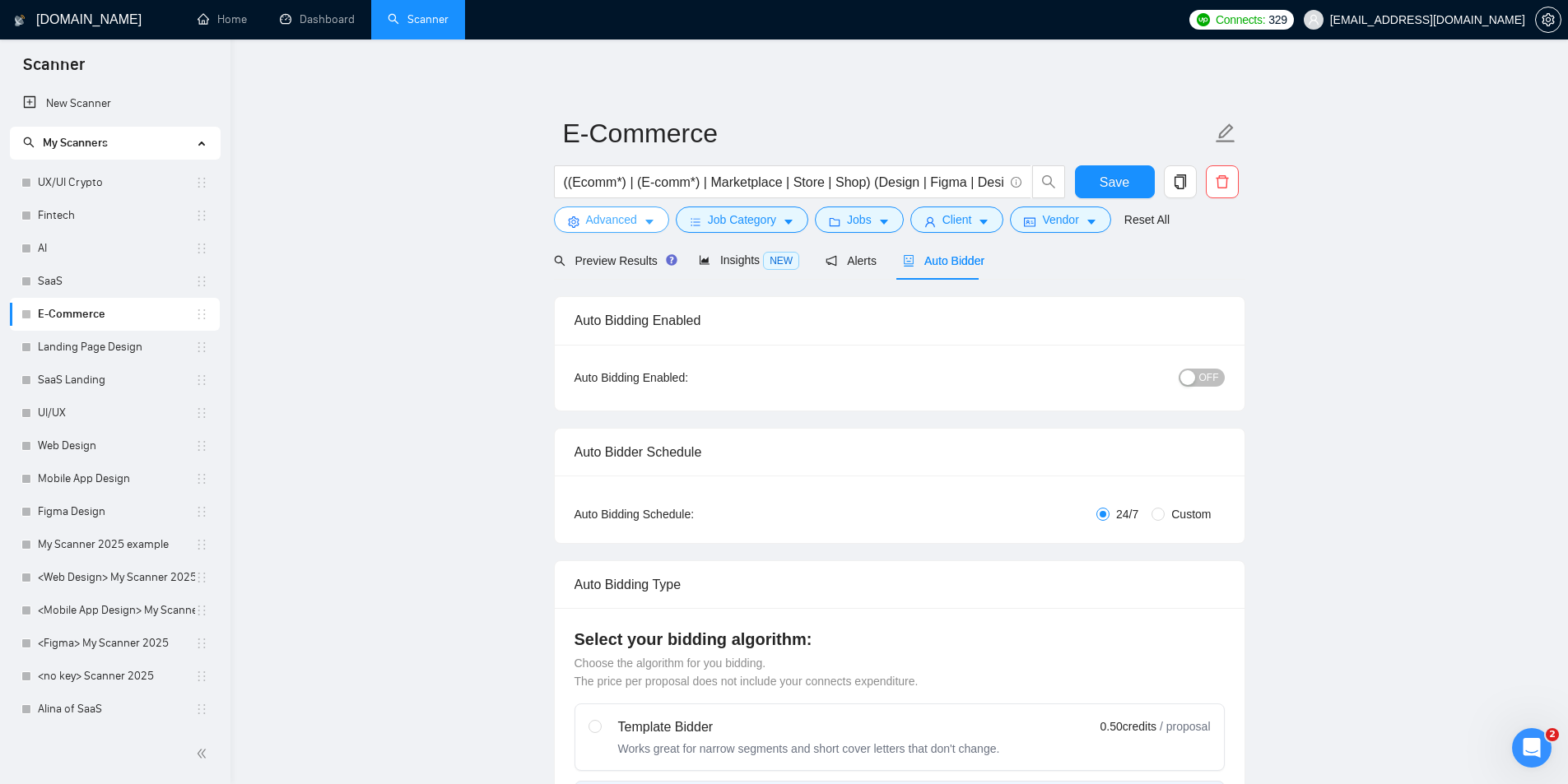
click at [617, 229] on button "Advanced" at bounding box center [612, 219] width 116 height 26
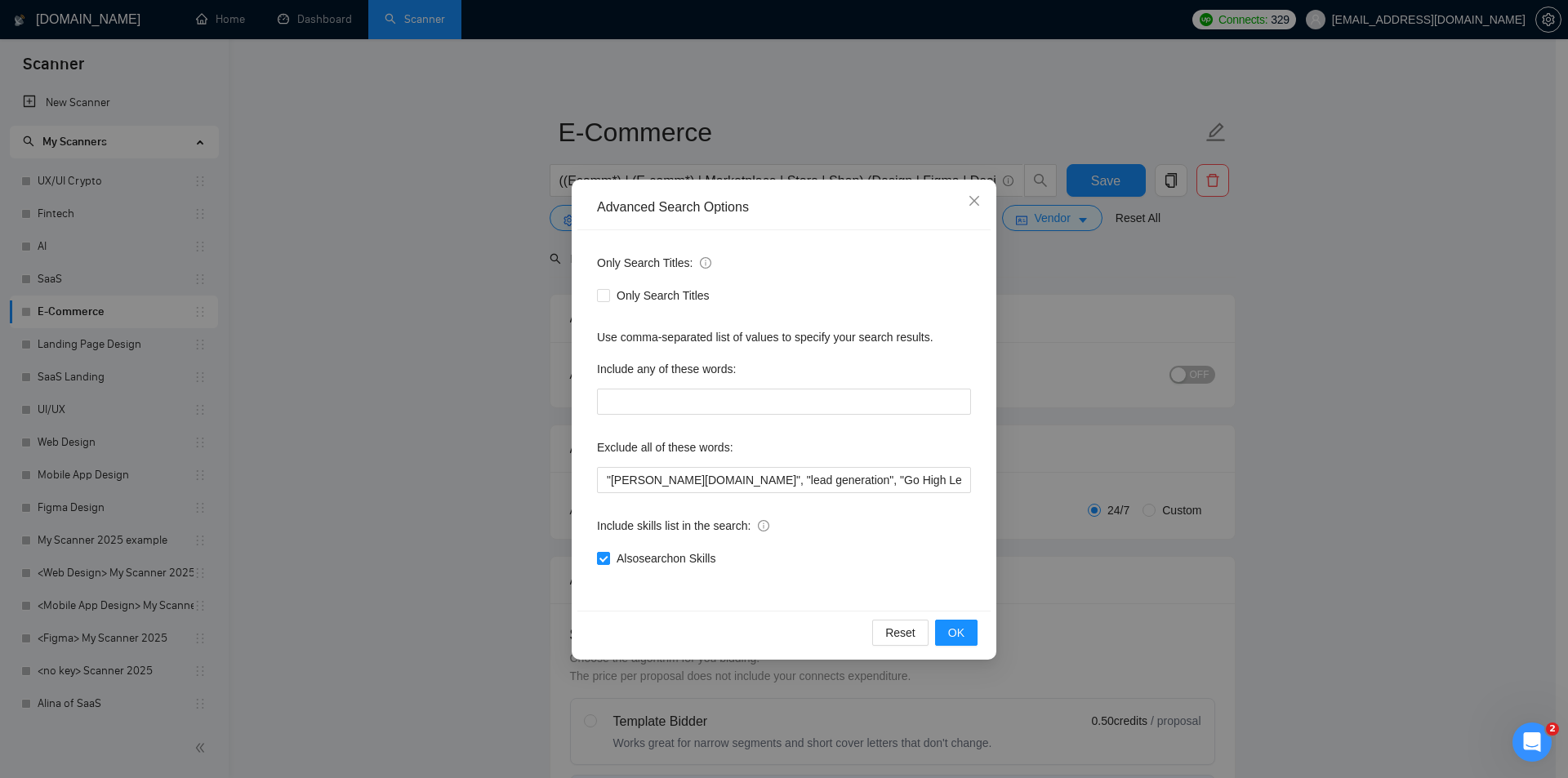
click at [395, 334] on div "Advanced Search Options Only Search Titles: Only Search Titles Use comma-separa…" at bounding box center [784, 389] width 1568 height 778
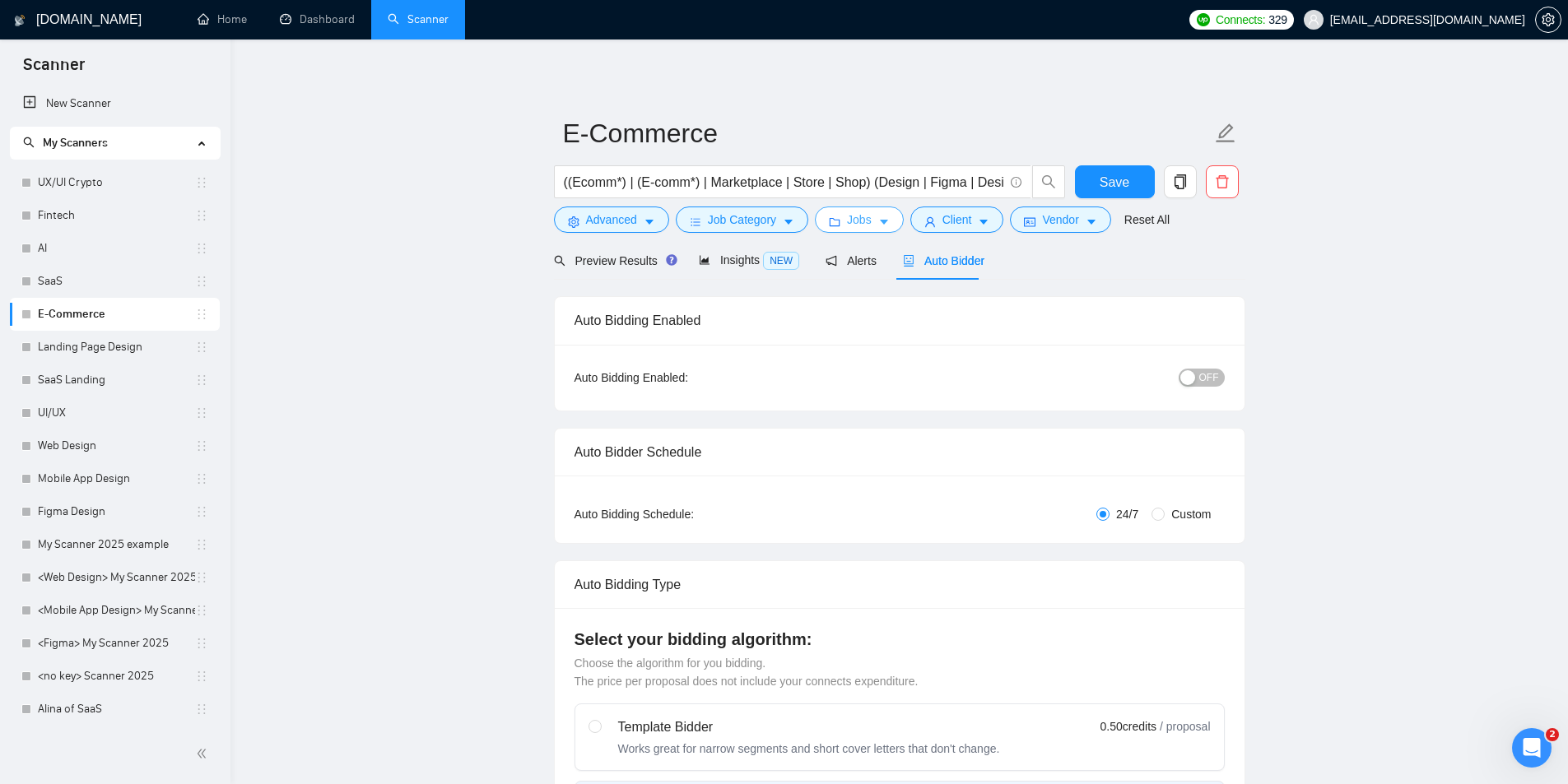
click at [839, 216] on button "Jobs" at bounding box center [859, 219] width 89 height 26
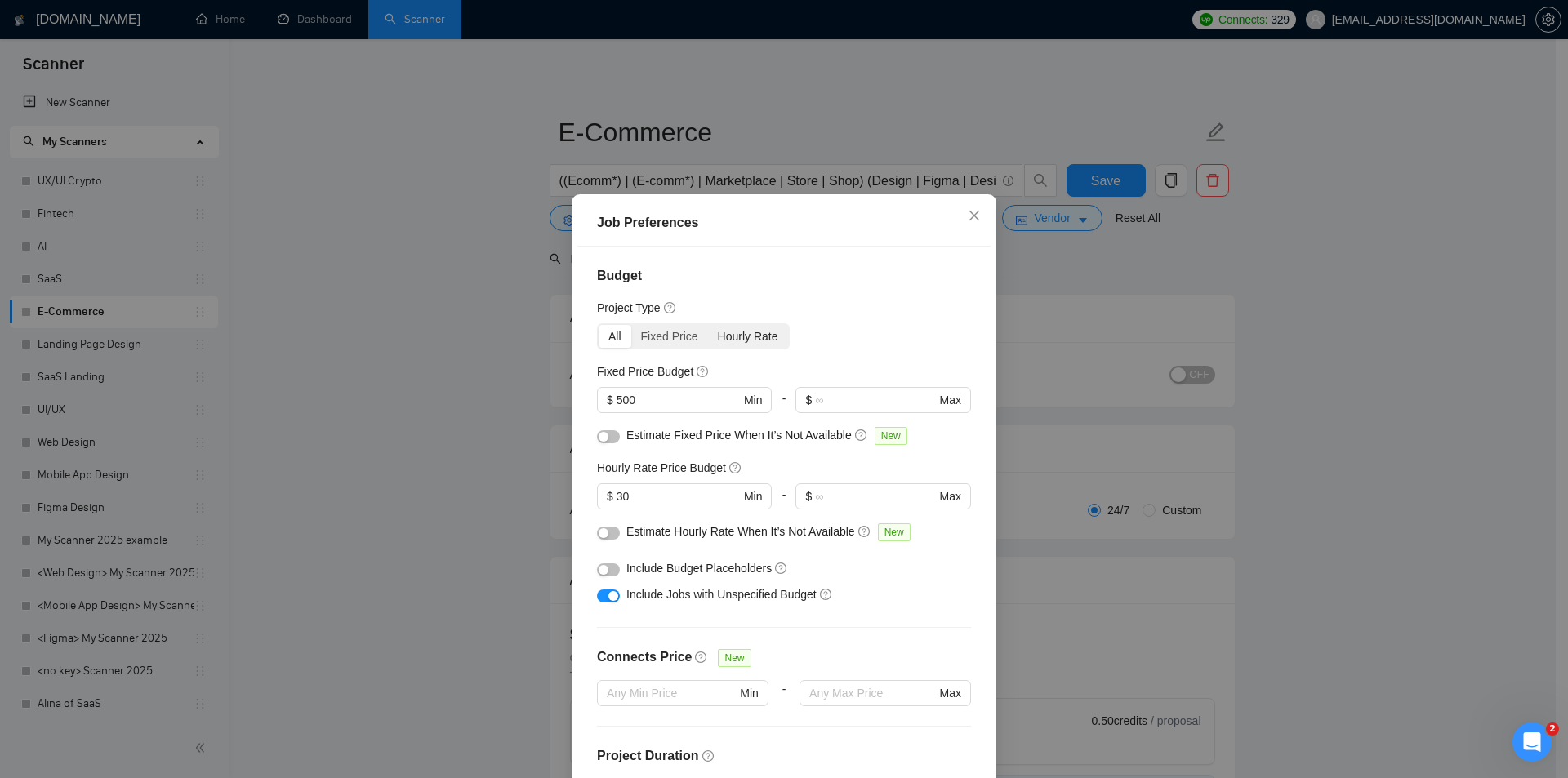
drag, startPoint x: 521, startPoint y: 369, endPoint x: 745, endPoint y: 343, distance: 225.5
click at [533, 369] on div "Job Preferences Budget Project Type All Fixed Price Hourly Rate Fixed Price Bud…" at bounding box center [784, 389] width 1568 height 778
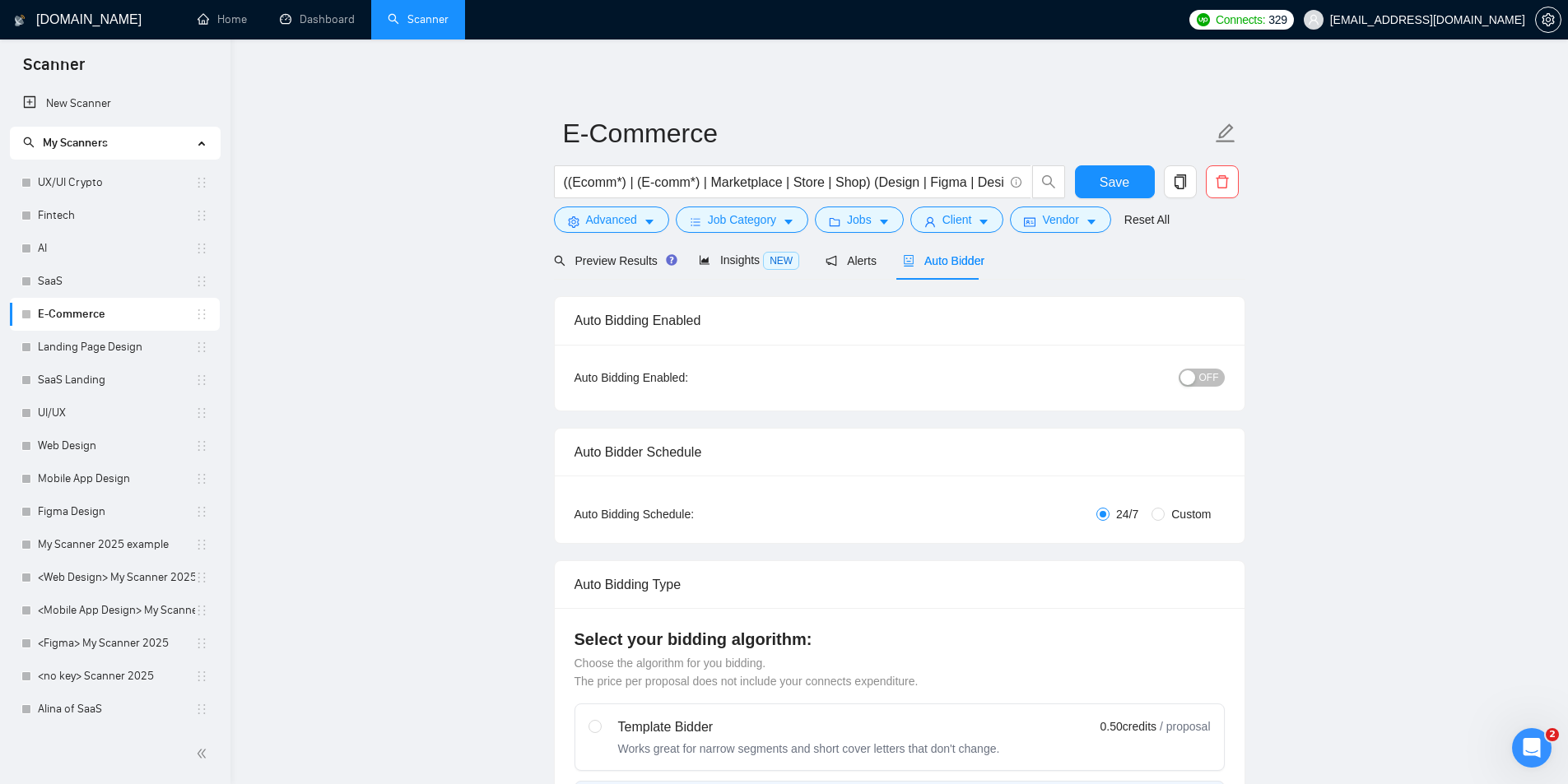
click at [949, 200] on div "((Ecomm*) | (E-comm*) | Marketplace | Store | Shop) (Design | Figma | Designer)" at bounding box center [810, 186] width 518 height 41
click at [956, 213] on span "Client" at bounding box center [957, 219] width 30 height 18
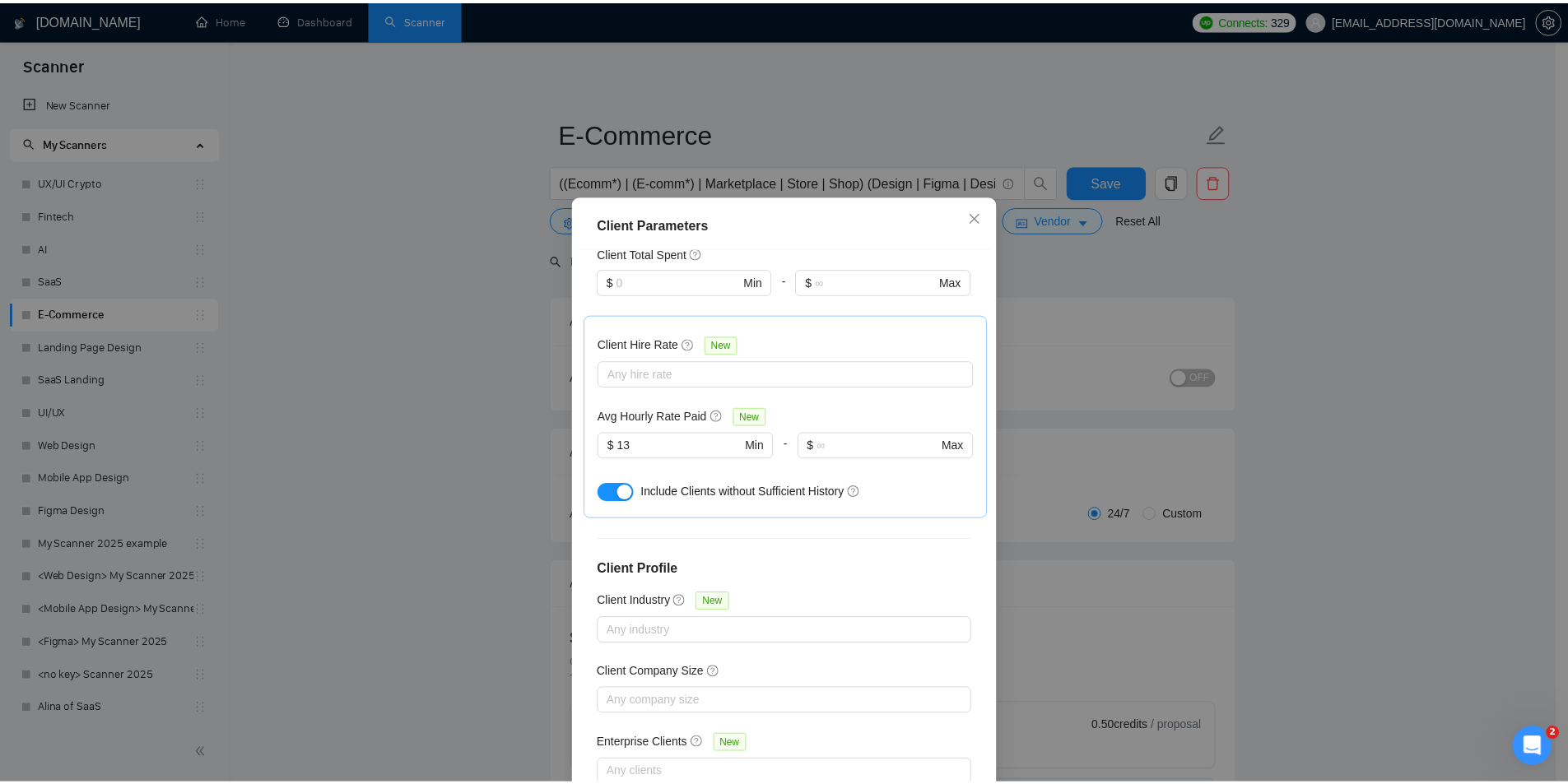
scroll to position [498, 0]
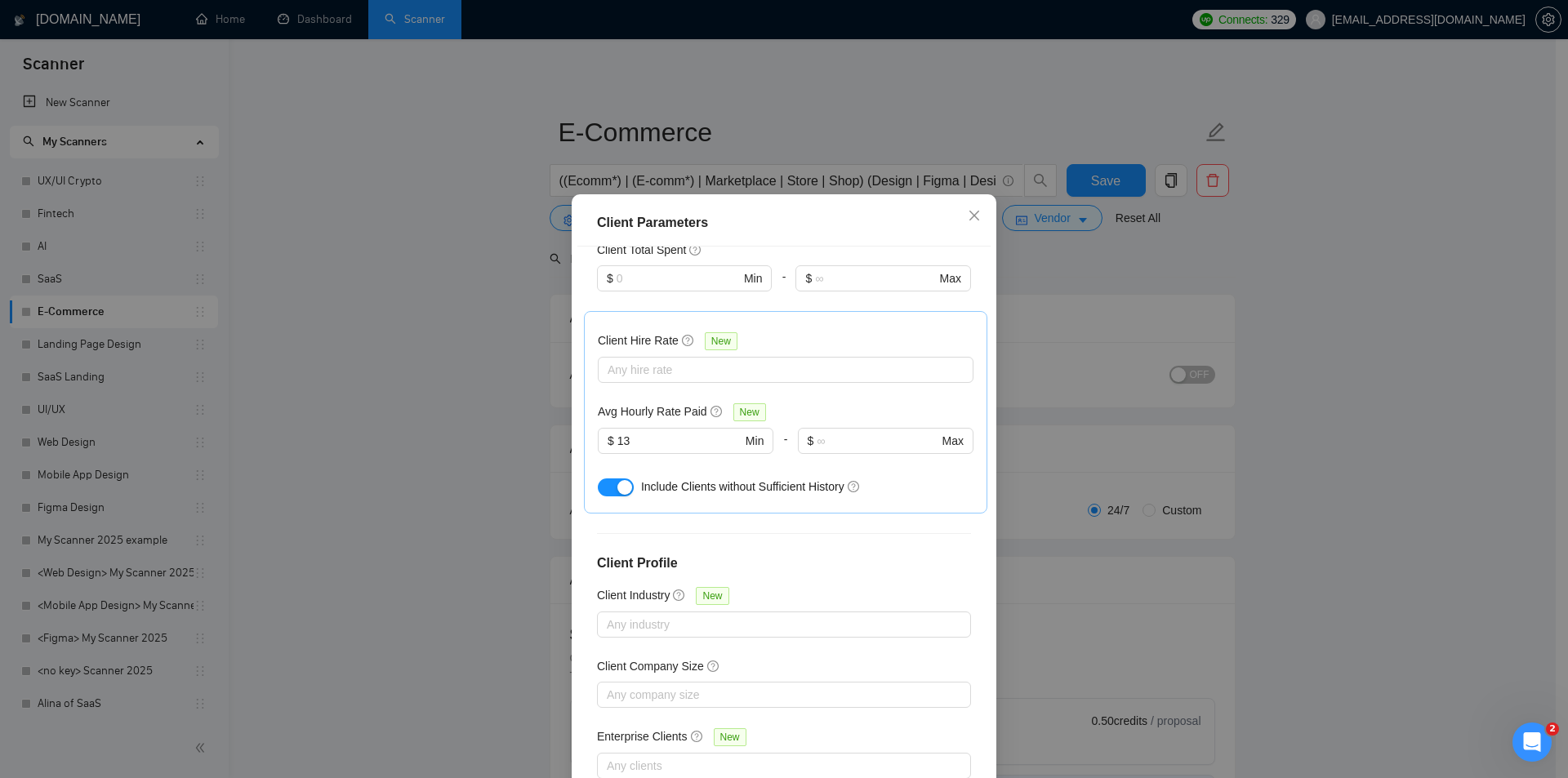
click at [521, 402] on div "Client Parameters Client Location Include Client Countries Select Exclude Clien…" at bounding box center [784, 389] width 1568 height 778
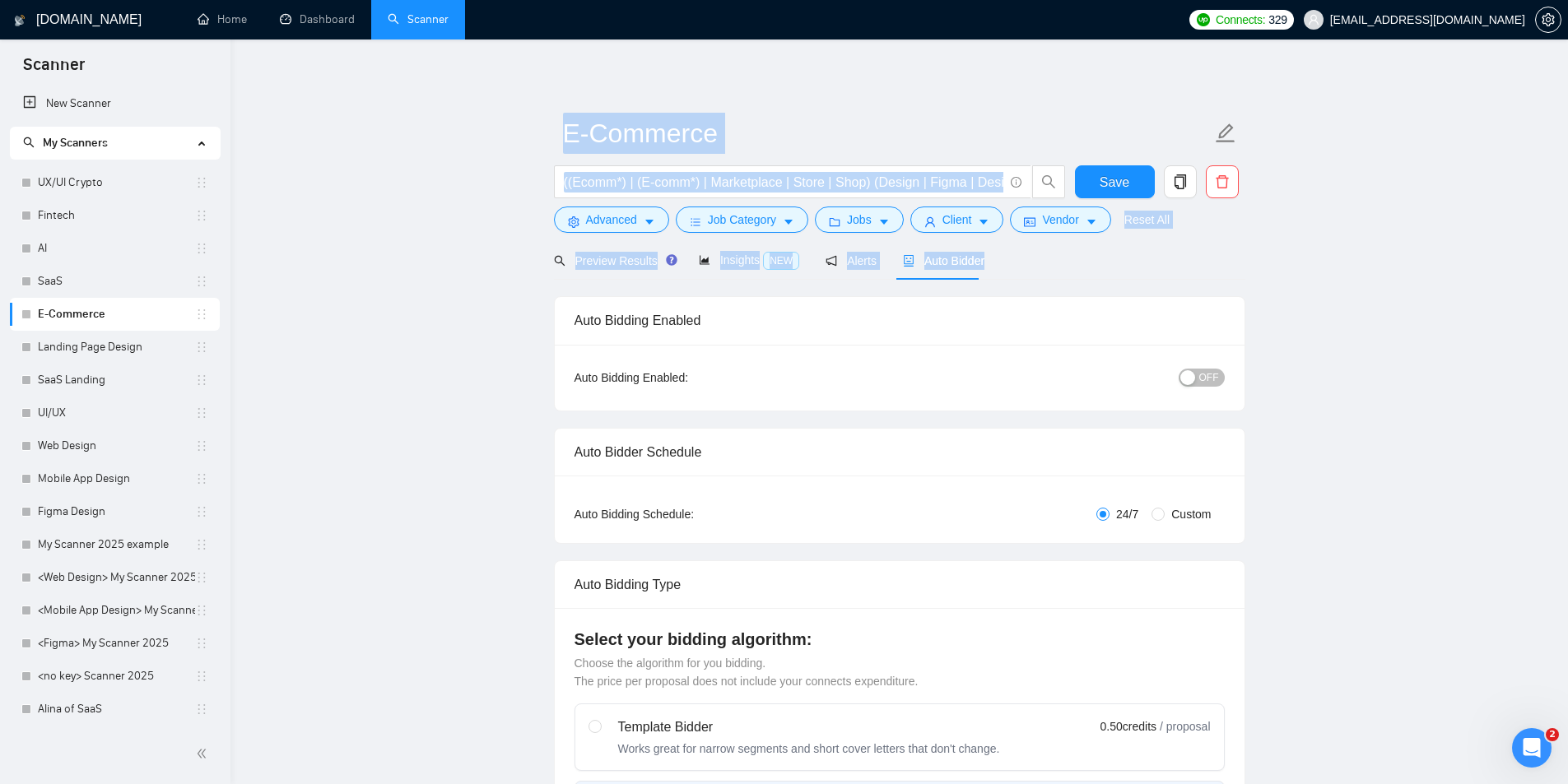
drag, startPoint x: 541, startPoint y: 136, endPoint x: 1044, endPoint y: 260, distance: 518.1
click at [1044, 260] on div "Preview Results Insights NEW Alerts Auto Bidder" at bounding box center [900, 260] width 691 height 38
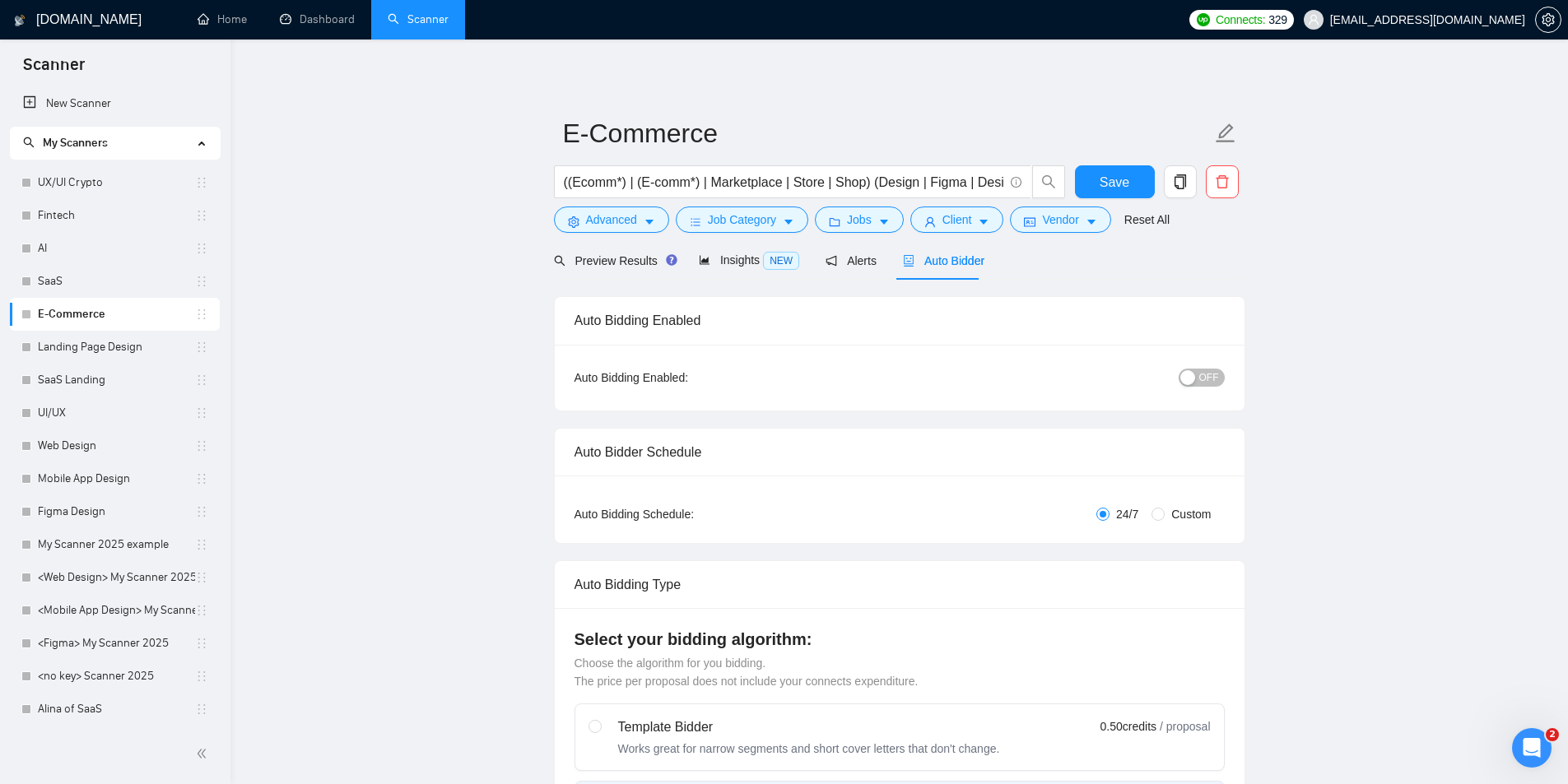
click at [614, 192] on span "((Ecomm*) | (E-comm*) | Marketplace | Store | Shop) (Design | Figma | Designer)" at bounding box center [793, 182] width 477 height 33
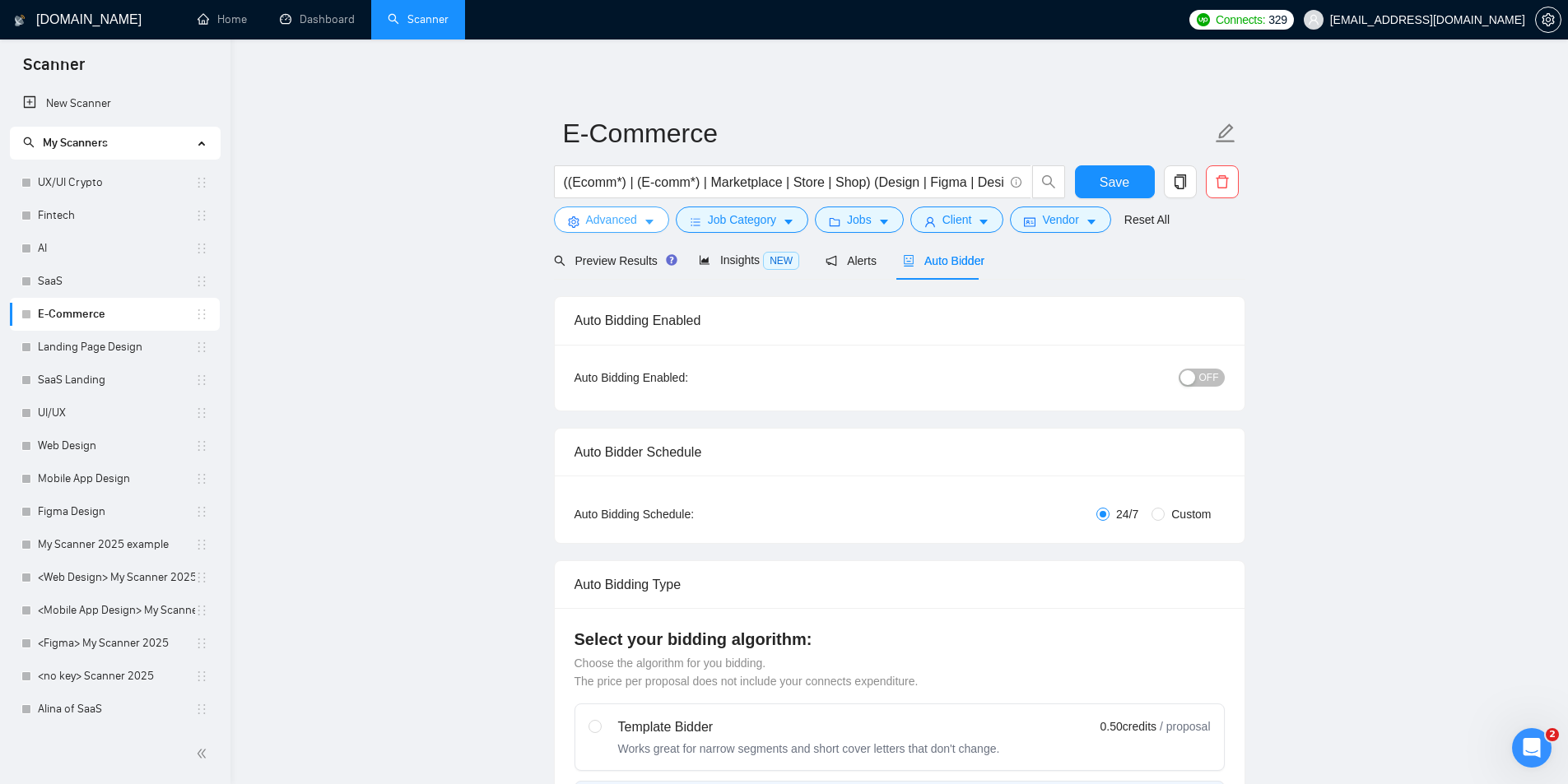
click at [581, 215] on button "Advanced" at bounding box center [612, 219] width 116 height 26
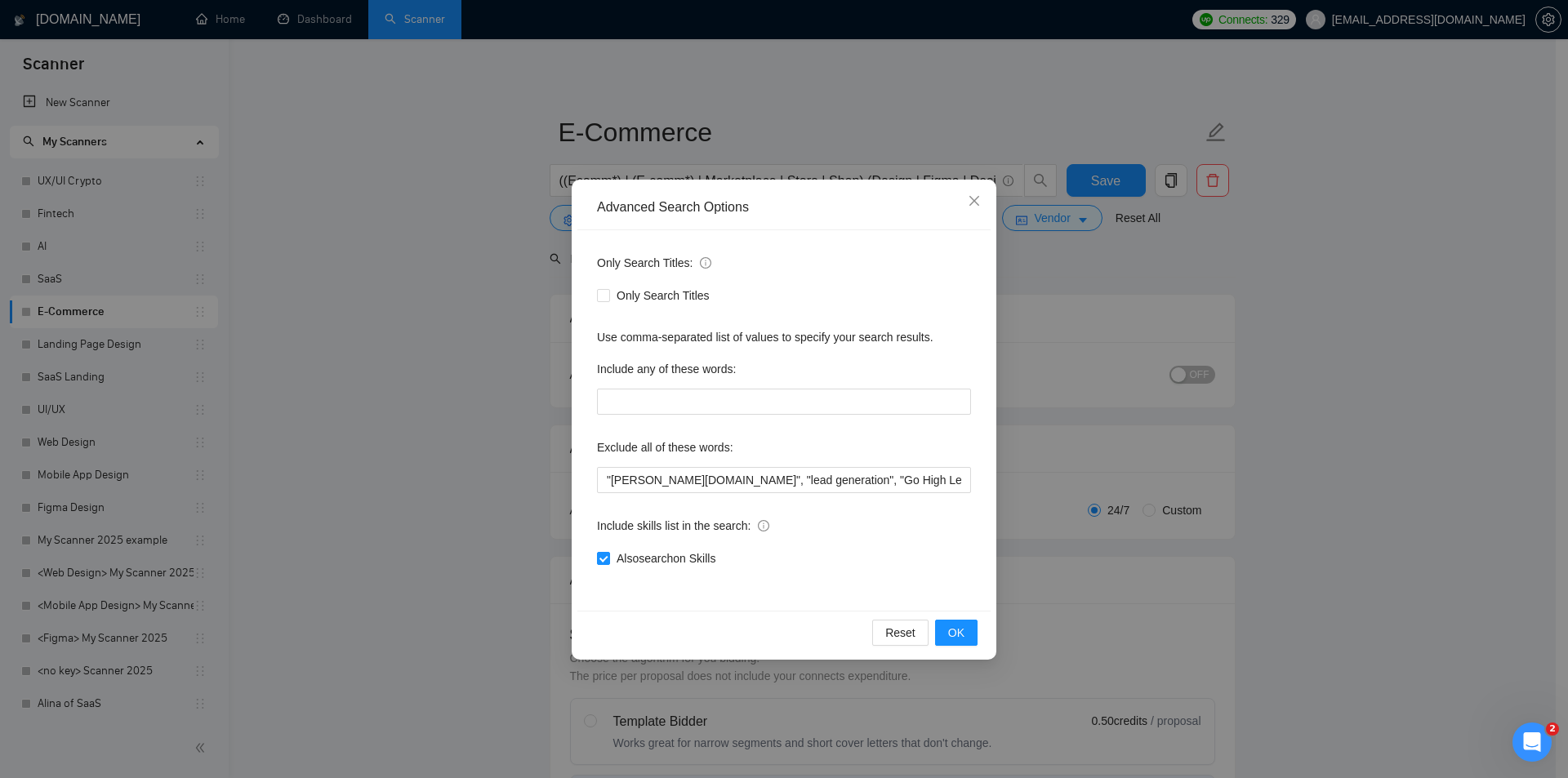
click at [504, 262] on div "Advanced Search Options Only Search Titles: Only Search Titles Use comma-separa…" at bounding box center [784, 389] width 1568 height 778
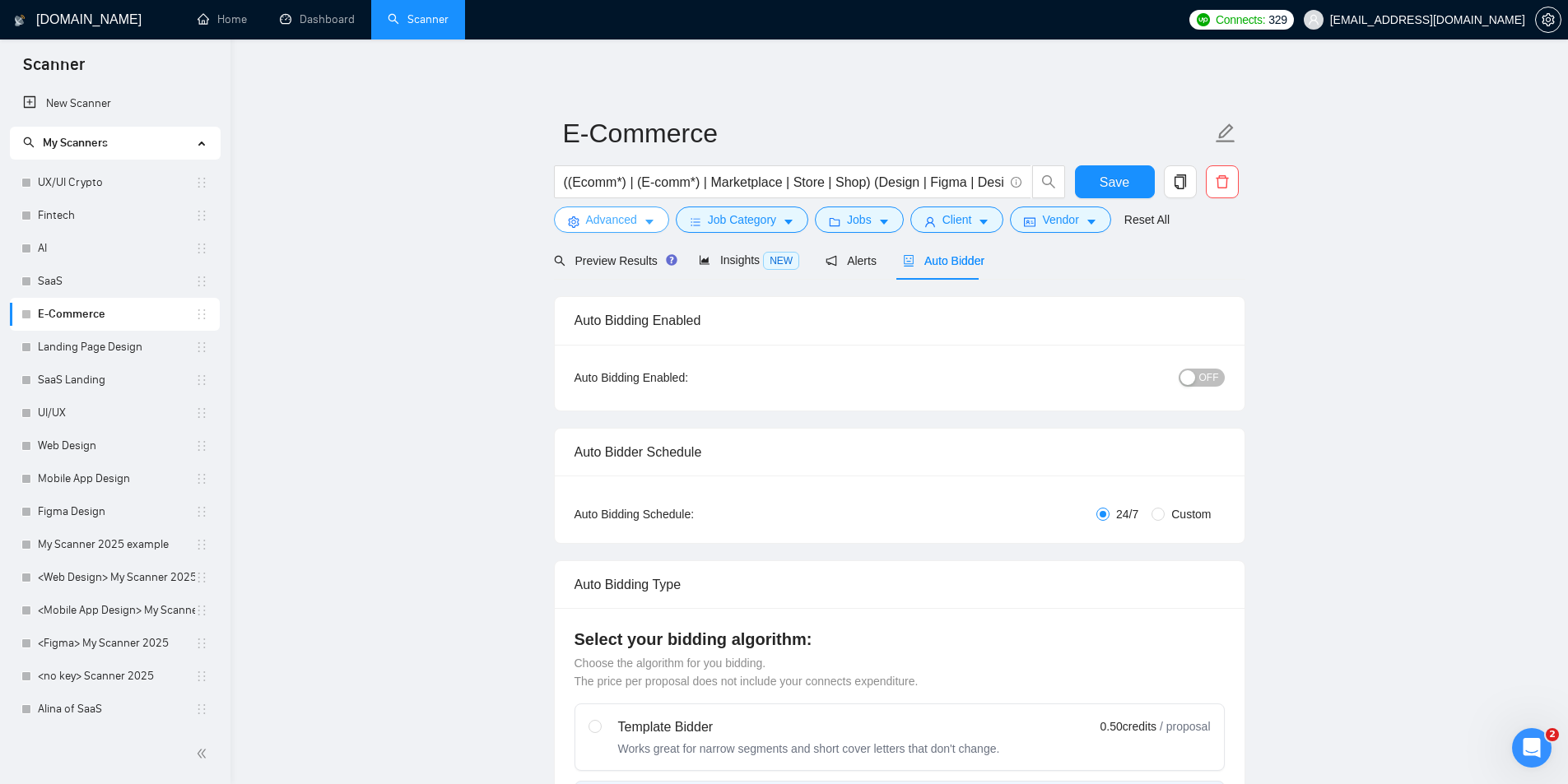
click at [595, 211] on span "Advanced" at bounding box center [612, 219] width 51 height 18
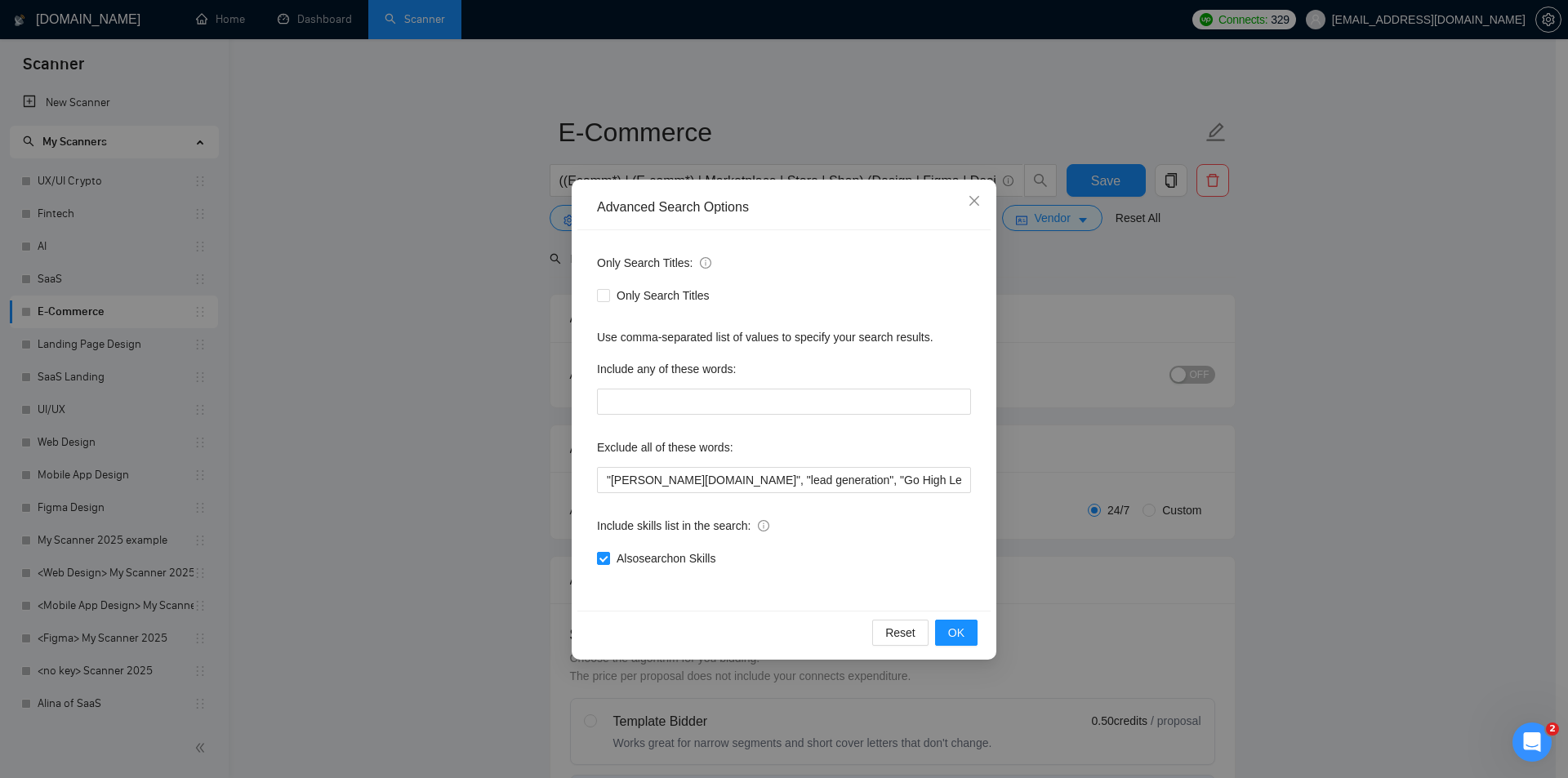
click at [529, 405] on div "Advanced Search Options Only Search Titles: Only Search Titles Use comma-separa…" at bounding box center [784, 389] width 1568 height 778
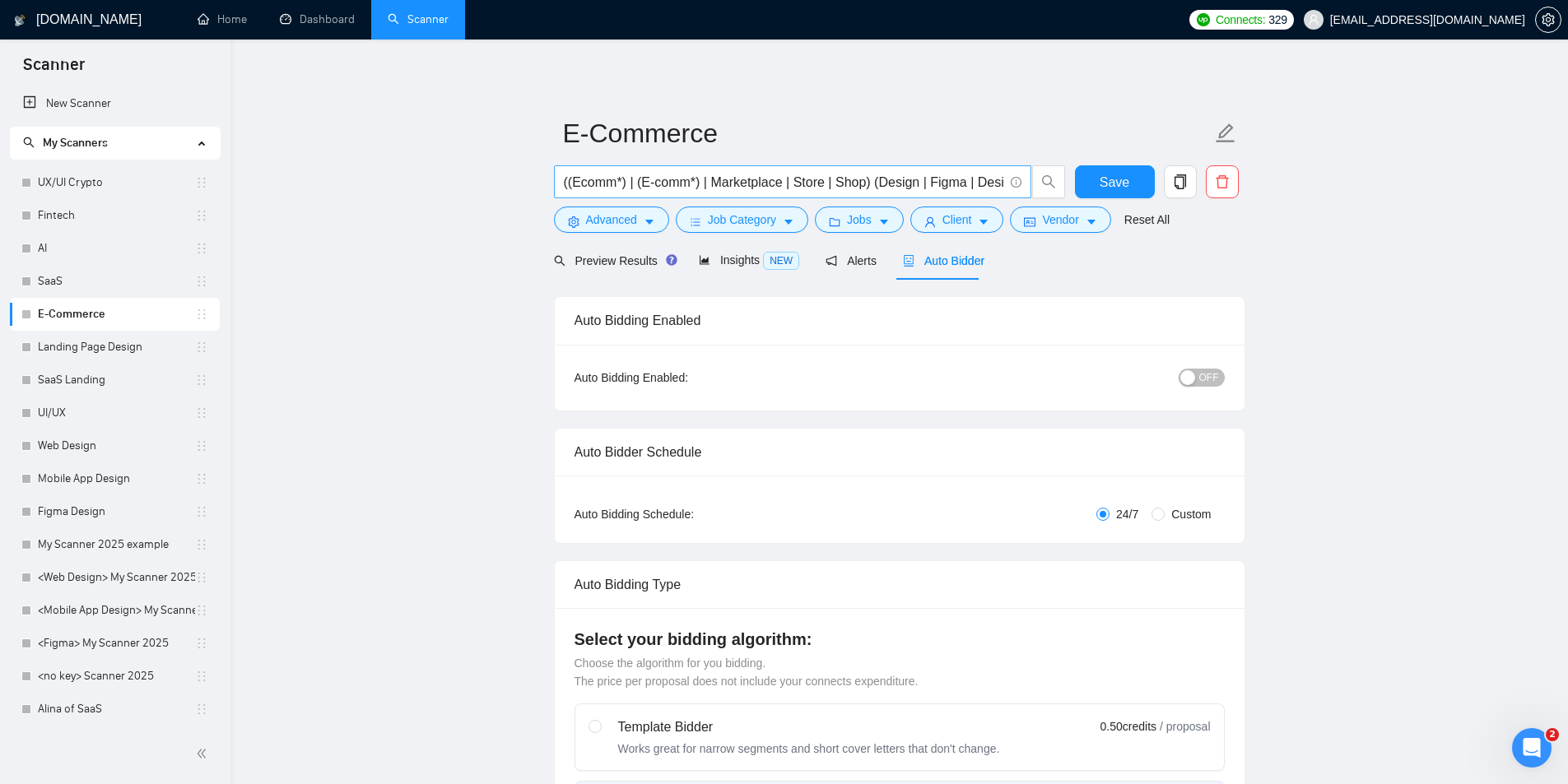
click at [600, 176] on input "((Ecomm*) | (E-comm*) | Marketplace | Store | Shop) (Design | Figma | Designer)" at bounding box center [784, 182] width 440 height 21
drag, startPoint x: 480, startPoint y: 184, endPoint x: 406, endPoint y: 17, distance: 182.7
click at [747, 211] on span "Job Category" at bounding box center [742, 219] width 68 height 18
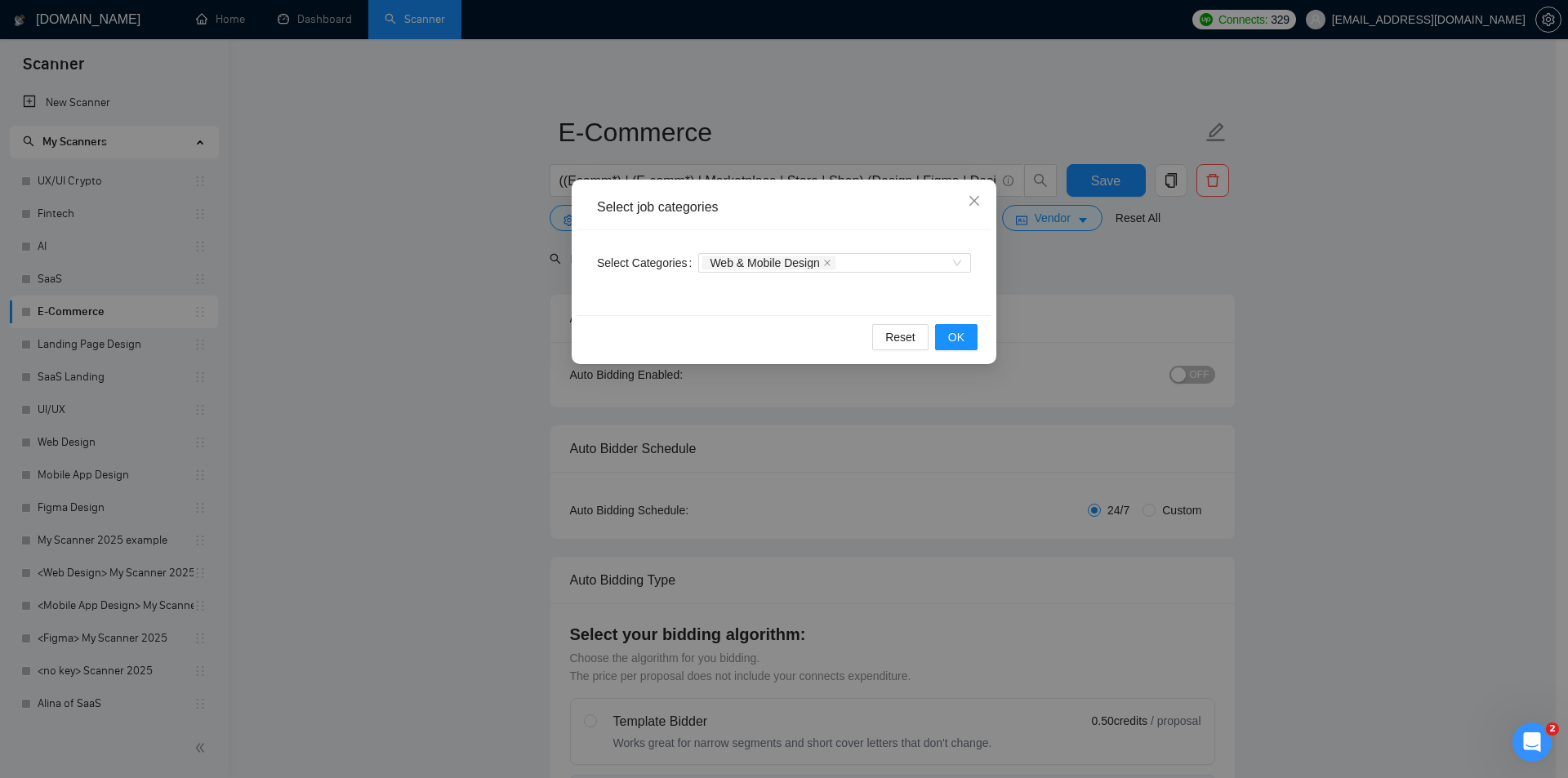
click at [386, 290] on div "Select job categories Select Categories Web & Mobile Design Reset OK" at bounding box center [784, 389] width 1568 height 778
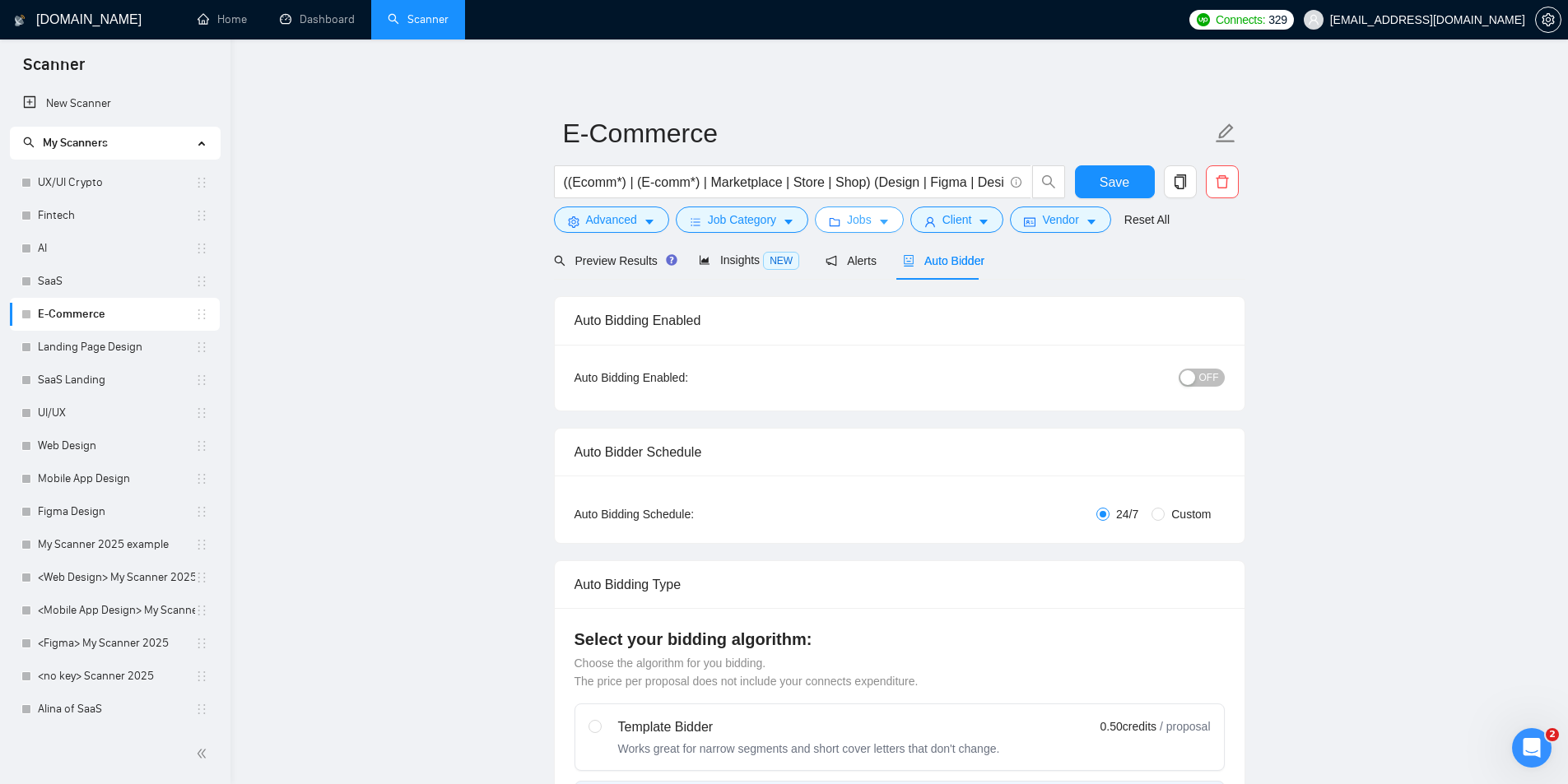
click at [871, 224] on button "Jobs" at bounding box center [859, 219] width 89 height 26
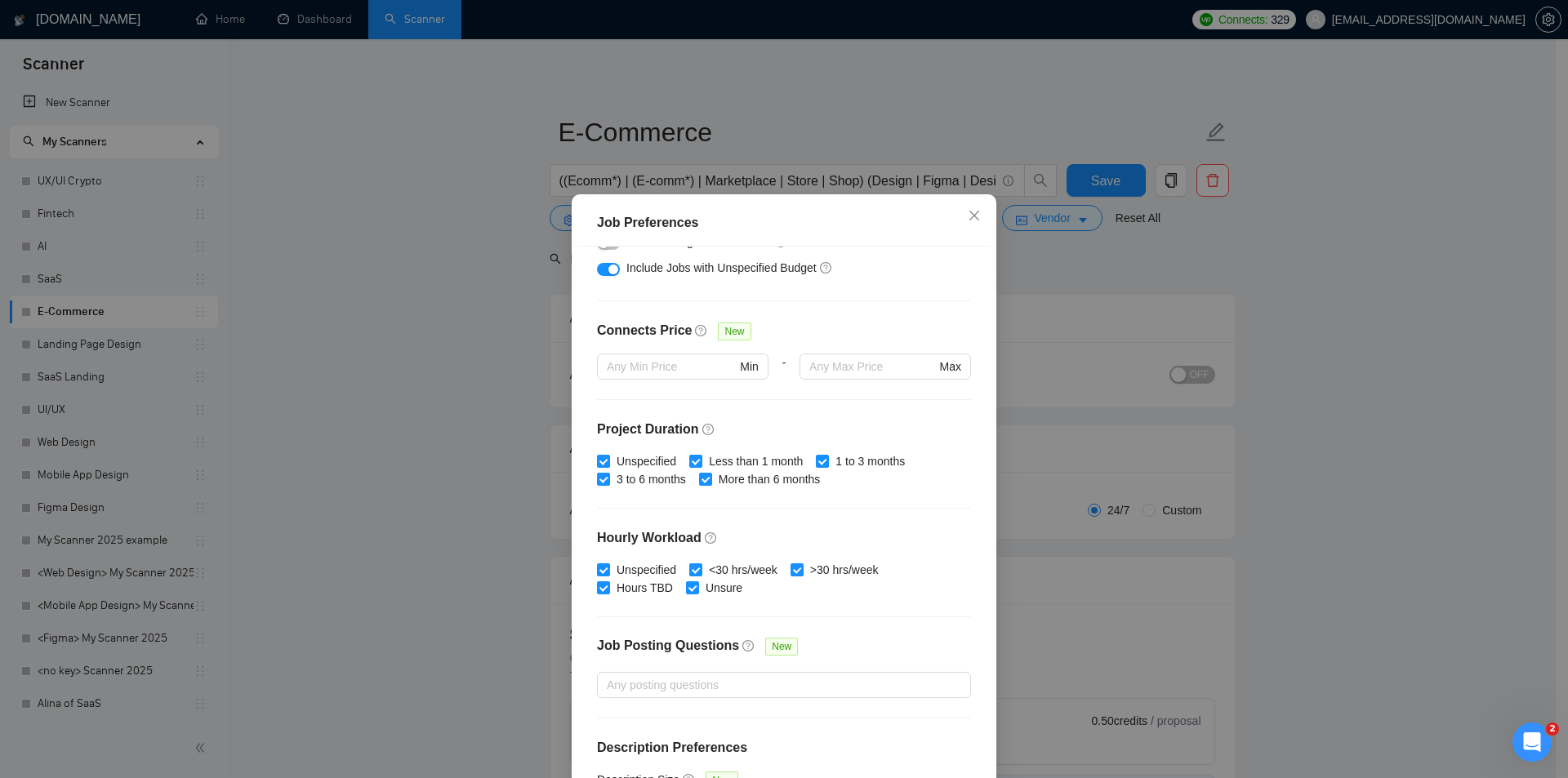
scroll to position [375, 0]
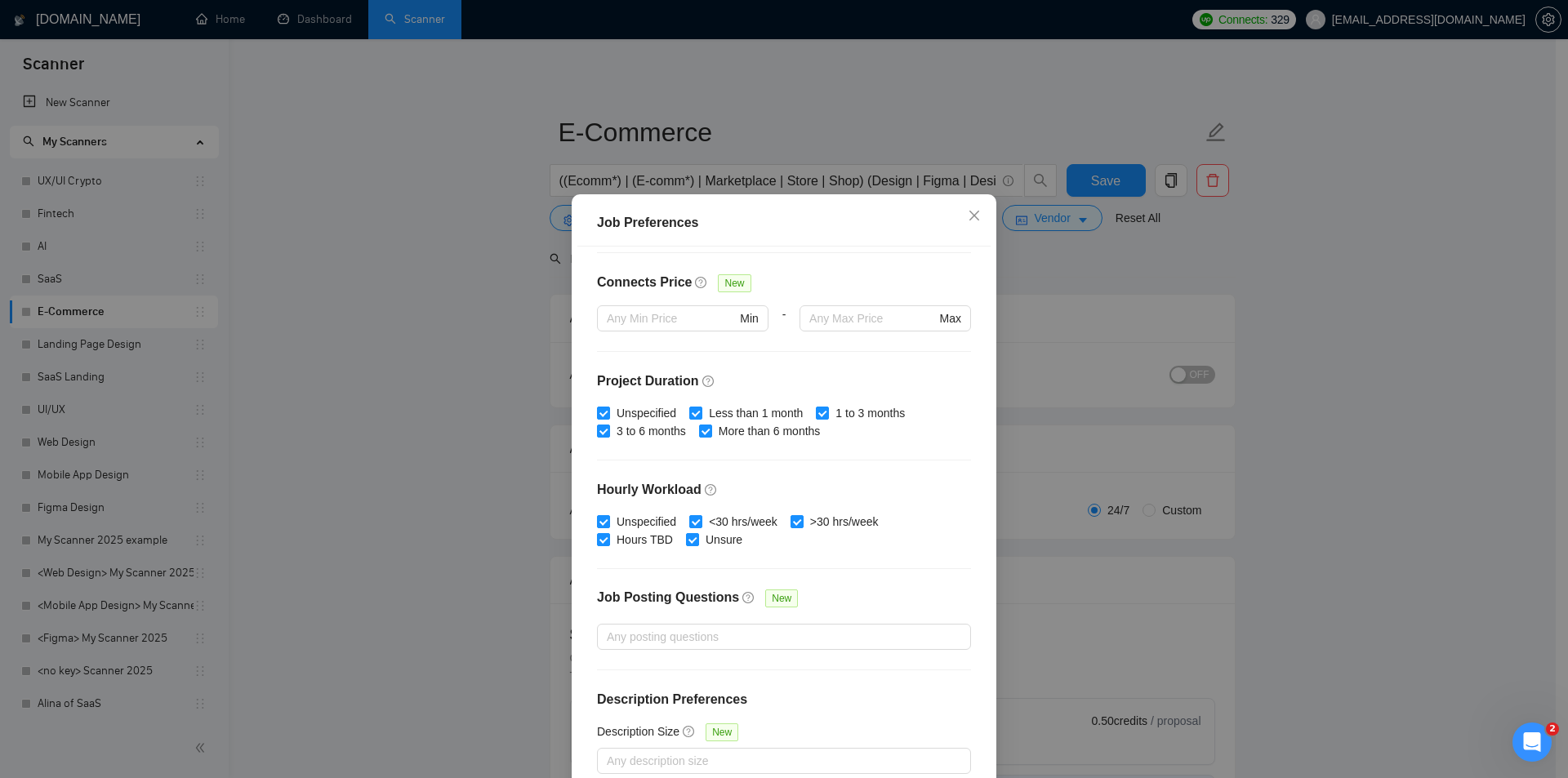
click at [458, 418] on div "Job Preferences Budget Project Type All Fixed Price Hourly Rate Fixed Price Bud…" at bounding box center [784, 389] width 1568 height 778
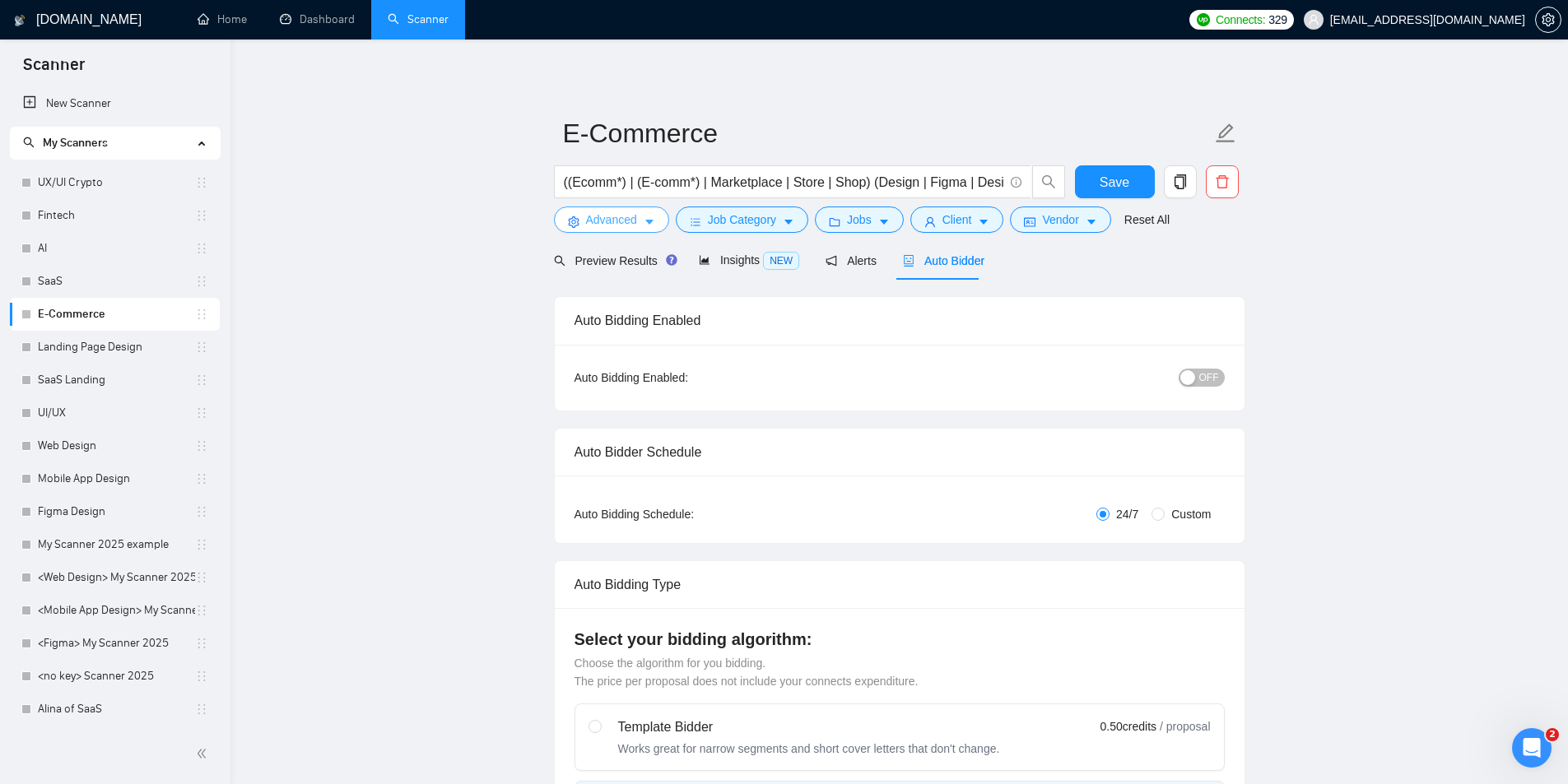
click at [631, 217] on span "Advanced" at bounding box center [612, 219] width 51 height 18
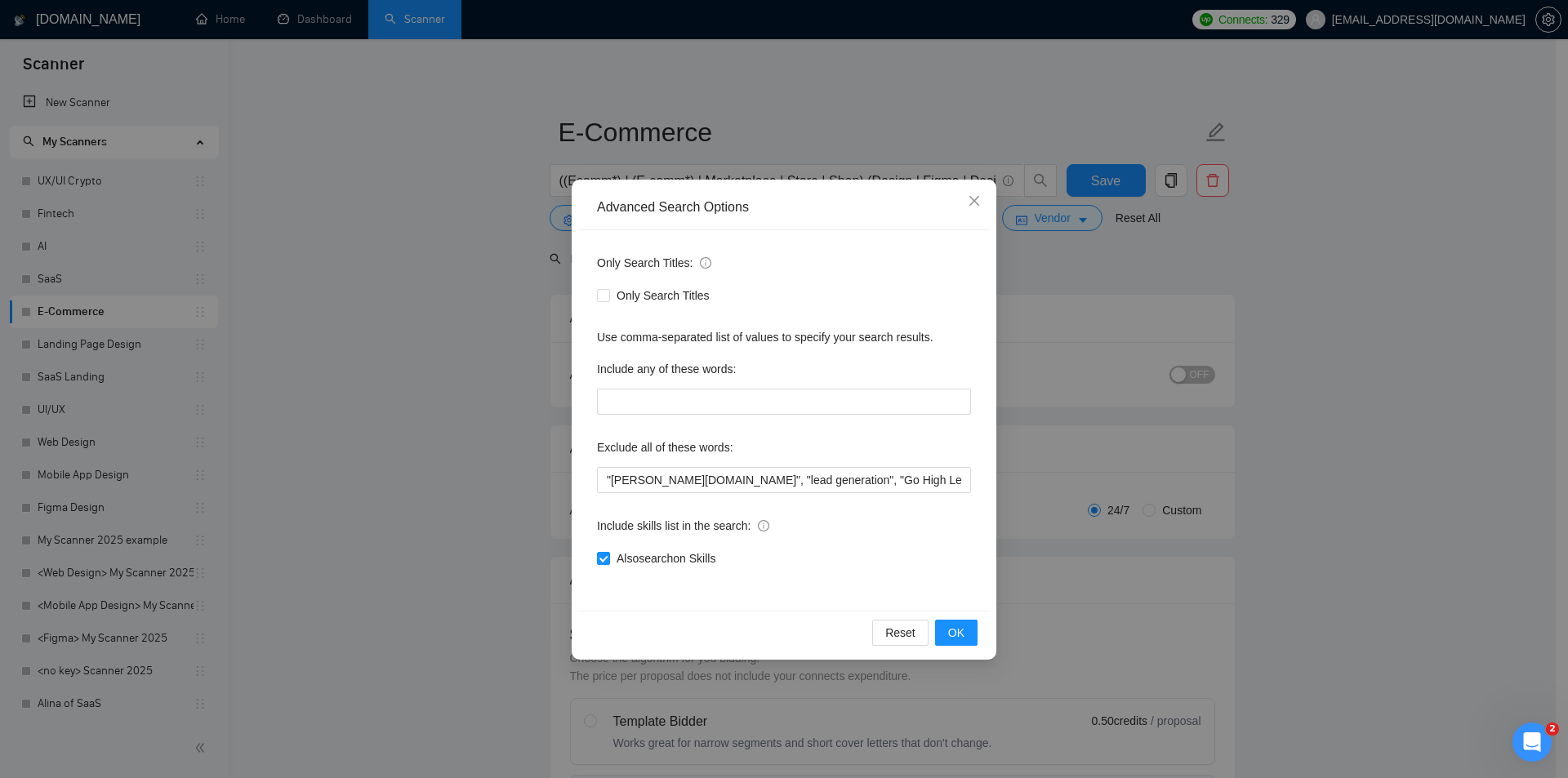
click at [521, 420] on div "Advanced Search Options Only Search Titles: Only Search Titles Use comma-separa…" at bounding box center [784, 389] width 1568 height 778
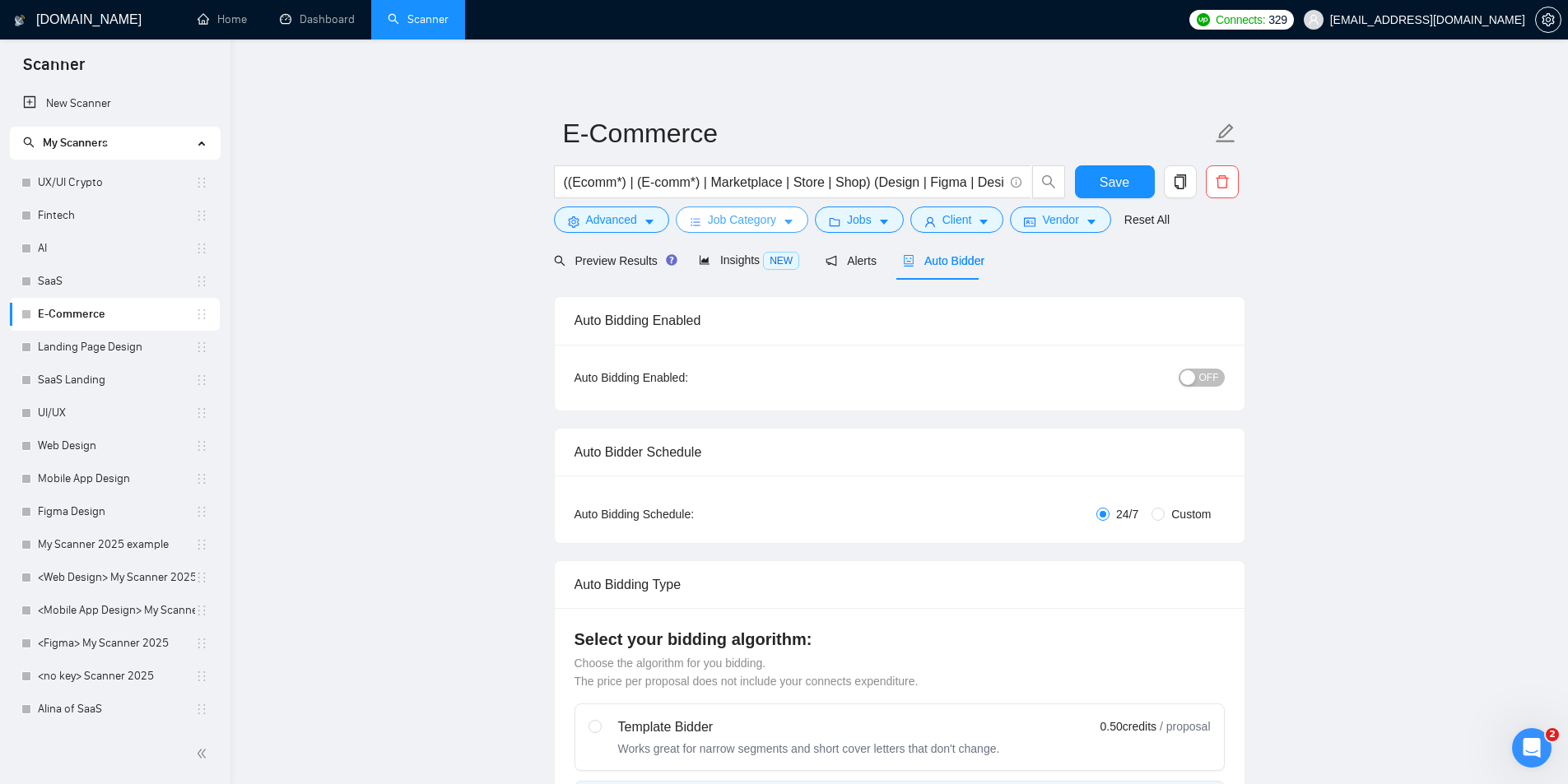
click at [768, 213] on span "Job Category" at bounding box center [742, 219] width 68 height 18
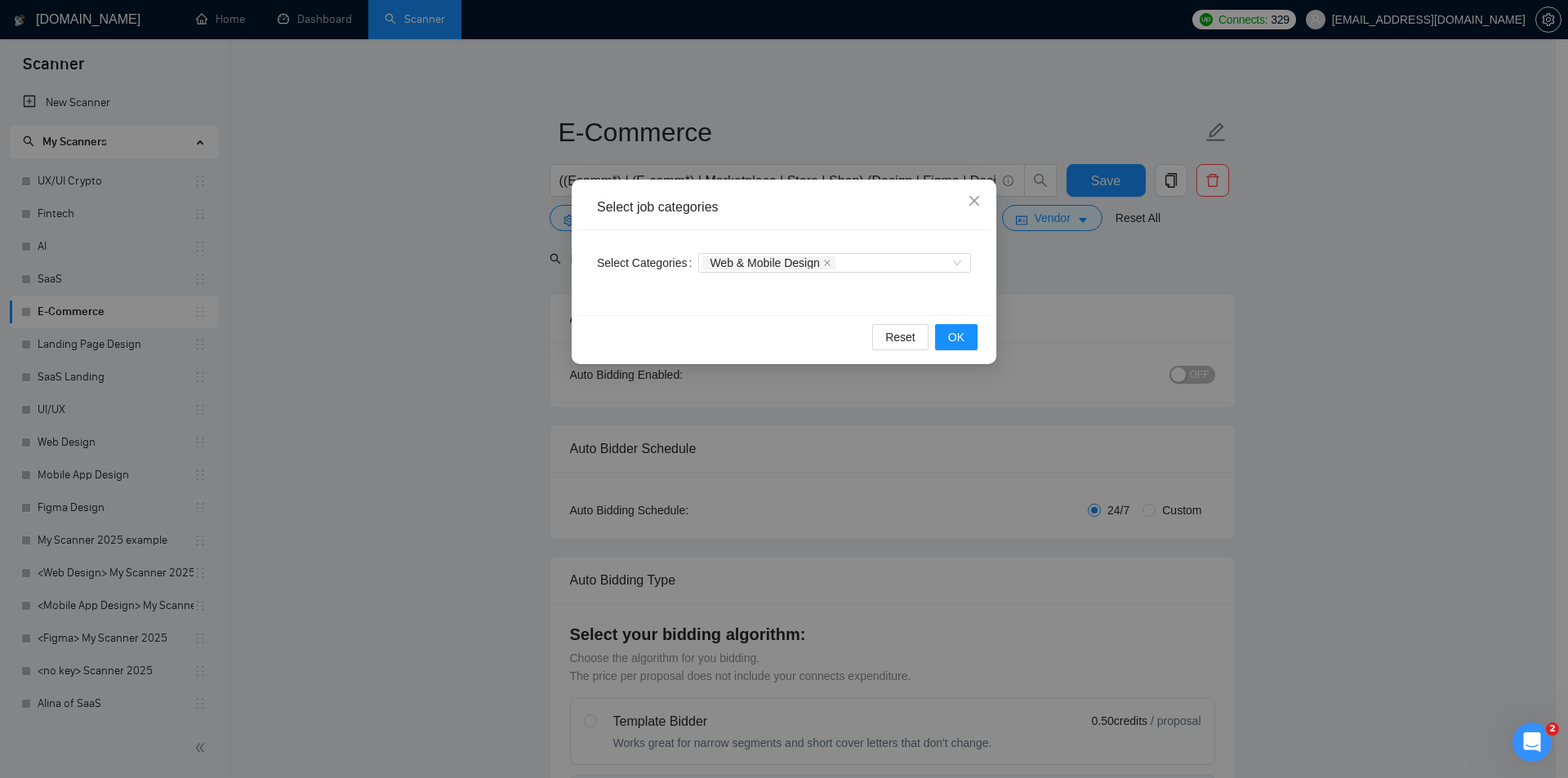
drag, startPoint x: 323, startPoint y: 322, endPoint x: 425, endPoint y: 322, distance: 102.0
click at [343, 322] on div "Select job categories Select Categories Web & Mobile Design Reset OK" at bounding box center [784, 389] width 1568 height 778
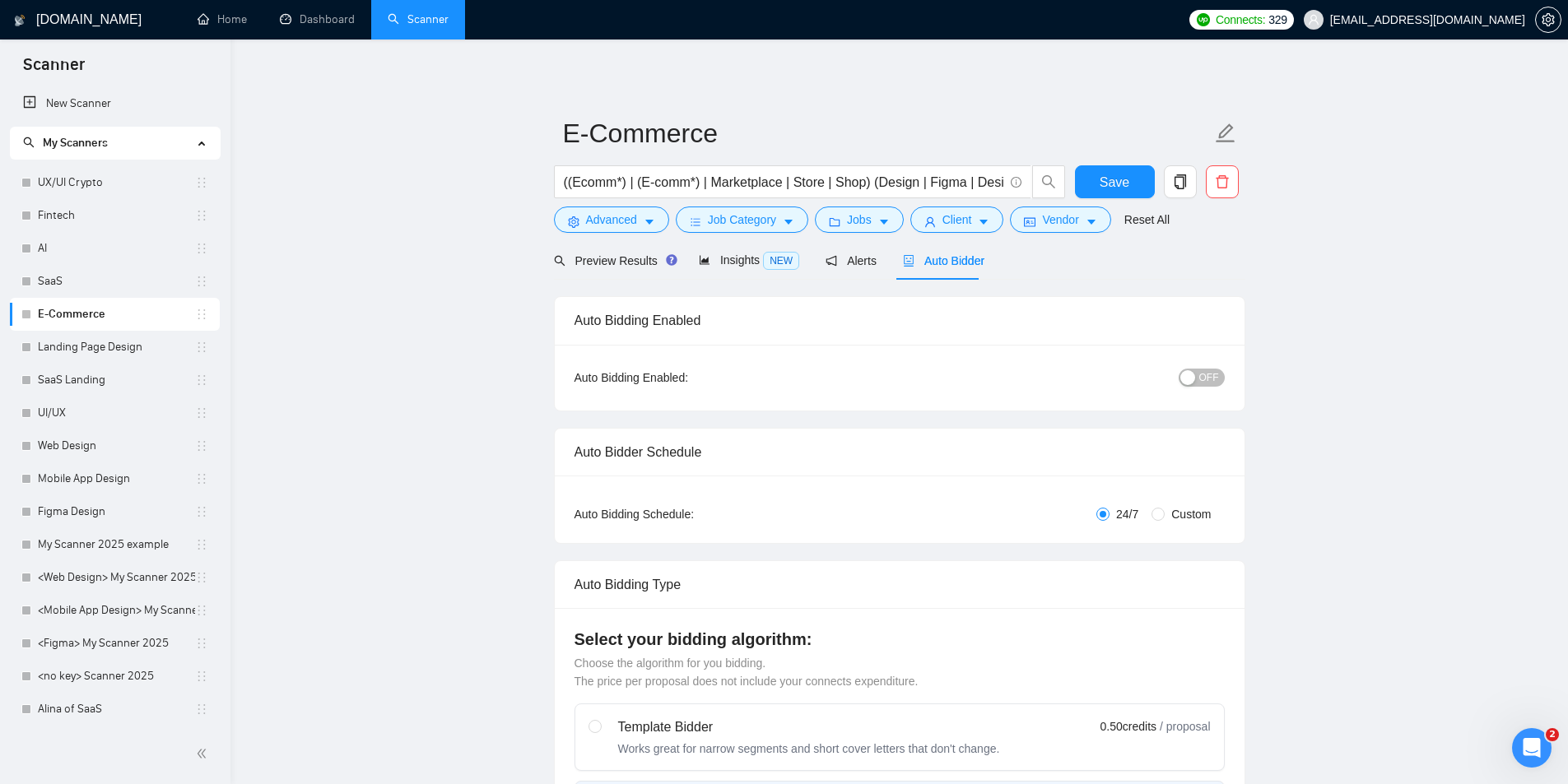
click at [847, 205] on div "((Ecomm*) | (E-comm*) | Marketplace | Store | Shop) (Design | Figma | Designer)" at bounding box center [810, 186] width 518 height 41
click at [861, 213] on span "Jobs" at bounding box center [860, 219] width 25 height 18
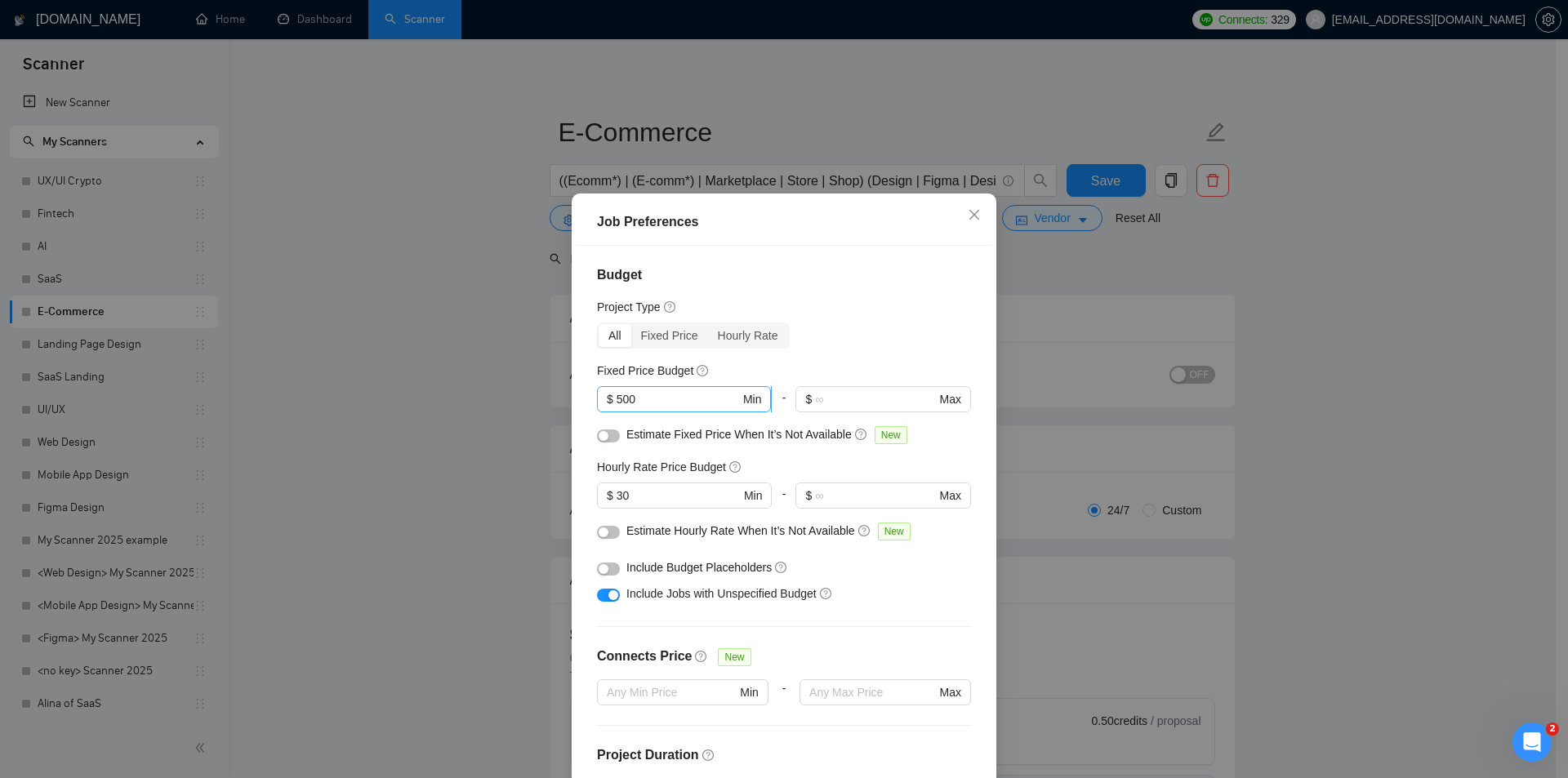
scroll to position [0, 0]
click at [482, 476] on div "Job Preferences Budget Project Type All Fixed Price Hourly Rate Fixed Price Bud…" at bounding box center [784, 389] width 1568 height 778
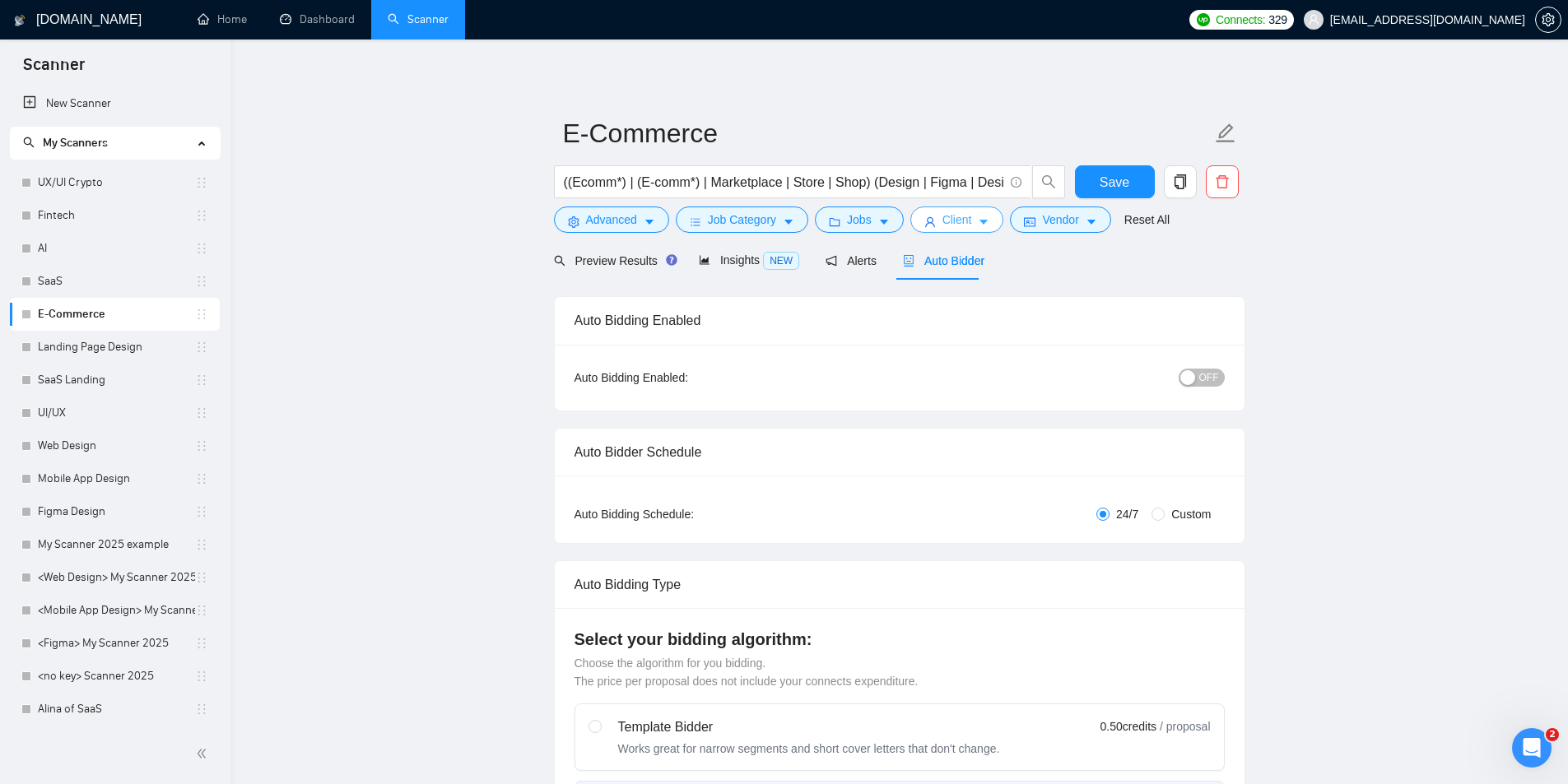
click at [933, 229] on button "Client" at bounding box center [957, 219] width 94 height 26
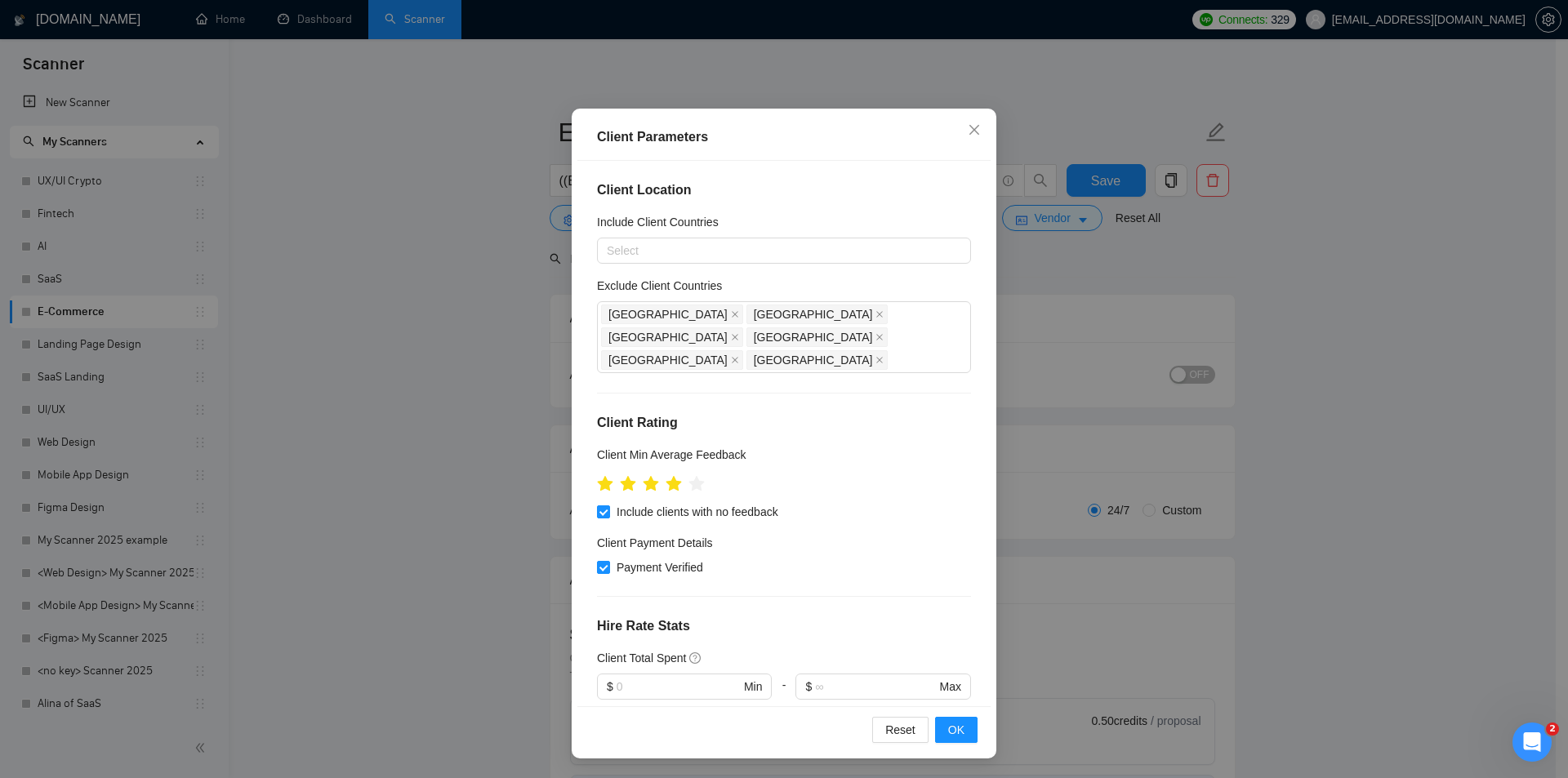
click at [502, 455] on div "Client Parameters Client Location Include Client Countries Select Exclude Clien…" at bounding box center [784, 389] width 1568 height 778
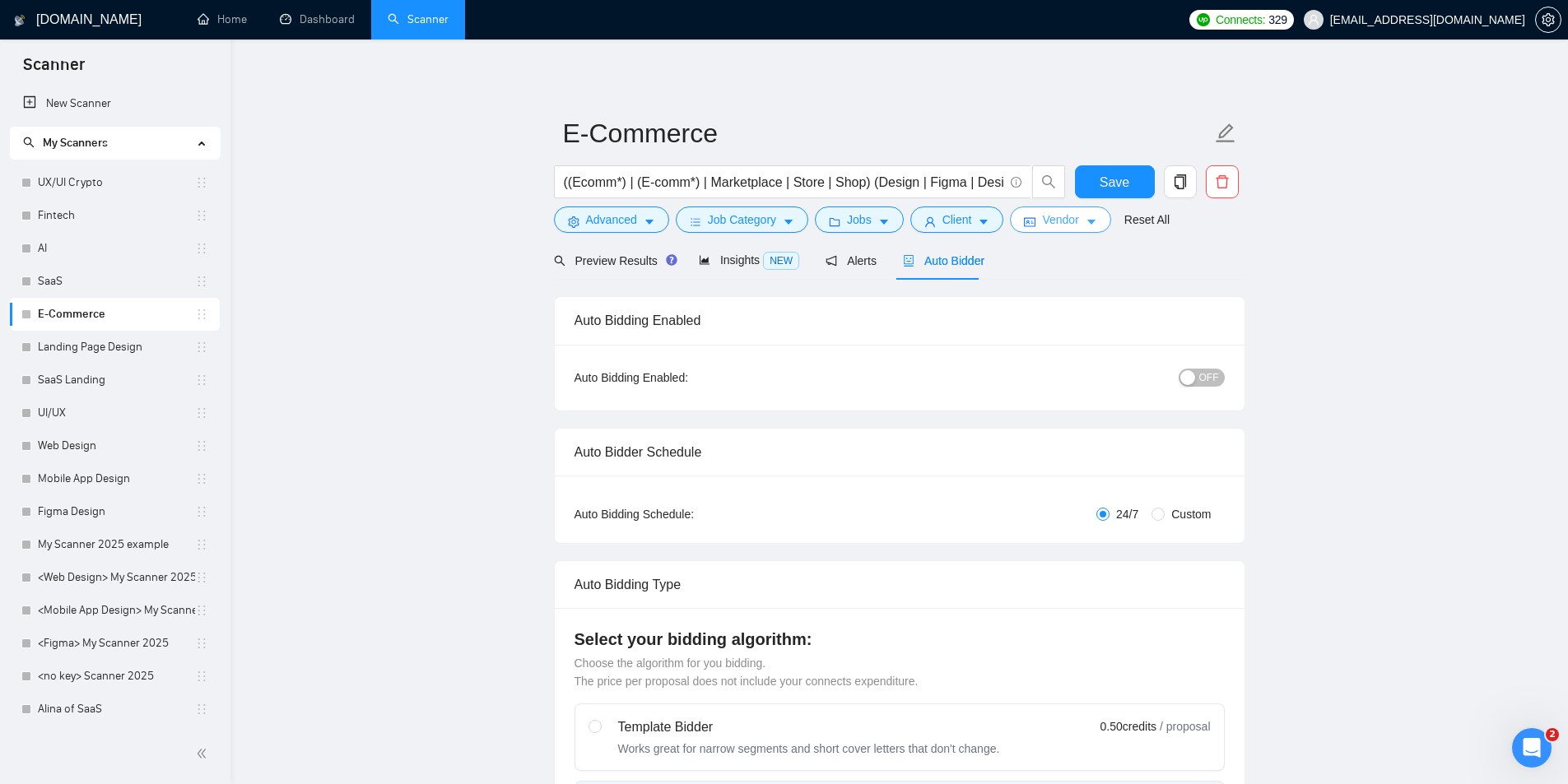
click at [1042, 218] on span "Vendor" at bounding box center [1060, 219] width 36 height 18
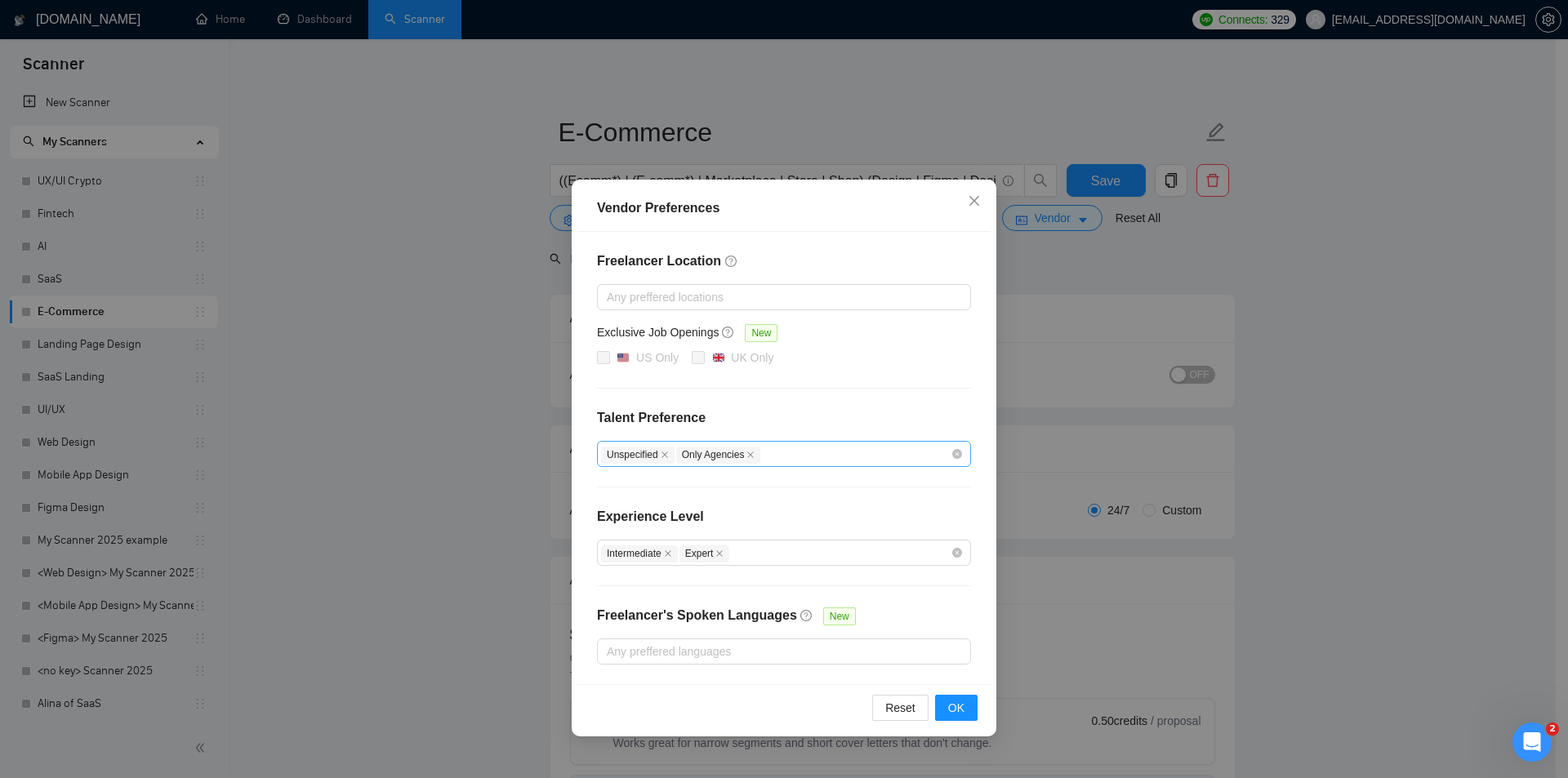
click at [787, 455] on div "Unspecified Only Agencies" at bounding box center [776, 454] width 349 height 20
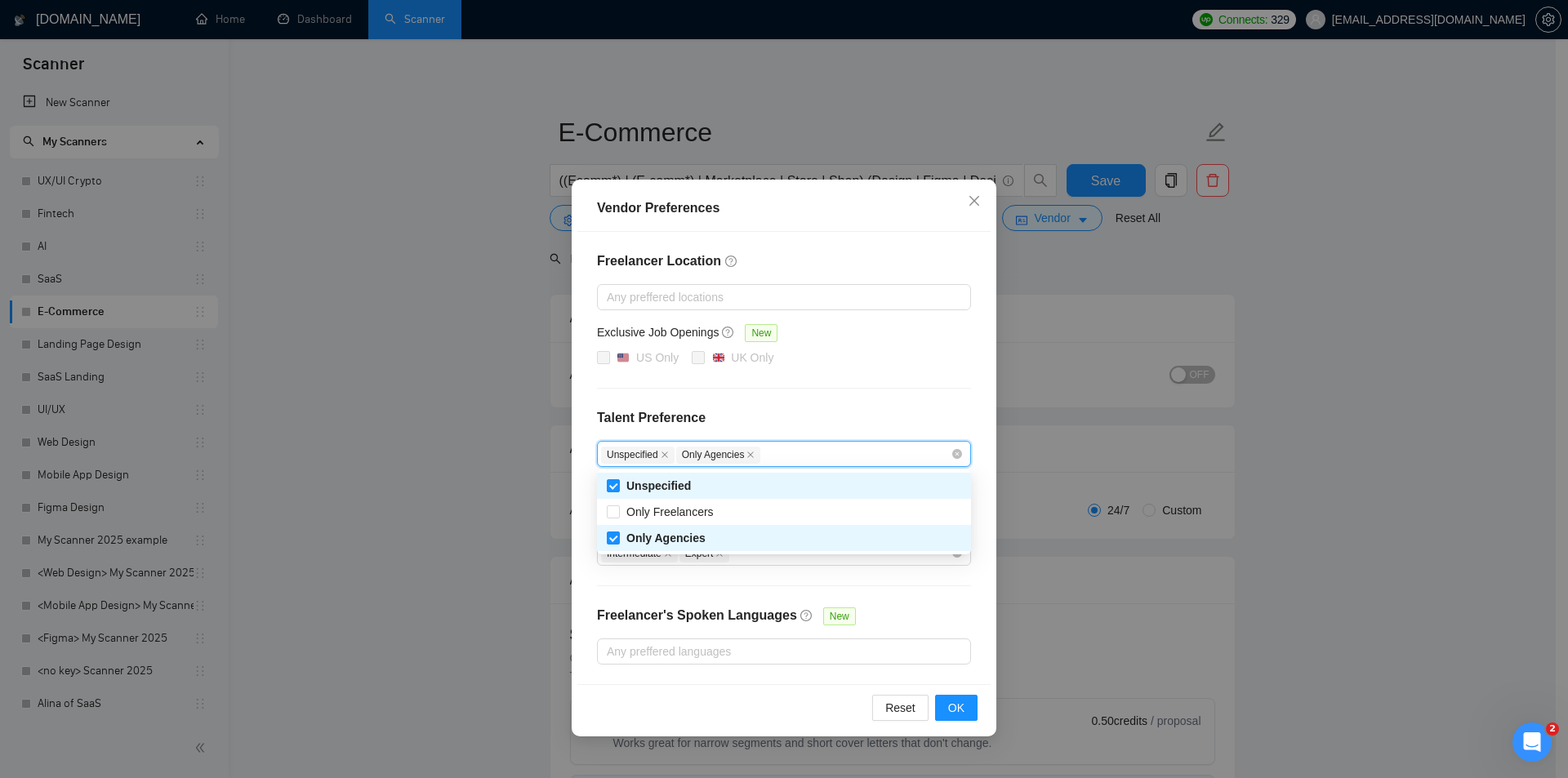
click at [539, 455] on div "Vendor Preferences Freelancer Location Any preffered locations Exclusive Job Op…" at bounding box center [784, 389] width 1568 height 778
